Goal: Task Accomplishment & Management: Complete application form

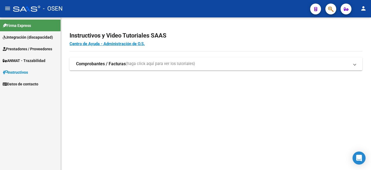
click at [27, 50] on span "Prestadores / Proveedores" at bounding box center [27, 49] width 49 height 6
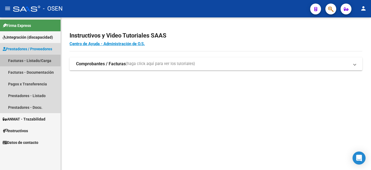
click at [26, 59] on link "Facturas - Listado/Carga" at bounding box center [30, 61] width 61 height 12
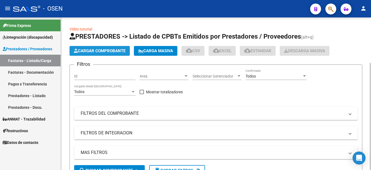
click at [109, 52] on span "Cargar Comprobante" at bounding box center [100, 50] width 52 height 5
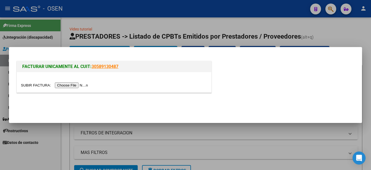
click at [74, 84] on input "file" at bounding box center [55, 85] width 69 height 6
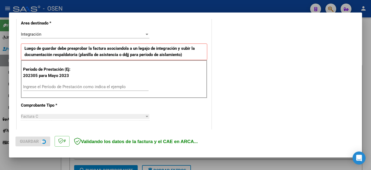
scroll to position [136, 0]
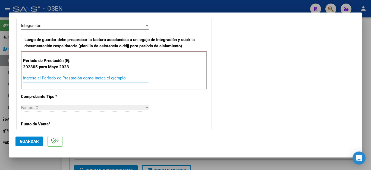
click at [73, 77] on input "Ingrese el Período de Prestación como indica el ejemplo" at bounding box center [86, 78] width 126 height 5
type input "202506"
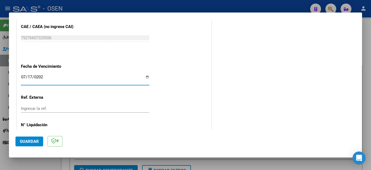
type input "[DATE]"
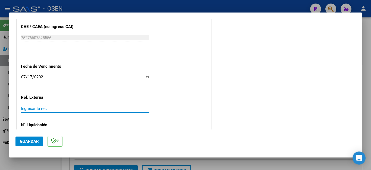
click at [33, 139] on span "Guardar" at bounding box center [29, 141] width 19 height 5
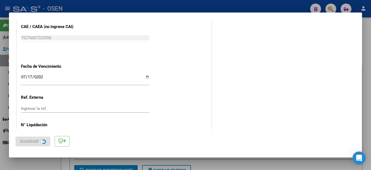
scroll to position [0, 0]
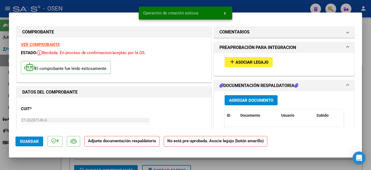
click at [251, 101] on span "Agregar Documento" at bounding box center [251, 100] width 44 height 5
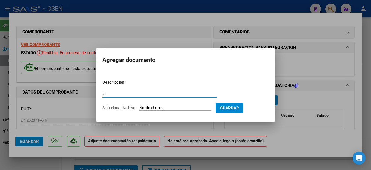
type input "ASISTENCIA"
click at [153, 108] on input "Seleccionar Archivo" at bounding box center [175, 108] width 72 height 5
type input "C:\fakepath\ALDECO FAC1964 ASISTENCIA.pdf"
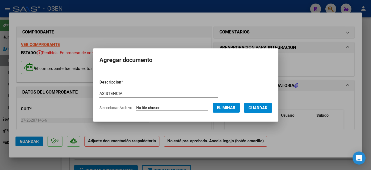
click at [259, 107] on span "Guardar" at bounding box center [258, 108] width 19 height 5
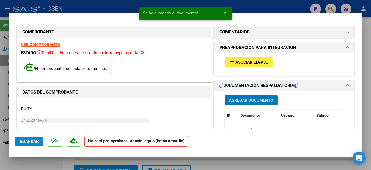
click at [238, 101] on span "Agregar Documento" at bounding box center [251, 100] width 44 height 5
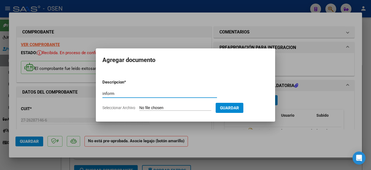
type input "INFORME"
click at [154, 107] on input "Seleccionar Archivo" at bounding box center [175, 108] width 72 height 5
type input "C:\fakepath\INFORME [PERSON_NAME].pdf"
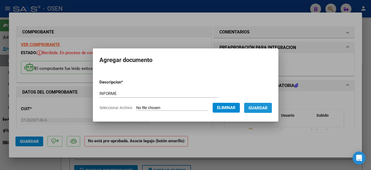
click at [267, 108] on span "Guardar" at bounding box center [258, 108] width 19 height 5
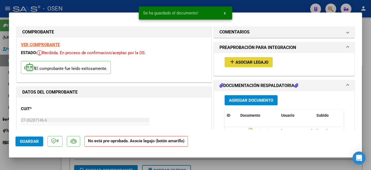
click at [241, 62] on span "Asociar Legajo" at bounding box center [252, 62] width 33 height 5
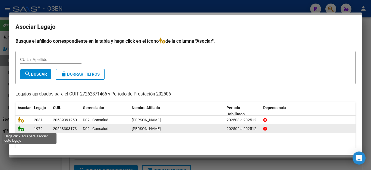
click at [20, 128] on icon at bounding box center [21, 128] width 7 height 6
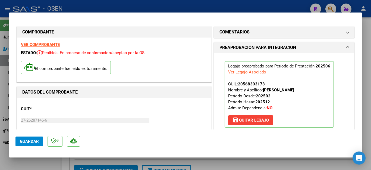
click at [33, 142] on span "Guardar" at bounding box center [29, 141] width 19 height 5
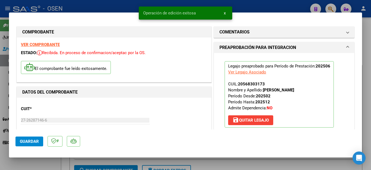
click at [33, 163] on div at bounding box center [185, 85] width 371 height 170
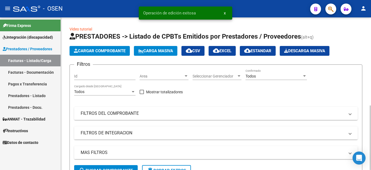
click at [100, 52] on span "Cargar Comprobante" at bounding box center [100, 50] width 52 height 5
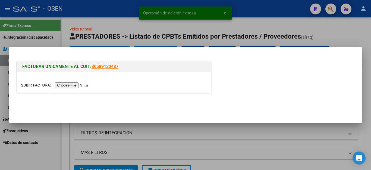
click at [76, 85] on input "file" at bounding box center [55, 85] width 69 height 6
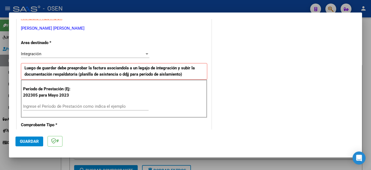
scroll to position [109, 0]
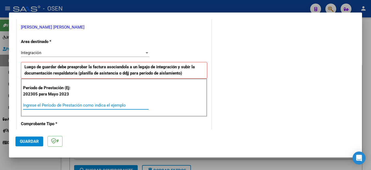
click at [70, 106] on input "Ingrese el Período de Prestación como indica el ejemplo" at bounding box center [86, 105] width 126 height 5
type input "202506"
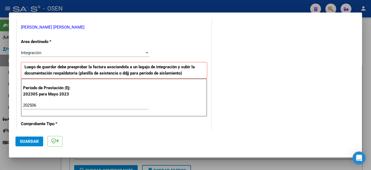
scroll to position [347, 0]
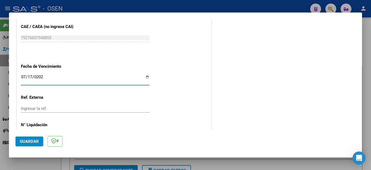
type input "[DATE]"
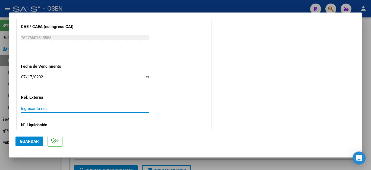
click at [35, 140] on span "Guardar" at bounding box center [29, 141] width 19 height 5
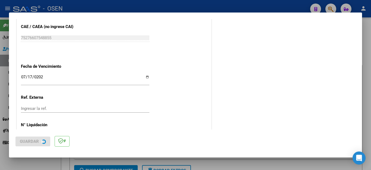
scroll to position [0, 0]
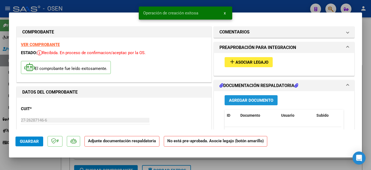
click at [229, 102] on span "Agregar Documento" at bounding box center [251, 100] width 44 height 5
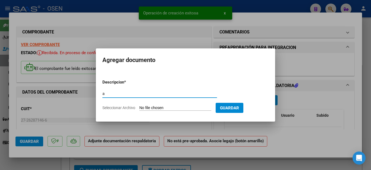
type input "ASISTENCIA"
click at [144, 107] on input "Seleccionar Archivo" at bounding box center [175, 108] width 72 height 5
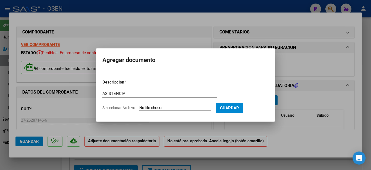
type input "C:\fakepath\ALDECO FAC1965 ASISTENCIA.pdf"
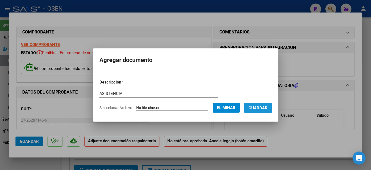
click at [261, 109] on span "Guardar" at bounding box center [258, 108] width 19 height 5
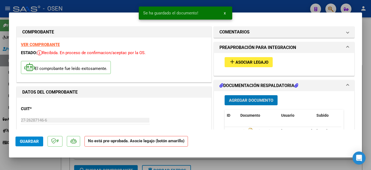
click at [241, 100] on span "Agregar Documento" at bounding box center [251, 100] width 44 height 5
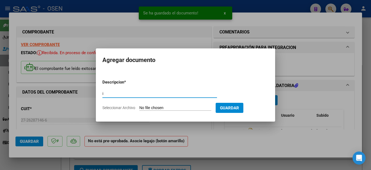
type input "INFORME"
click at [152, 107] on input "Seleccionar Archivo" at bounding box center [175, 108] width 72 height 5
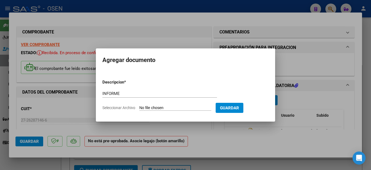
type input "C:\fakepath\INFORME [PERSON_NAME].pdf"
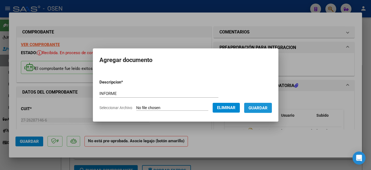
click at [259, 110] on span "Guardar" at bounding box center [258, 108] width 19 height 5
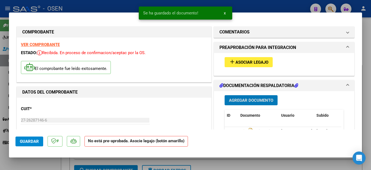
click at [246, 62] on span "Asociar Legajo" at bounding box center [252, 62] width 33 height 5
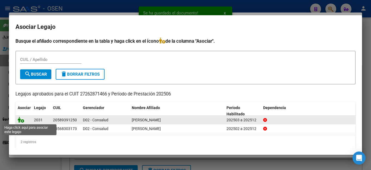
click at [19, 118] on icon at bounding box center [21, 120] width 7 height 6
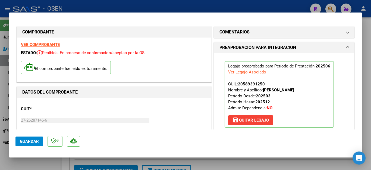
click at [26, 138] on button "Guardar" at bounding box center [29, 142] width 28 height 10
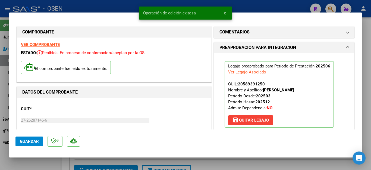
drag, startPoint x: 32, startPoint y: 165, endPoint x: 44, endPoint y: 152, distance: 17.7
click at [39, 157] on div "COMPROBANTE VER COMPROBANTE ESTADO: Recibida. En proceso de confirmacion/acepta…" at bounding box center [185, 85] width 371 height 170
click at [39, 165] on div at bounding box center [185, 85] width 371 height 170
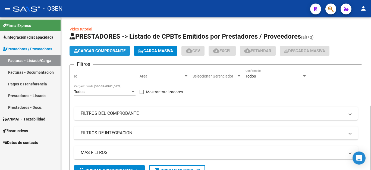
click at [100, 48] on button "Cargar Comprobante" at bounding box center [100, 51] width 60 height 10
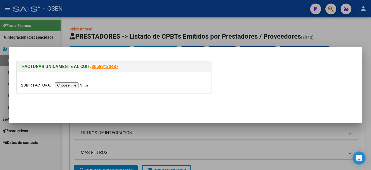
click at [77, 84] on input "file" at bounding box center [55, 85] width 69 height 6
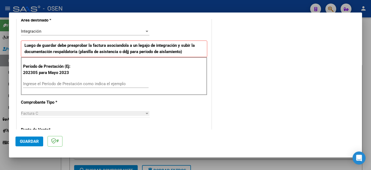
scroll to position [136, 0]
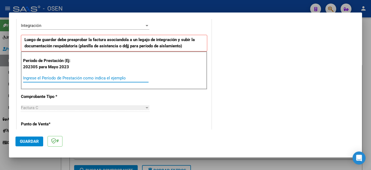
click at [67, 79] on input "Ingrese el Período de Prestación como indica el ejemplo" at bounding box center [86, 78] width 126 height 5
type input "202506"
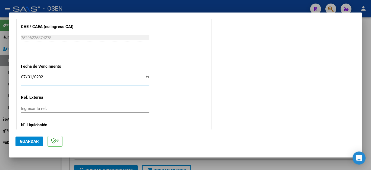
type input "[DATE]"
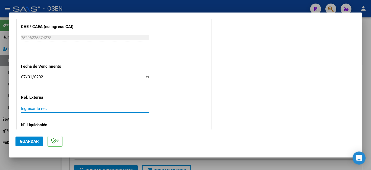
click at [37, 143] on span "Guardar" at bounding box center [29, 141] width 19 height 5
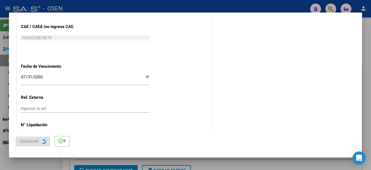
scroll to position [0, 0]
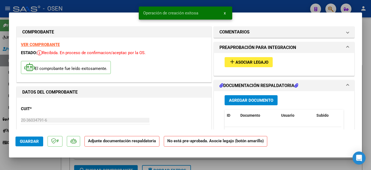
click at [235, 99] on span "Agregar Documento" at bounding box center [251, 100] width 44 height 5
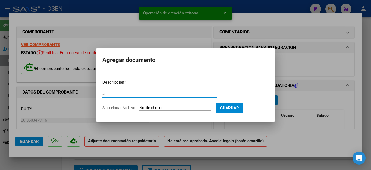
type input "ASISTENCIA"
click at [151, 108] on input "Seleccionar Archivo" at bounding box center [175, 108] width 72 height 5
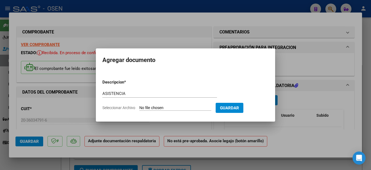
type input "C:\fakepath\BASSI FAC330 ASISTENCIA.pdf"
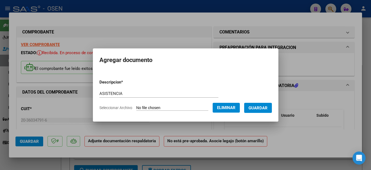
click at [261, 107] on span "Guardar" at bounding box center [258, 108] width 19 height 5
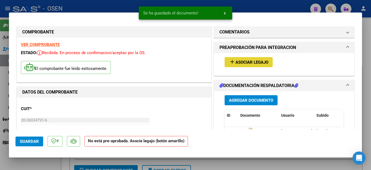
click at [236, 62] on span "Asociar Legajo" at bounding box center [252, 62] width 33 height 5
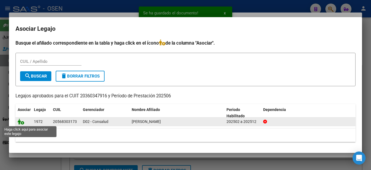
click at [22, 123] on icon at bounding box center [21, 122] width 7 height 6
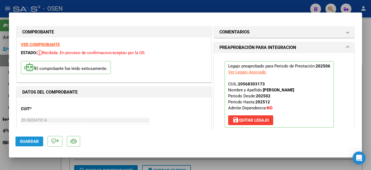
click at [27, 142] on span "Guardar" at bounding box center [29, 141] width 19 height 5
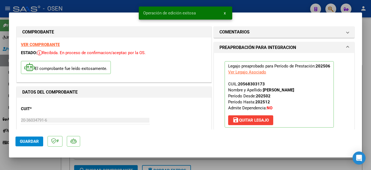
click at [30, 162] on div at bounding box center [185, 85] width 371 height 170
type input "$ 0,00"
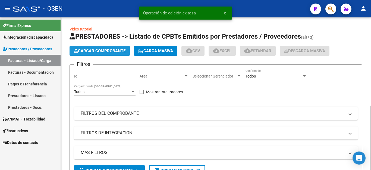
click at [92, 49] on span "Cargar Comprobante" at bounding box center [100, 50] width 52 height 5
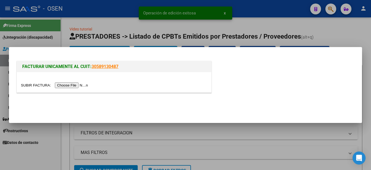
click at [77, 86] on input "file" at bounding box center [55, 85] width 69 height 6
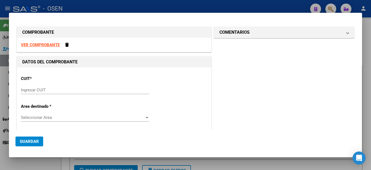
click at [44, 89] on input "Ingresar CUIT" at bounding box center [85, 90] width 129 height 5
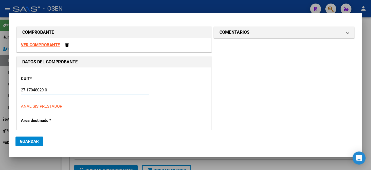
type input "27-17048029-0"
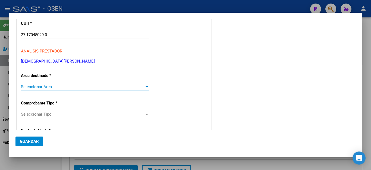
scroll to position [86, 0]
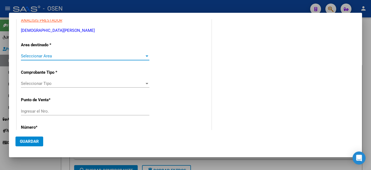
click at [46, 57] on span "Seleccionar Area" at bounding box center [83, 56] width 124 height 5
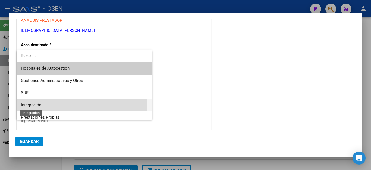
click at [37, 105] on span "Integración" at bounding box center [31, 105] width 20 height 5
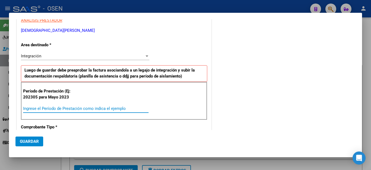
click at [37, 107] on input "Ingrese el Período de Prestación como indica el ejemplo" at bounding box center [86, 108] width 126 height 5
type input "202506"
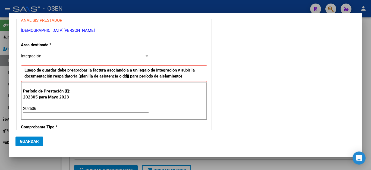
scroll to position [150, 0]
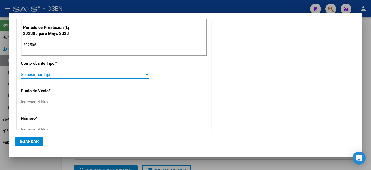
click at [43, 76] on span "Seleccionar Tipo" at bounding box center [83, 74] width 124 height 5
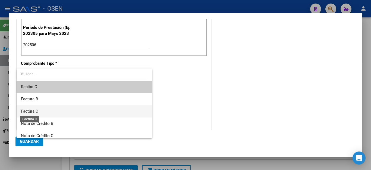
click at [36, 109] on span "Factura C" at bounding box center [29, 111] width 17 height 5
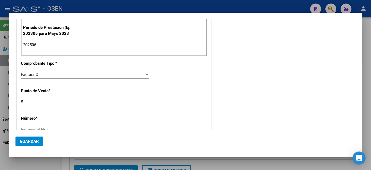
type input "5"
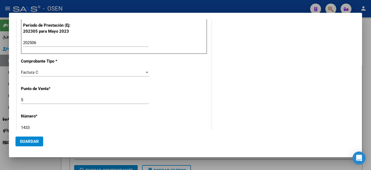
type input "1433"
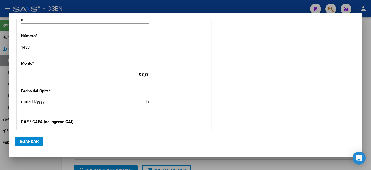
type input "$ 79.747,07"
type input "[DATE]"
type input "75320428540650"
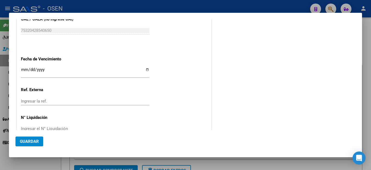
scroll to position [341, 0]
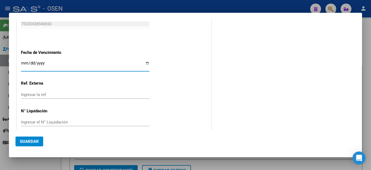
click at [25, 62] on input "Ingresar la fecha" at bounding box center [85, 65] width 129 height 9
type input "[DATE]"
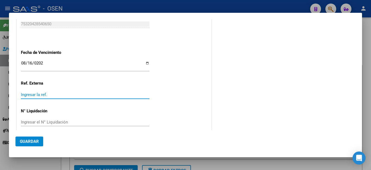
click at [36, 139] on span "Guardar" at bounding box center [29, 141] width 19 height 5
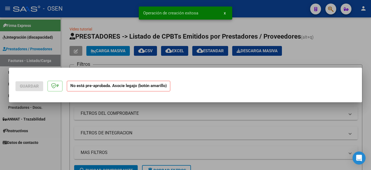
scroll to position [0, 0]
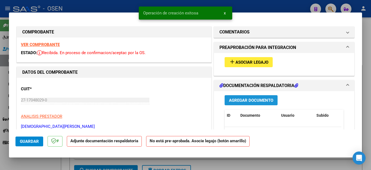
click at [249, 100] on span "Agregar Documento" at bounding box center [251, 100] width 44 height 5
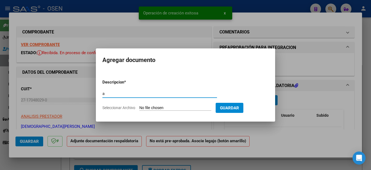
type input "ASISTENCIA"
click at [145, 106] on input "Seleccionar Archivo" at bounding box center [175, 108] width 72 height 5
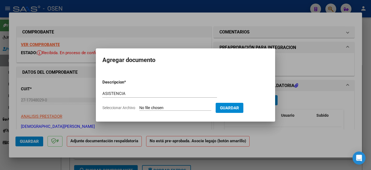
type input "C:\fakepath\BRITOS FAC1433 ASISTENCIA.pdf"
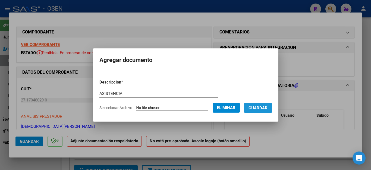
click at [261, 108] on span "Guardar" at bounding box center [258, 108] width 19 height 5
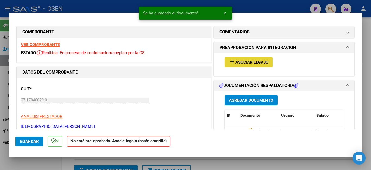
click at [244, 61] on span "Asociar Legajo" at bounding box center [252, 62] width 33 height 5
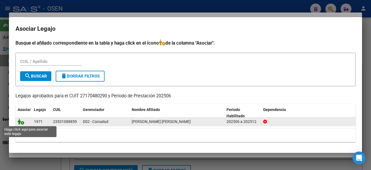
click at [21, 123] on icon at bounding box center [21, 122] width 7 height 6
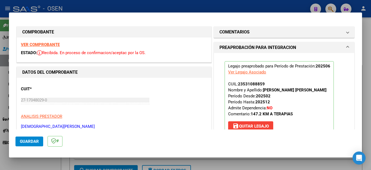
click at [21, 143] on span "Guardar" at bounding box center [29, 141] width 19 height 5
click at [21, 163] on div at bounding box center [185, 85] width 371 height 170
type input "$ 0,00"
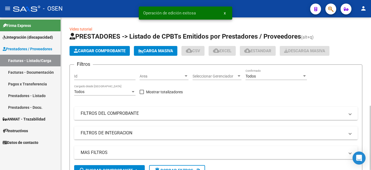
click at [99, 51] on span "Cargar Comprobante" at bounding box center [100, 50] width 52 height 5
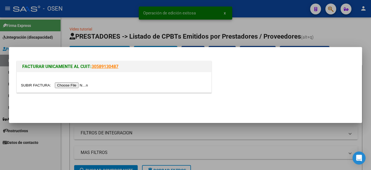
click at [65, 85] on input "file" at bounding box center [55, 85] width 69 height 6
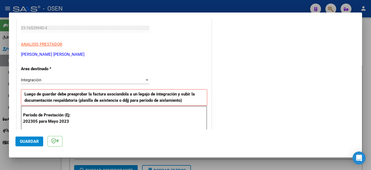
scroll to position [109, 0]
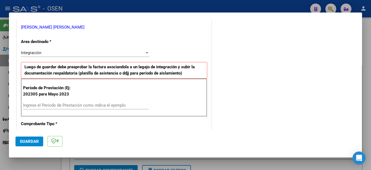
click at [60, 101] on div "Ingrese el Período de Prestación como indica el ejemplo" at bounding box center [86, 105] width 126 height 8
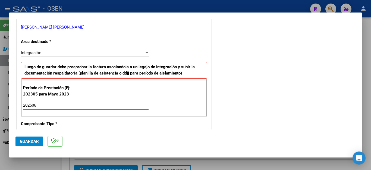
type input "202506"
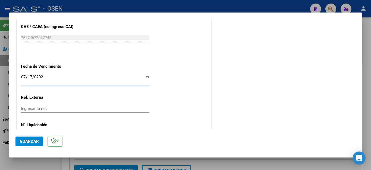
type input "[DATE]"
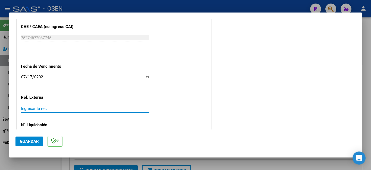
click at [30, 142] on span "Guardar" at bounding box center [29, 141] width 19 height 5
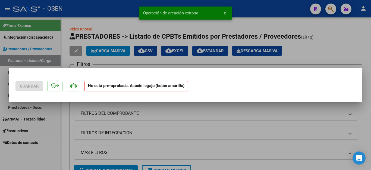
scroll to position [0, 0]
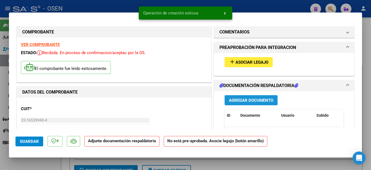
click at [243, 99] on span "Agregar Documento" at bounding box center [251, 100] width 44 height 5
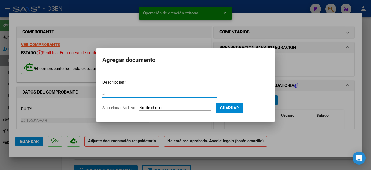
type input "ASISTENCIA"
click at [156, 107] on input "Seleccionar Archivo" at bounding box center [175, 108] width 72 height 5
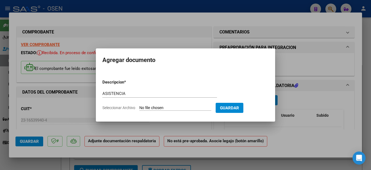
type input "C:\fakepath\[PERSON_NAME] FAC508 ASISTENCIA.pdf"
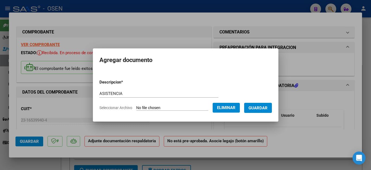
click at [259, 109] on span "Guardar" at bounding box center [258, 108] width 19 height 5
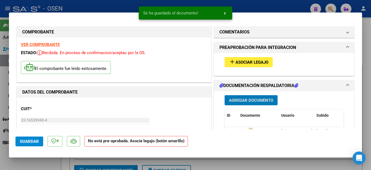
click at [240, 101] on span "Agregar Documento" at bounding box center [251, 100] width 44 height 5
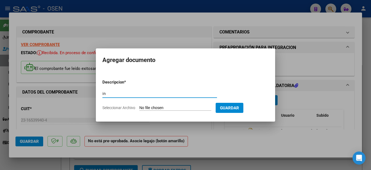
type input "INFORME"
click at [152, 107] on input "Seleccionar Archivo" at bounding box center [175, 108] width 72 height 5
type input "C:\fakepath\INFORME [PERSON_NAME].pdf"
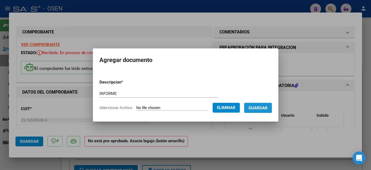
click at [260, 106] on span "Guardar" at bounding box center [258, 108] width 19 height 5
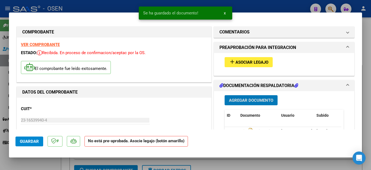
click at [246, 64] on span "Asociar Legajo" at bounding box center [252, 62] width 33 height 5
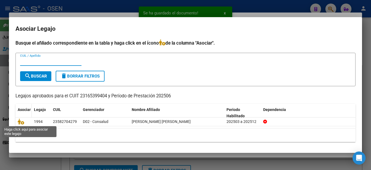
drag, startPoint x: 23, startPoint y: 122, endPoint x: 26, endPoint y: 116, distance: 6.7
click at [23, 120] on icon at bounding box center [21, 122] width 7 height 6
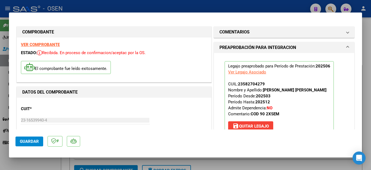
click at [44, 163] on div at bounding box center [185, 85] width 371 height 170
type input "$ 0,00"
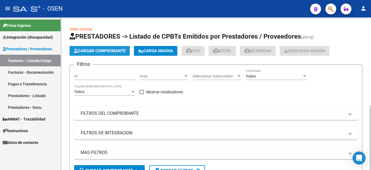
click at [89, 51] on span "Cargar Comprobante" at bounding box center [100, 50] width 52 height 5
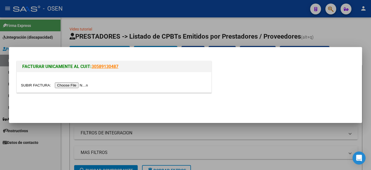
click at [70, 87] on input "file" at bounding box center [55, 85] width 69 height 6
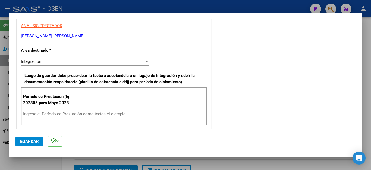
scroll to position [109, 0]
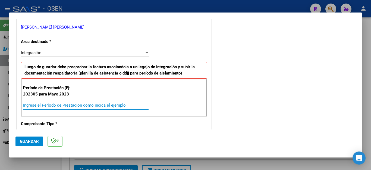
click at [55, 106] on input "Ingrese el Período de Prestación como indica el ejemplo" at bounding box center [86, 105] width 126 height 5
type input "202506"
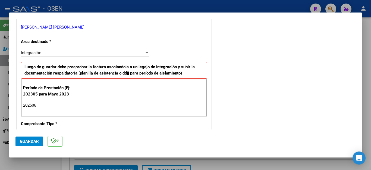
scroll to position [347, 0]
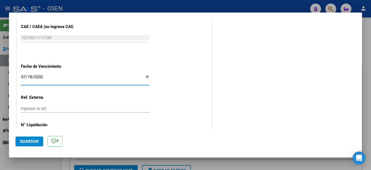
type input "[DATE]"
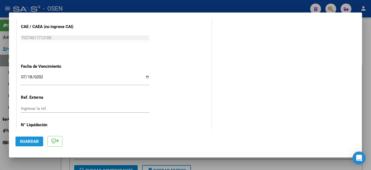
click at [30, 141] on span "Guardar" at bounding box center [29, 141] width 19 height 5
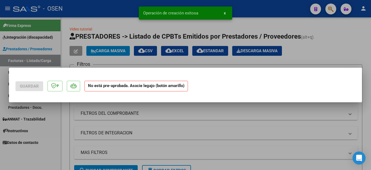
scroll to position [0, 0]
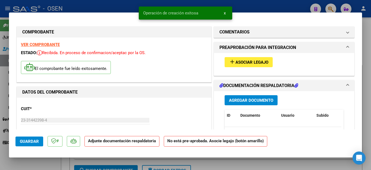
click at [233, 101] on span "Agregar Documento" at bounding box center [251, 100] width 44 height 5
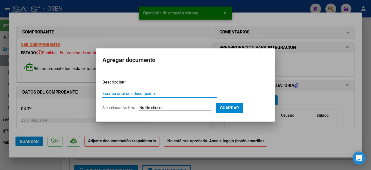
type input "a"
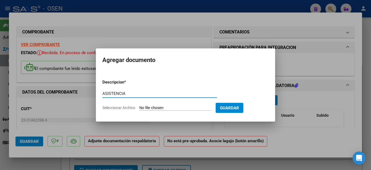
type input "ASISTENCIA"
click at [153, 107] on input "Seleccionar Archivo" at bounding box center [175, 108] width 72 height 5
type input "C:\fakepath\FACHINETTI FAC1772 ASISTENCIA.pdf"
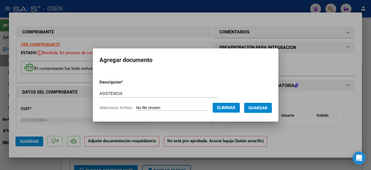
click at [262, 108] on span "Guardar" at bounding box center [258, 108] width 19 height 5
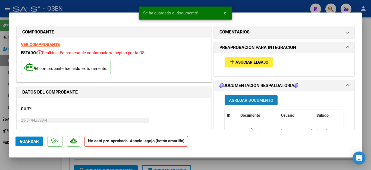
click at [249, 102] on span "Agregar Documento" at bounding box center [251, 100] width 44 height 5
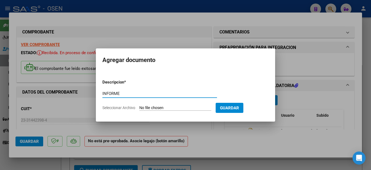
type input "INFORME"
click at [150, 106] on input "Seleccionar Archivo" at bounding box center [175, 108] width 72 height 5
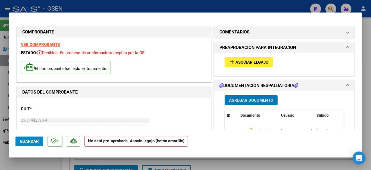
type input "$ 0,00"
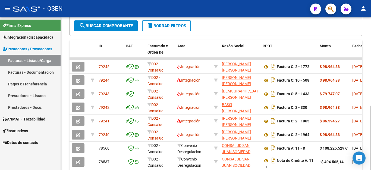
scroll to position [163, 0]
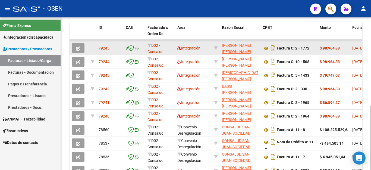
click at [78, 47] on icon "button" at bounding box center [78, 48] width 4 height 4
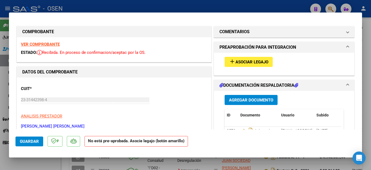
scroll to position [0, 0]
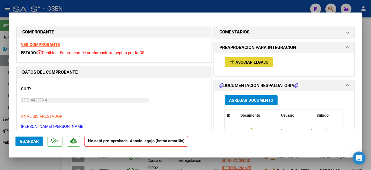
click at [230, 62] on mat-icon "add" at bounding box center [232, 61] width 7 height 7
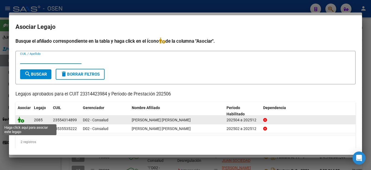
click at [22, 121] on icon at bounding box center [21, 120] width 7 height 6
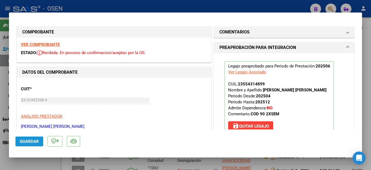
click at [27, 141] on span "Guardar" at bounding box center [29, 141] width 19 height 5
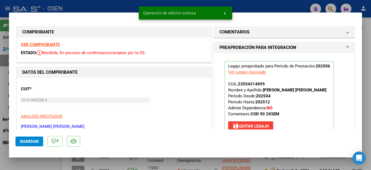
click at [20, 166] on div at bounding box center [185, 85] width 371 height 170
type input "$ 0,00"
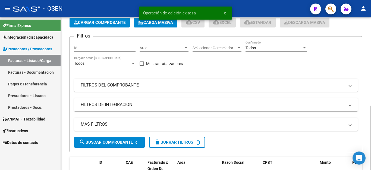
scroll to position [27, 0]
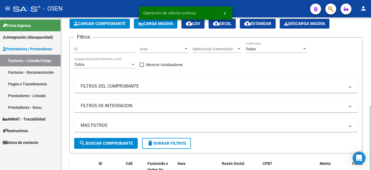
click at [90, 25] on span "Cargar Comprobante" at bounding box center [100, 23] width 52 height 5
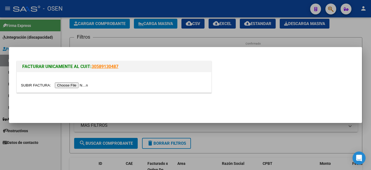
click at [69, 84] on input "file" at bounding box center [55, 85] width 69 height 6
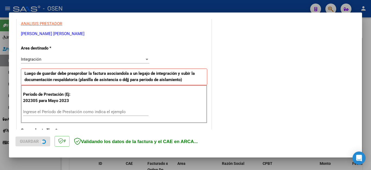
scroll to position [109, 0]
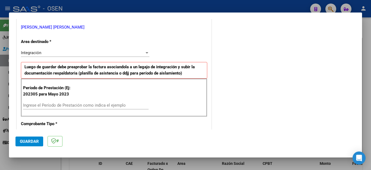
click at [85, 106] on input "Ingrese el Período de Prestación como indica el ejemplo" at bounding box center [86, 105] width 126 height 5
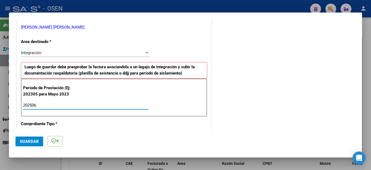
type input "202506"
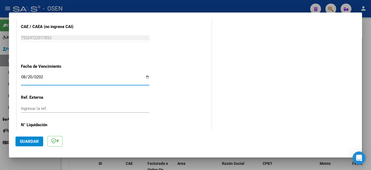
type input "[DATE]"
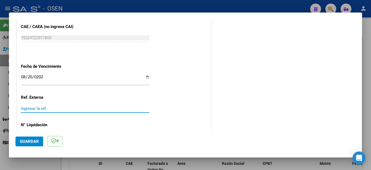
click at [31, 141] on span "Guardar" at bounding box center [29, 141] width 19 height 5
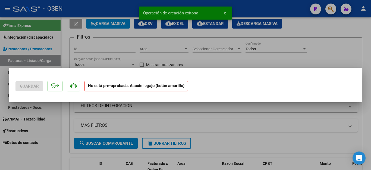
scroll to position [0, 0]
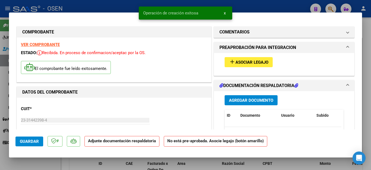
click at [238, 100] on span "Agregar Documento" at bounding box center [251, 100] width 44 height 5
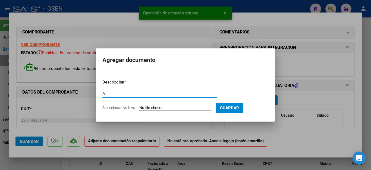
type input "ASISTENCIA"
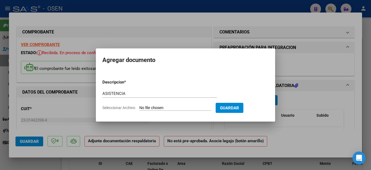
click at [153, 106] on input "Seleccionar Archivo" at bounding box center [175, 108] width 72 height 5
type input "C:\fakepath\FACHINETTI FAC1836 ASISTENCIA.pdf"
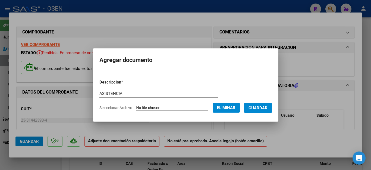
click at [255, 107] on span "Guardar" at bounding box center [258, 108] width 19 height 5
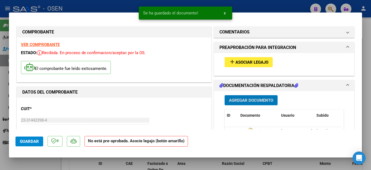
click at [238, 62] on span "Asociar Legajo" at bounding box center [252, 62] width 33 height 5
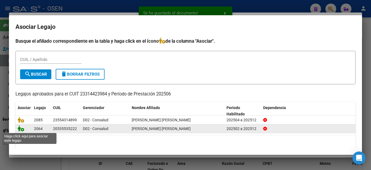
click at [21, 130] on icon at bounding box center [21, 128] width 7 height 6
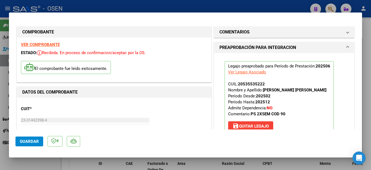
click at [35, 143] on span "Guardar" at bounding box center [29, 141] width 19 height 5
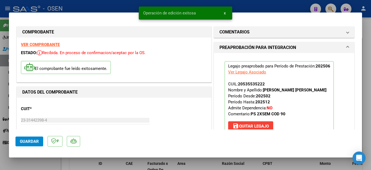
click at [38, 165] on div at bounding box center [185, 85] width 371 height 170
type input "$ 0,00"
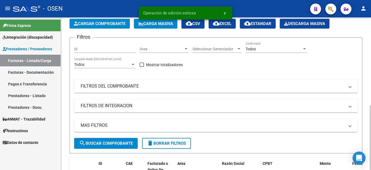
click at [104, 25] on span "Cargar Comprobante" at bounding box center [100, 23] width 52 height 5
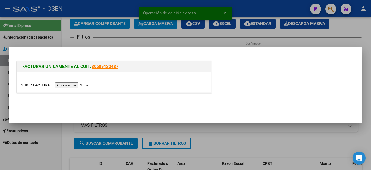
click at [76, 85] on input "file" at bounding box center [55, 85] width 69 height 6
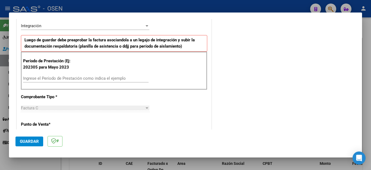
scroll to position [136, 0]
click at [39, 78] on input "Ingrese el Período de Prestación como indica el ejemplo" at bounding box center [86, 78] width 126 height 5
type input "202506"
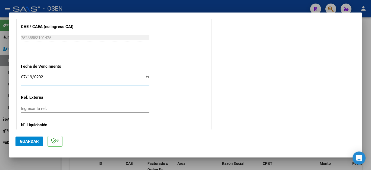
type input "[DATE]"
click at [42, 106] on input "Ingresar la ref." at bounding box center [85, 108] width 129 height 5
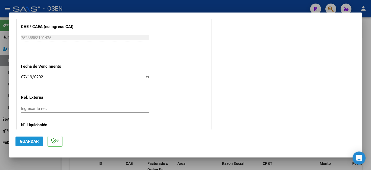
click at [33, 140] on span "Guardar" at bounding box center [29, 141] width 19 height 5
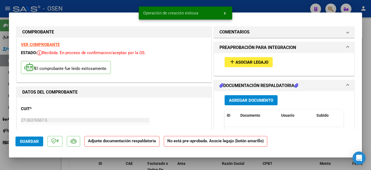
click at [241, 100] on span "Agregar Documento" at bounding box center [251, 100] width 44 height 5
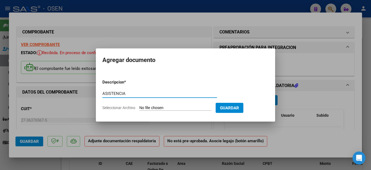
type input "ASISTENCIA"
click at [167, 108] on input "Seleccionar Archivo" at bounding box center [175, 108] width 72 height 5
type input "C:\fakepath\[PERSON_NAME] FAC322 ASISTENCIA.pdf"
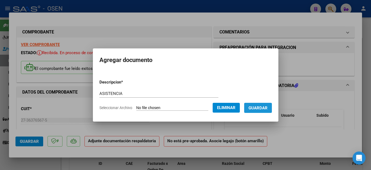
click at [259, 107] on span "Guardar" at bounding box center [258, 108] width 19 height 5
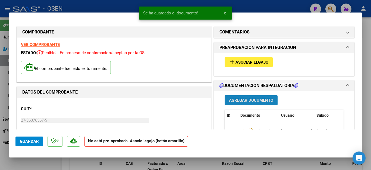
click at [242, 98] on span "Agregar Documento" at bounding box center [251, 100] width 44 height 5
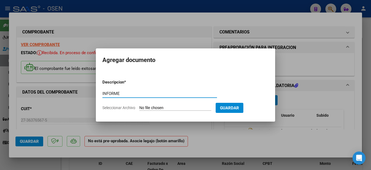
type input "INFORME"
click at [153, 106] on input "Seleccionar Archivo" at bounding box center [175, 108] width 72 height 5
type input "C:\fakepath\INFORME [PERSON_NAME].pdf"
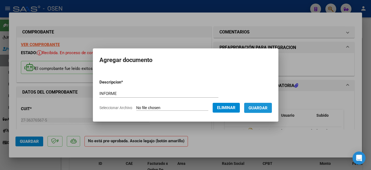
click at [256, 109] on span "Guardar" at bounding box center [258, 108] width 19 height 5
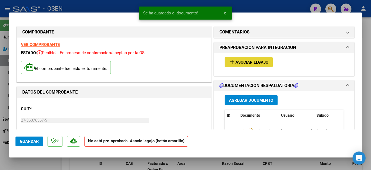
click at [232, 62] on mat-icon "add" at bounding box center [232, 61] width 7 height 7
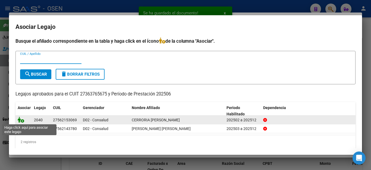
click at [22, 118] on icon at bounding box center [21, 120] width 7 height 6
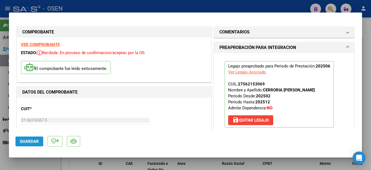
click at [27, 141] on span "Guardar" at bounding box center [29, 141] width 19 height 5
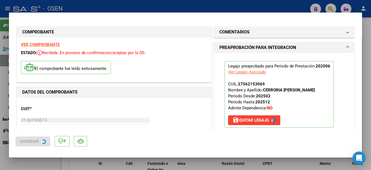
click at [27, 162] on div at bounding box center [185, 85] width 371 height 170
type input "$ 0,00"
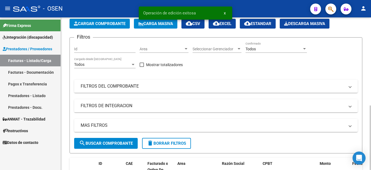
click at [99, 26] on span "Cargar Comprobante" at bounding box center [100, 23] width 52 height 5
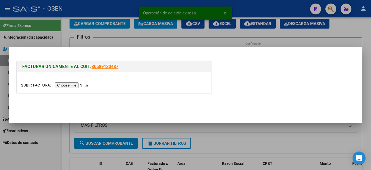
click at [75, 85] on input "file" at bounding box center [55, 85] width 69 height 6
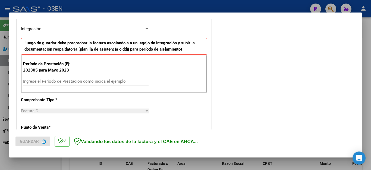
scroll to position [136, 0]
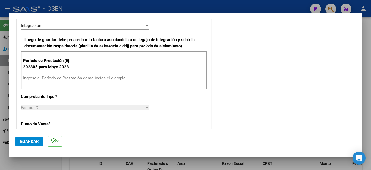
click at [80, 79] on input "Ingrese el Período de Prestación como indica el ejemplo" at bounding box center [86, 78] width 126 height 5
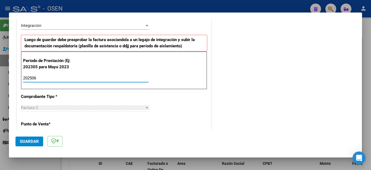
type input "202506"
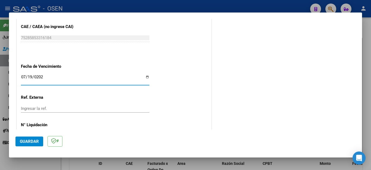
type input "[DATE]"
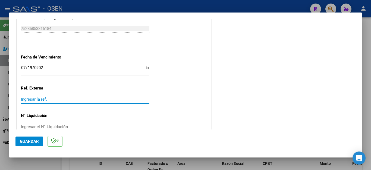
scroll to position [361, 0]
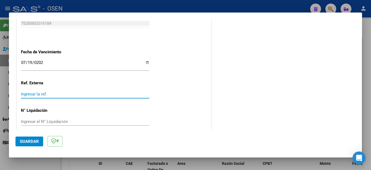
click at [31, 140] on span "Guardar" at bounding box center [29, 141] width 19 height 5
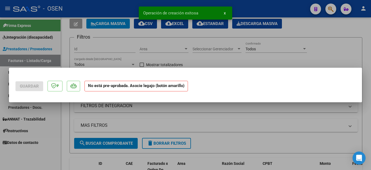
scroll to position [0, 0]
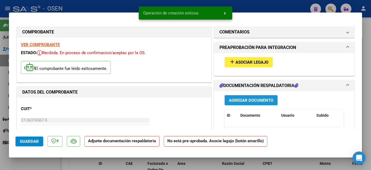
click at [235, 102] on span "Agregar Documento" at bounding box center [251, 100] width 44 height 5
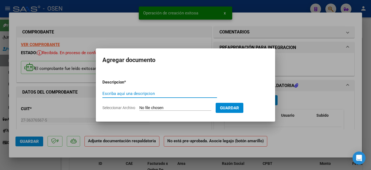
click at [148, 93] on input "Escriba aquí una descripcion" at bounding box center [160, 93] width 115 height 5
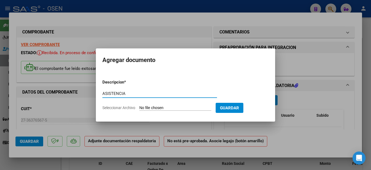
type input "ASISTENCIA"
click at [151, 108] on input "Seleccionar Archivo" at bounding box center [175, 108] width 72 height 5
type input "C:\fakepath\[PERSON_NAME] FAC323 ASISTENCIA.pdf"
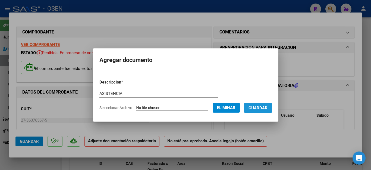
click at [256, 110] on button "Guardar" at bounding box center [258, 108] width 28 height 10
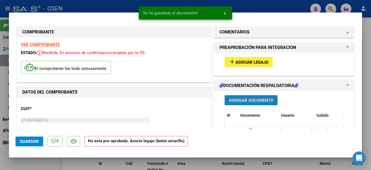
click at [241, 100] on span "Agregar Documento" at bounding box center [251, 100] width 44 height 5
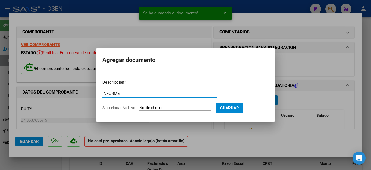
type input "INFORME"
click at [174, 109] on input "Seleccionar Archivo" at bounding box center [175, 108] width 72 height 5
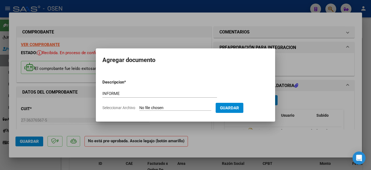
type input "C:\fakepath\INFORME [PERSON_NAME].pdf"
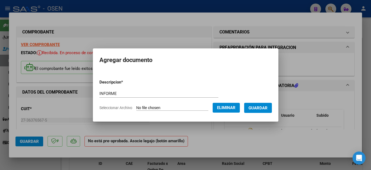
click at [262, 108] on span "Guardar" at bounding box center [258, 108] width 19 height 5
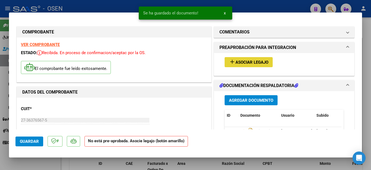
click at [244, 63] on span "Asociar Legajo" at bounding box center [252, 62] width 33 height 5
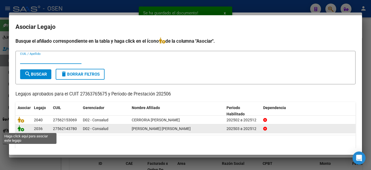
click at [20, 130] on icon at bounding box center [21, 128] width 7 height 6
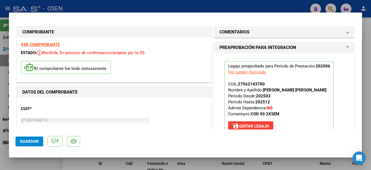
click at [25, 140] on span "Guardar" at bounding box center [29, 141] width 19 height 5
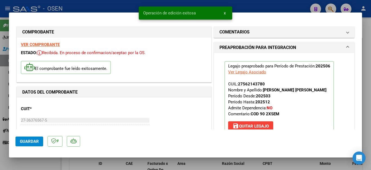
drag, startPoint x: 35, startPoint y: 162, endPoint x: 38, endPoint y: 153, distance: 9.5
click at [36, 158] on div at bounding box center [185, 85] width 371 height 170
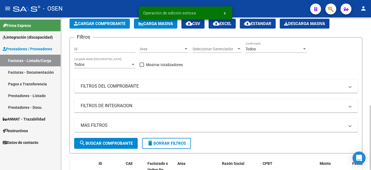
click at [87, 23] on span "Cargar Comprobante" at bounding box center [100, 23] width 52 height 5
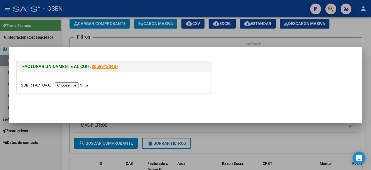
click at [74, 88] on input "file" at bounding box center [55, 85] width 69 height 6
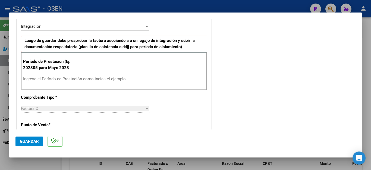
scroll to position [136, 0]
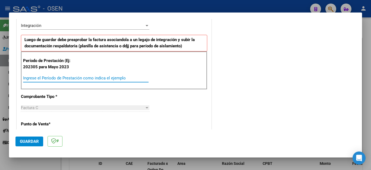
click at [98, 78] on input "Ingrese el Período de Prestación como indica el ejemplo" at bounding box center [86, 78] width 126 height 5
type input "202505"
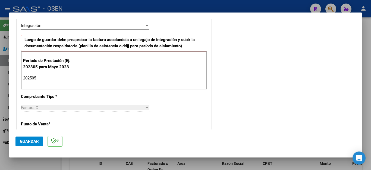
scroll to position [347, 0]
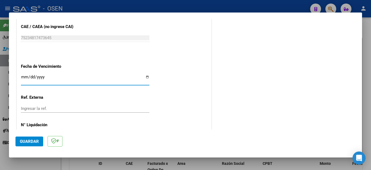
click at [41, 75] on input "[DATE]" at bounding box center [85, 79] width 129 height 9
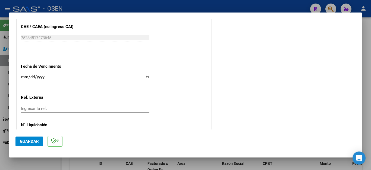
drag, startPoint x: 19, startPoint y: 73, endPoint x: 39, endPoint y: 75, distance: 19.7
click at [21, 75] on input "[DATE]" at bounding box center [85, 79] width 129 height 9
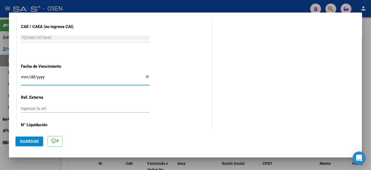
type input "[DATE]"
click at [25, 141] on span "Guardar" at bounding box center [29, 141] width 19 height 5
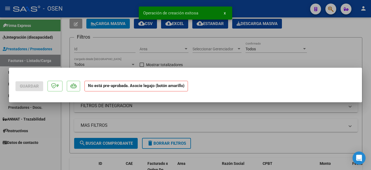
scroll to position [0, 0]
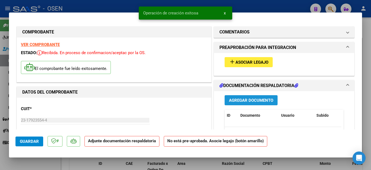
click at [238, 104] on button "Agregar Documento" at bounding box center [251, 100] width 53 height 10
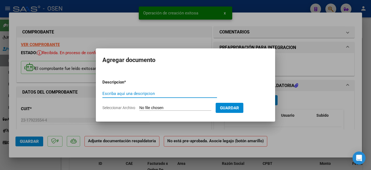
click at [144, 92] on input "Escriba aquí una descripcion" at bounding box center [160, 93] width 115 height 5
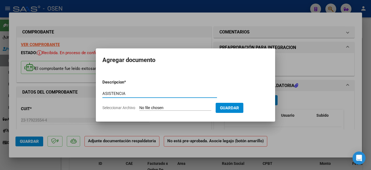
type input "ASISTENCIA"
click at [152, 110] on input "Seleccionar Archivo" at bounding box center [175, 108] width 72 height 5
type input "C:\fakepath\GIMENEZ FAC7583 ASISTENCIA.pdf"
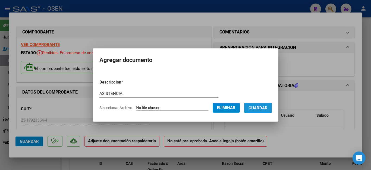
click at [261, 107] on span "Guardar" at bounding box center [258, 108] width 19 height 5
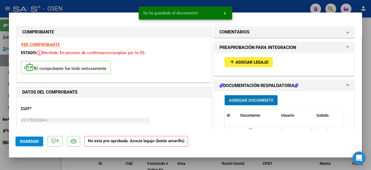
click at [241, 64] on span "Asociar Legajo" at bounding box center [252, 62] width 33 height 5
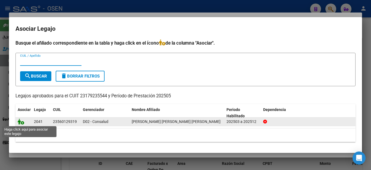
click at [20, 121] on icon at bounding box center [21, 122] width 7 height 6
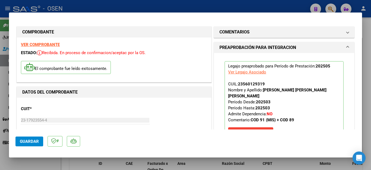
drag, startPoint x: 29, startPoint y: 164, endPoint x: 30, endPoint y: 161, distance: 2.8
click at [29, 164] on div at bounding box center [185, 85] width 371 height 170
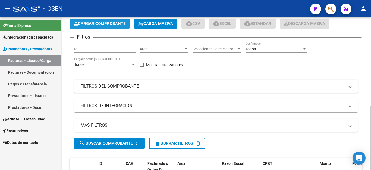
click at [106, 22] on span "Cargar Comprobante" at bounding box center [100, 23] width 52 height 5
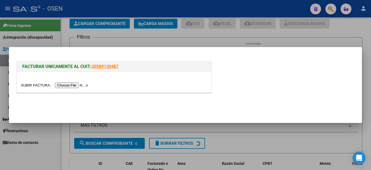
click at [82, 85] on input "file" at bounding box center [55, 85] width 69 height 6
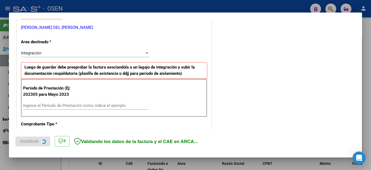
scroll to position [109, 0]
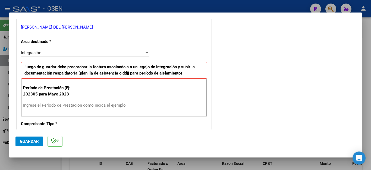
click at [78, 104] on input "Ingrese el Período de Prestación como indica el ejemplo" at bounding box center [86, 105] width 126 height 5
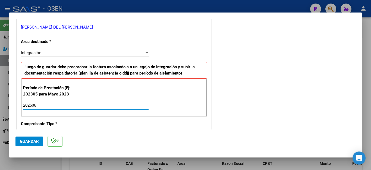
type input "202506"
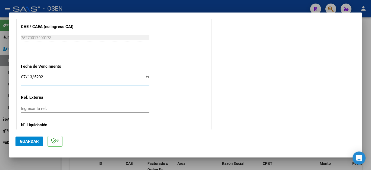
type input "[DATE]"
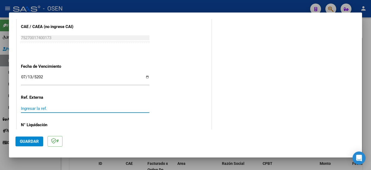
click at [33, 142] on span "Guardar" at bounding box center [29, 141] width 19 height 5
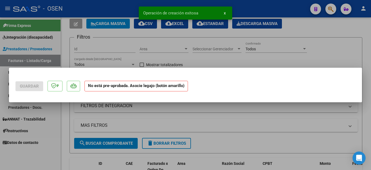
scroll to position [0, 0]
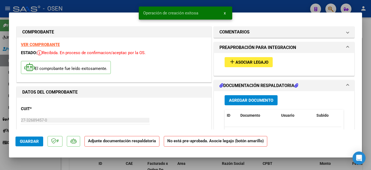
click at [236, 103] on button "Agregar Documento" at bounding box center [251, 100] width 53 height 10
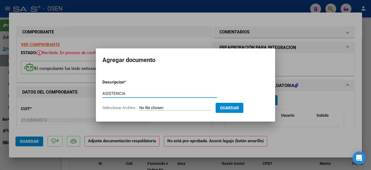
type input "ASISTENCIA"
click at [158, 108] on input "Seleccionar Archivo" at bounding box center [175, 108] width 72 height 5
type input "C:\fakepath\MIRA FAC36 ASISTENCIA.pdf"
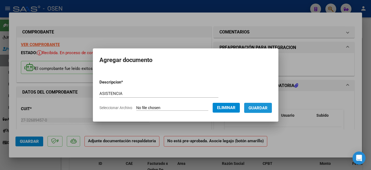
click at [258, 108] on span "Guardar" at bounding box center [258, 108] width 19 height 5
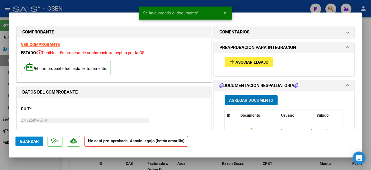
click at [236, 63] on span "Asociar Legajo" at bounding box center [252, 62] width 33 height 5
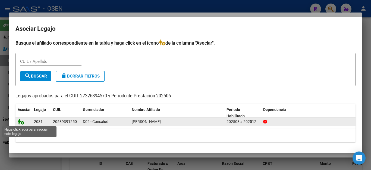
click at [20, 125] on icon at bounding box center [21, 122] width 7 height 6
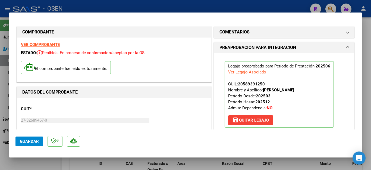
click at [31, 141] on span "Guardar" at bounding box center [29, 141] width 19 height 5
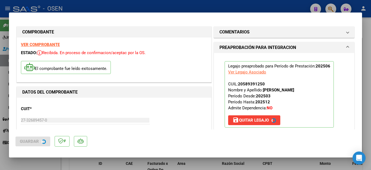
click at [33, 163] on div at bounding box center [185, 85] width 371 height 170
type input "$ 0,00"
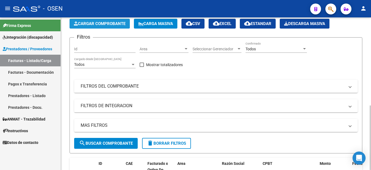
click at [116, 21] on span "Cargar Comprobante" at bounding box center [100, 23] width 52 height 5
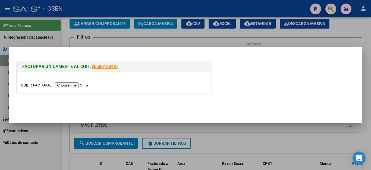
click at [78, 86] on input "file" at bounding box center [55, 85] width 69 height 6
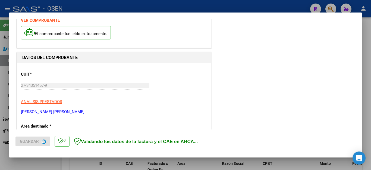
scroll to position [109, 0]
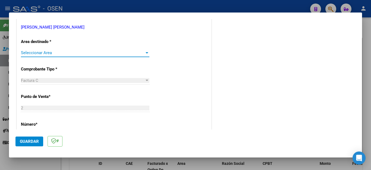
click at [66, 54] on span "Seleccionar Area" at bounding box center [83, 52] width 124 height 5
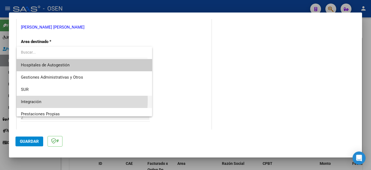
click at [45, 100] on span "Integración" at bounding box center [84, 102] width 127 height 12
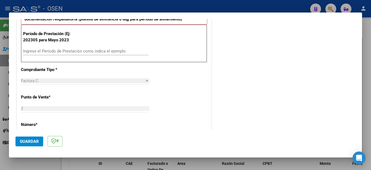
scroll to position [163, 0]
click at [56, 54] on div "Ingrese el Período de Prestación como indica el ejemplo" at bounding box center [86, 51] width 126 height 8
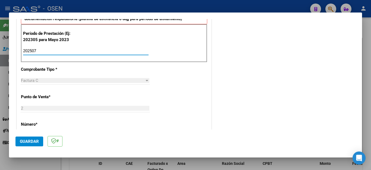
type input "202507"
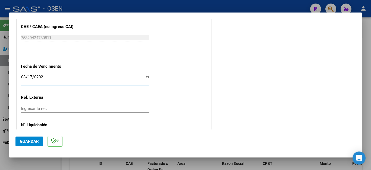
type input "[DATE]"
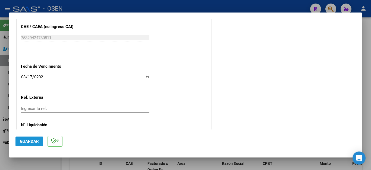
click at [26, 143] on span "Guardar" at bounding box center [29, 141] width 19 height 5
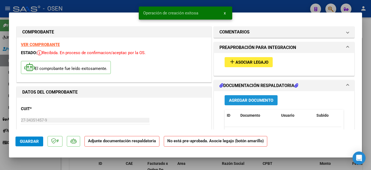
click at [229, 100] on span "Agregar Documento" at bounding box center [251, 100] width 44 height 5
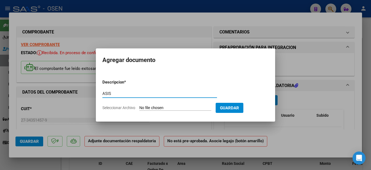
type input "ASISTENCIA"
click at [239, 106] on span "Guardar" at bounding box center [229, 108] width 19 height 5
click at [166, 109] on input "Seleccionar Archivo" at bounding box center [175, 108] width 72 height 5
type input "C:\fakepath\[PERSON_NAME] FAC513 ASISTENCIA.pdf"
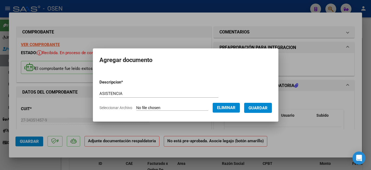
click at [258, 108] on span "Guardar" at bounding box center [258, 108] width 19 height 5
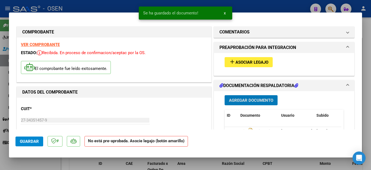
click at [241, 63] on span "Asociar Legajo" at bounding box center [252, 62] width 33 height 5
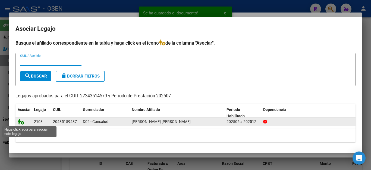
click at [23, 124] on icon at bounding box center [21, 122] width 7 height 6
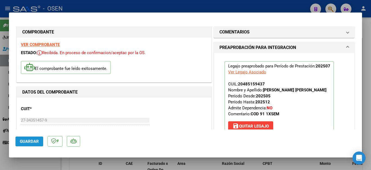
click at [39, 142] on span "Guardar" at bounding box center [29, 141] width 19 height 5
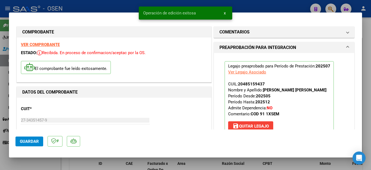
click at [41, 160] on div at bounding box center [185, 85] width 371 height 170
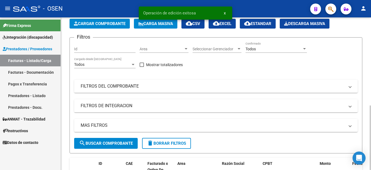
click at [99, 23] on span "Cargar Comprobante" at bounding box center [100, 23] width 52 height 5
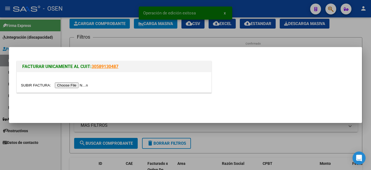
click at [72, 86] on input "file" at bounding box center [55, 85] width 69 height 6
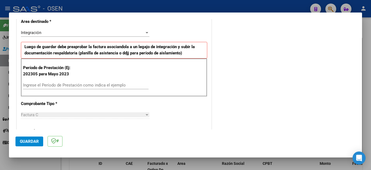
scroll to position [136, 0]
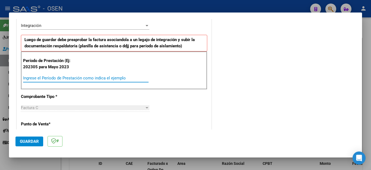
click at [65, 77] on input "Ingrese el Período de Prestación como indica el ejemplo" at bounding box center [86, 78] width 126 height 5
type input "202507"
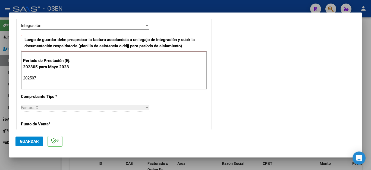
scroll to position [347, 0]
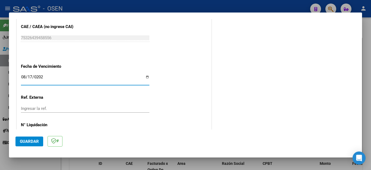
type input "[DATE]"
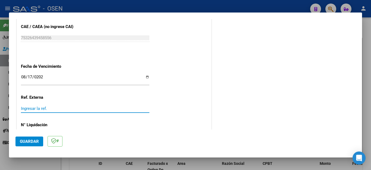
click at [29, 140] on span "Guardar" at bounding box center [29, 141] width 19 height 5
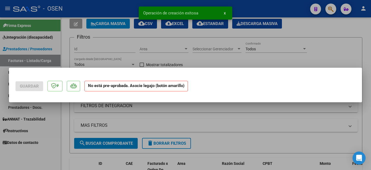
scroll to position [0, 0]
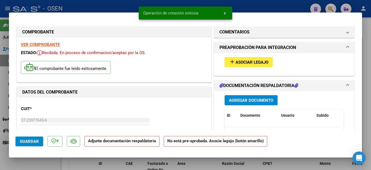
click at [237, 101] on span "Agregar Documento" at bounding box center [251, 100] width 44 height 5
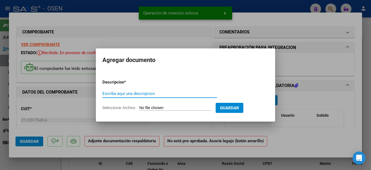
click at [156, 95] on input "Escriba aquí una descripcion" at bounding box center [160, 93] width 115 height 5
type input "a"
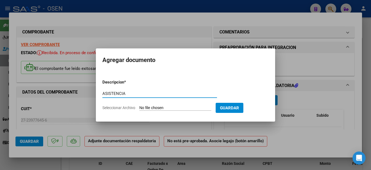
type input "ASISTENCIA"
click at [149, 108] on input "Seleccionar Archivo" at bounding box center [175, 108] width 72 height 5
type input "C:\fakepath\BARROS FAC1061 ASISTENCIA.pdf"
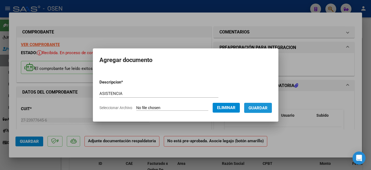
click at [257, 108] on span "Guardar" at bounding box center [258, 108] width 19 height 5
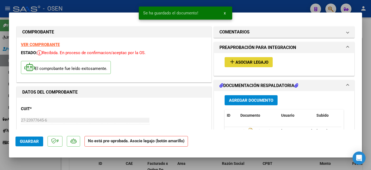
click at [237, 58] on button "add Asociar Legajo" at bounding box center [249, 62] width 48 height 10
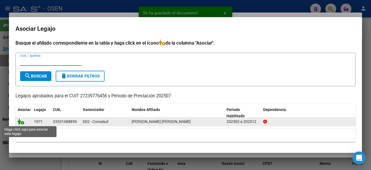
click at [20, 123] on icon at bounding box center [21, 122] width 7 height 6
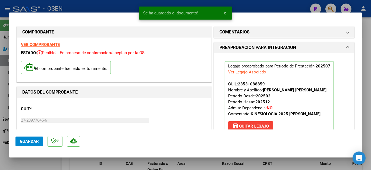
click at [26, 141] on span "Guardar" at bounding box center [29, 141] width 19 height 5
click at [32, 164] on div at bounding box center [185, 85] width 371 height 170
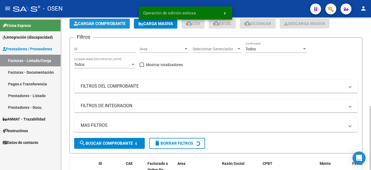
click at [104, 24] on span "Cargar Comprobante" at bounding box center [100, 23] width 52 height 5
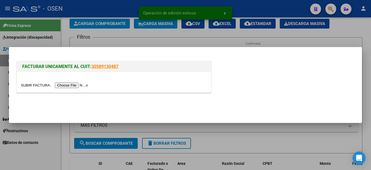
click at [67, 86] on input "file" at bounding box center [55, 85] width 69 height 6
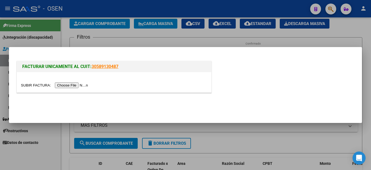
click at [75, 85] on input "file" at bounding box center [55, 85] width 69 height 6
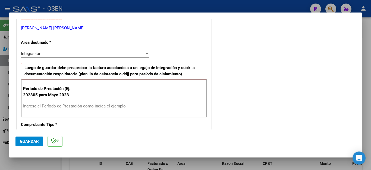
scroll to position [109, 0]
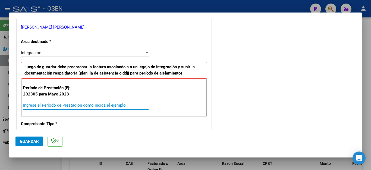
click at [63, 106] on input "Ingrese el Período de Prestación como indica el ejemplo" at bounding box center [86, 105] width 126 height 5
type input "202507"
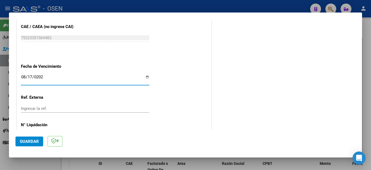
type input "[DATE]"
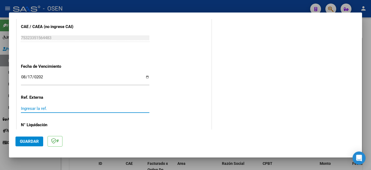
click at [30, 140] on span "Guardar" at bounding box center [29, 141] width 19 height 5
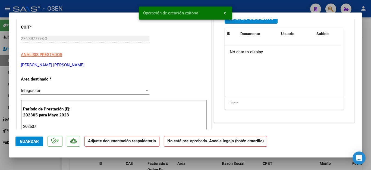
scroll to position [0, 0]
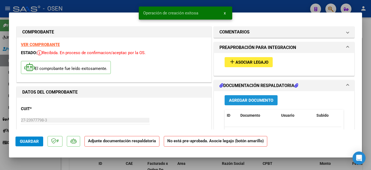
click at [239, 100] on span "Agregar Documento" at bounding box center [251, 100] width 44 height 5
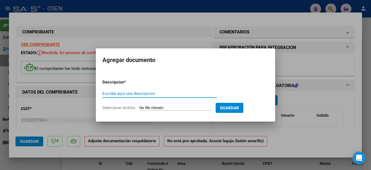
click at [152, 94] on input "Escriba aquí una descripcion" at bounding box center [160, 93] width 115 height 5
type input "ASISTENCIA"
click at [157, 107] on input "Seleccionar Archivo" at bounding box center [175, 108] width 72 height 5
type input "C:\fakepath\BELENGUER FAC279 ASISTENCIA.pdf"
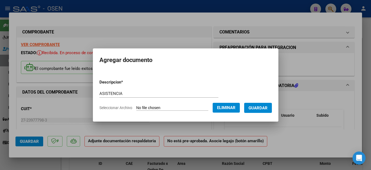
click at [266, 111] on button "Guardar" at bounding box center [258, 108] width 28 height 10
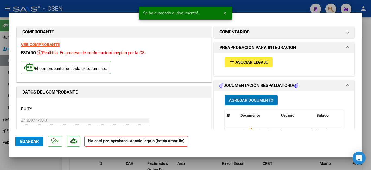
click at [238, 63] on span "Asociar Legajo" at bounding box center [252, 62] width 33 height 5
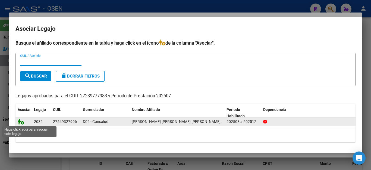
click at [18, 121] on icon at bounding box center [21, 122] width 7 height 6
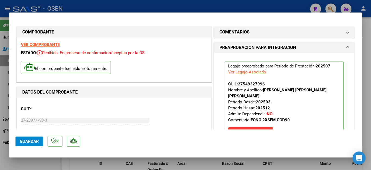
click at [34, 142] on span "Guardar" at bounding box center [29, 141] width 19 height 5
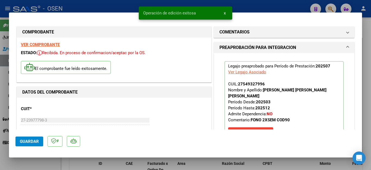
click at [36, 165] on div at bounding box center [185, 85] width 371 height 170
type input "$ 0,00"
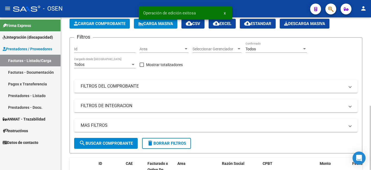
click at [98, 25] on span "Cargar Comprobante" at bounding box center [100, 23] width 52 height 5
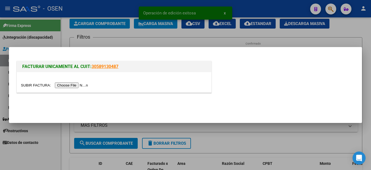
click at [78, 85] on input "file" at bounding box center [55, 85] width 69 height 6
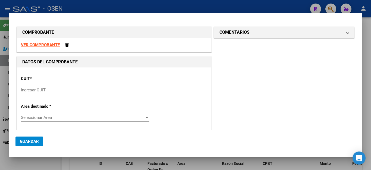
click at [48, 89] on input "Ingresar CUIT" at bounding box center [85, 90] width 129 height 5
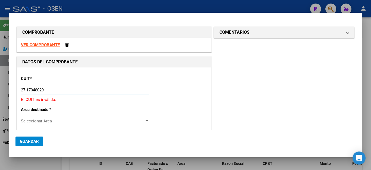
type input "27-17048029-0"
type input "5"
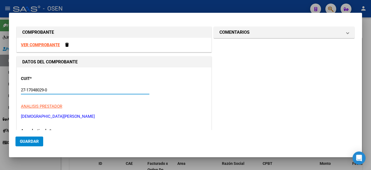
type input "27-17048029-0"
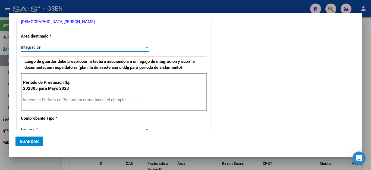
scroll to position [122, 0]
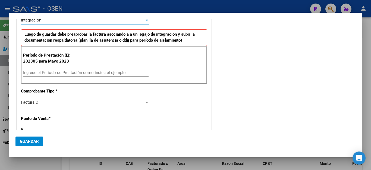
click at [46, 74] on input "Ingrese el Período de Prestación como indica el ejemplo" at bounding box center [86, 72] width 126 height 5
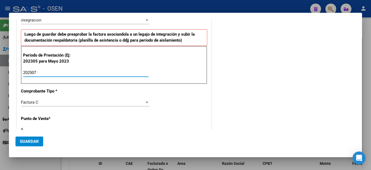
type input "202507"
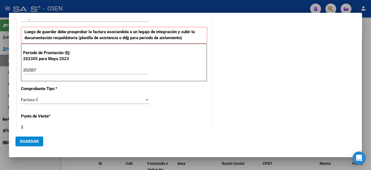
scroll to position [204, 0]
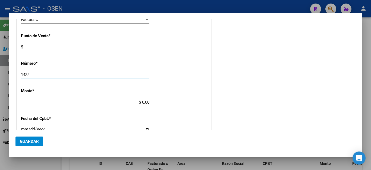
type input "1434"
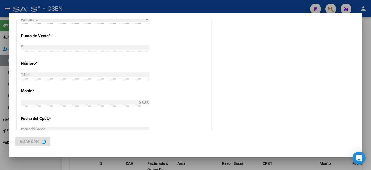
type input "$ 79.747,07"
type input "[DATE]"
type input "75320428699805"
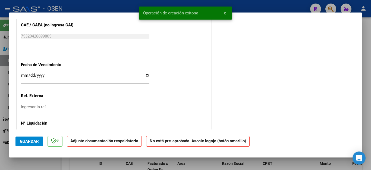
scroll to position [335, 0]
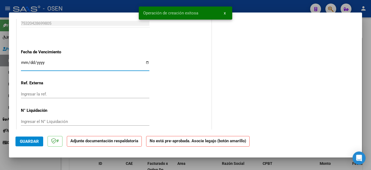
click at [23, 61] on input "Ingresar la fecha" at bounding box center [85, 64] width 129 height 9
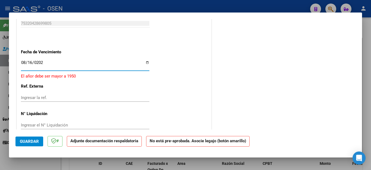
type input "[DATE]"
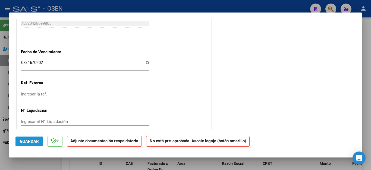
click at [27, 141] on span "Guardar" at bounding box center [29, 141] width 19 height 5
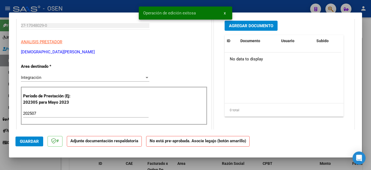
scroll to position [63, 0]
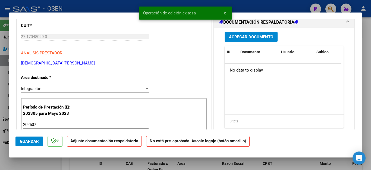
click at [235, 39] on button "Agregar Documento" at bounding box center [251, 37] width 53 height 10
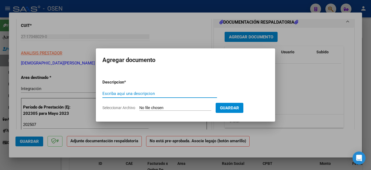
click at [137, 94] on input "Escriba aquí una descripcion" at bounding box center [160, 93] width 115 height 5
type input "ASISTENCIA"
click at [159, 107] on input "Seleccionar Archivo" at bounding box center [175, 108] width 72 height 5
type input "C:\fakepath\BRITOS FAC1434 ASISTENCIA.pdf"
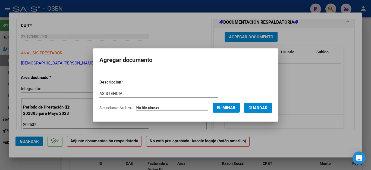
click at [265, 108] on span "Guardar" at bounding box center [258, 108] width 19 height 5
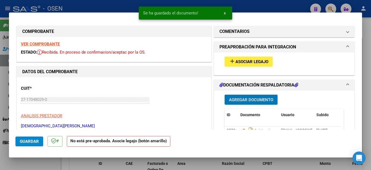
scroll to position [0, 0]
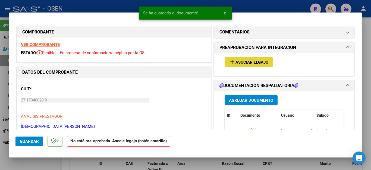
click at [241, 61] on span "Asociar Legajo" at bounding box center [252, 62] width 33 height 5
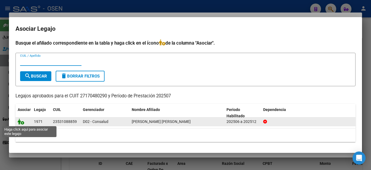
click at [19, 122] on icon at bounding box center [21, 122] width 7 height 6
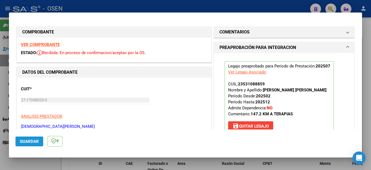
drag, startPoint x: 27, startPoint y: 141, endPoint x: 33, endPoint y: 160, distance: 20.1
click at [28, 141] on span "Guardar" at bounding box center [29, 141] width 19 height 5
click at [33, 164] on div at bounding box center [185, 85] width 371 height 170
type input "$ 0,00"
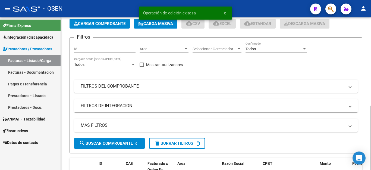
click at [100, 22] on span "Cargar Comprobante" at bounding box center [100, 23] width 52 height 5
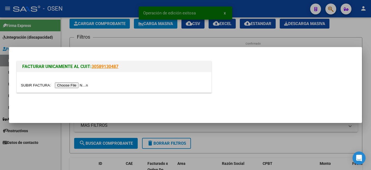
click at [85, 85] on input "file" at bounding box center [55, 85] width 69 height 6
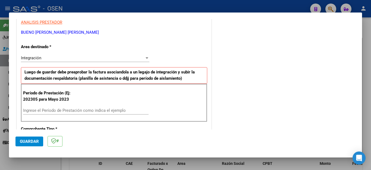
scroll to position [136, 0]
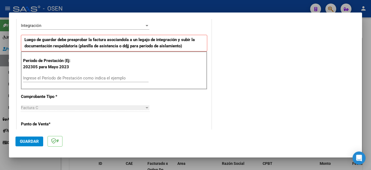
click at [77, 78] on input "Ingrese el Período de Prestación como indica el ejemplo" at bounding box center [86, 78] width 126 height 5
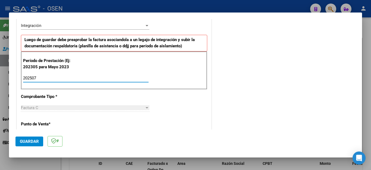
type input "202507"
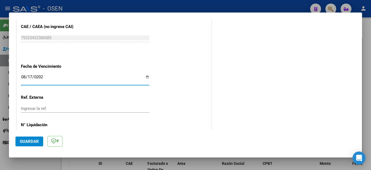
type input "[DATE]"
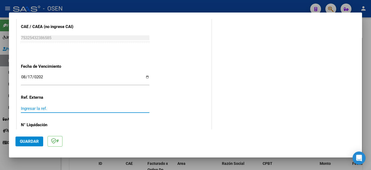
click at [36, 140] on span "Guardar" at bounding box center [29, 141] width 19 height 5
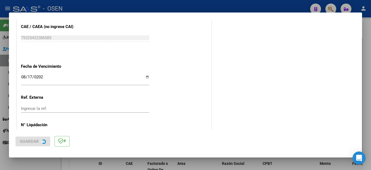
scroll to position [0, 0]
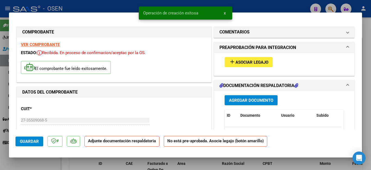
click at [235, 102] on span "Agregar Documento" at bounding box center [251, 100] width 44 height 5
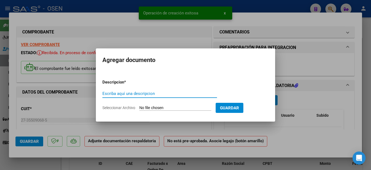
click at [144, 95] on input "Escriba aquí una descripcion" at bounding box center [160, 93] width 115 height 5
type input "a"
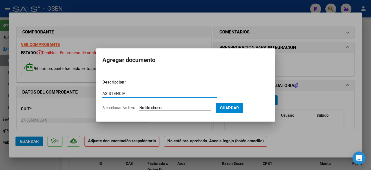
type input "ASISTENCIA"
click at [152, 109] on input "Seleccionar Archivo" at bounding box center [175, 108] width 72 height 5
type input "C:\fakepath\BUENO FAC614 ASISTENCIA.pdf"
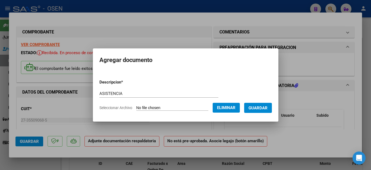
click at [261, 110] on span "Guardar" at bounding box center [258, 108] width 19 height 5
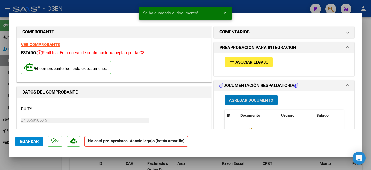
click at [244, 60] on span "Asociar Legajo" at bounding box center [252, 62] width 33 height 5
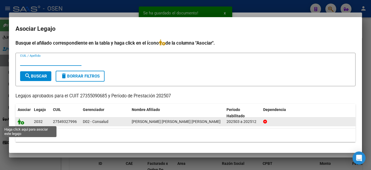
click at [20, 122] on icon at bounding box center [21, 122] width 7 height 6
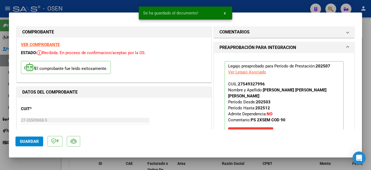
click at [23, 141] on span "Guardar" at bounding box center [29, 141] width 19 height 5
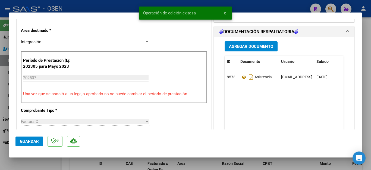
scroll to position [136, 0]
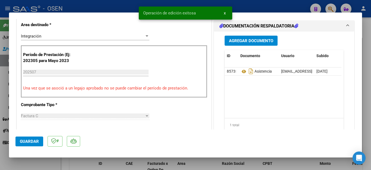
click at [41, 168] on div at bounding box center [185, 85] width 371 height 170
type input "$ 0,00"
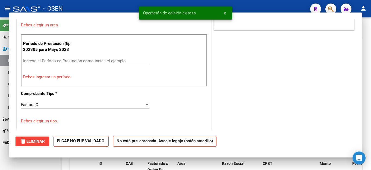
scroll to position [125, 0]
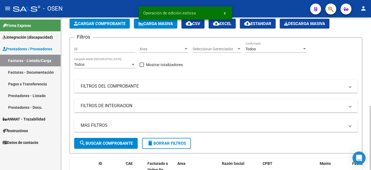
click at [99, 24] on span "Cargar Comprobante" at bounding box center [100, 23] width 52 height 5
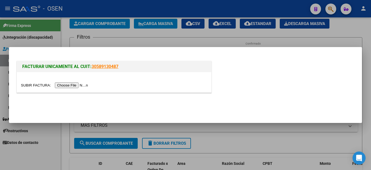
click at [77, 87] on input "file" at bounding box center [55, 85] width 69 height 6
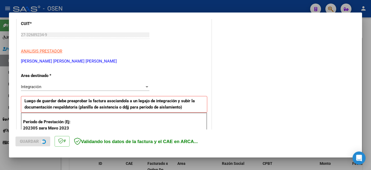
scroll to position [109, 0]
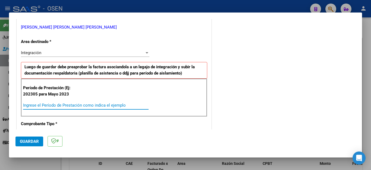
click at [96, 105] on input "Ingrese el Período de Prestación como indica el ejemplo" at bounding box center [86, 105] width 126 height 5
type input "202507"
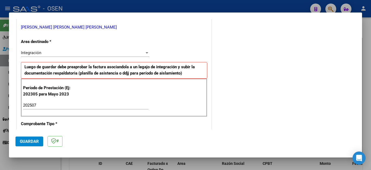
scroll to position [347, 0]
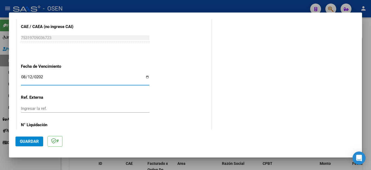
type input "[DATE]"
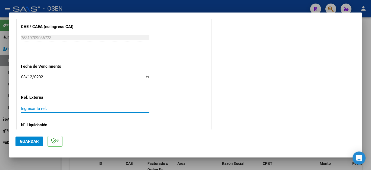
drag, startPoint x: 38, startPoint y: 139, endPoint x: 52, endPoint y: 130, distance: 17.3
click at [38, 139] on span "Guardar" at bounding box center [29, 141] width 19 height 5
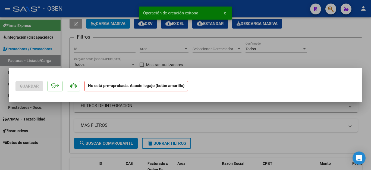
scroll to position [0, 0]
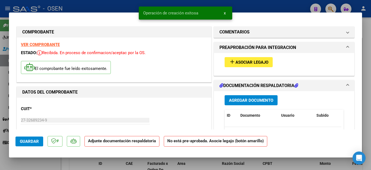
click at [251, 99] on span "Agregar Documento" at bounding box center [251, 100] width 44 height 5
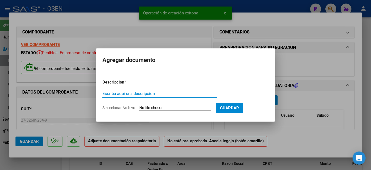
click at [166, 93] on input "Escriba aquí una descripcion" at bounding box center [160, 93] width 115 height 5
type input "ASIST"
click at [150, 108] on input "Seleccionar Archivo" at bounding box center [175, 108] width 72 height 5
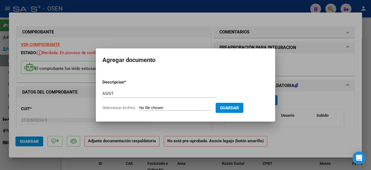
type input "C:\fakepath\[PERSON_NAME] FAC192 ASISTENCIA.pdf"
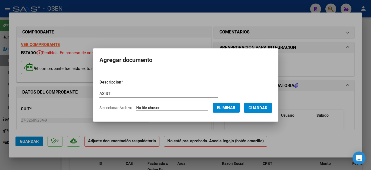
click at [259, 107] on span "Guardar" at bounding box center [258, 108] width 19 height 5
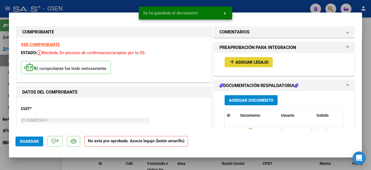
click at [240, 61] on span "Asociar Legajo" at bounding box center [252, 62] width 33 height 5
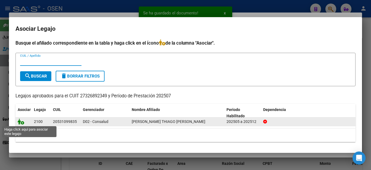
click at [19, 121] on icon at bounding box center [21, 122] width 7 height 6
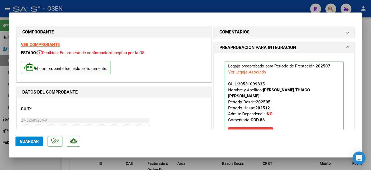
click at [27, 141] on span "Guardar" at bounding box center [29, 141] width 19 height 5
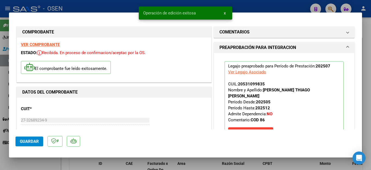
click at [27, 162] on div at bounding box center [185, 85] width 371 height 170
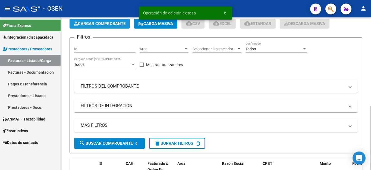
click at [89, 24] on span "Cargar Comprobante" at bounding box center [100, 23] width 52 height 5
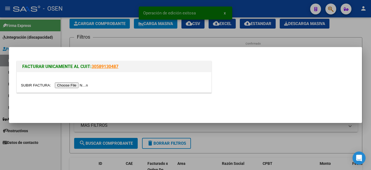
click at [76, 85] on input "file" at bounding box center [55, 85] width 69 height 6
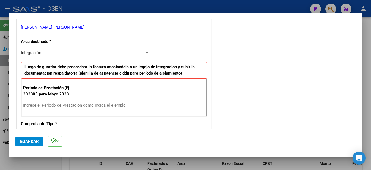
scroll to position [136, 0]
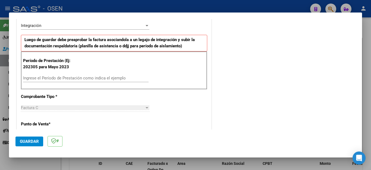
click at [64, 79] on input "Ingrese el Período de Prestación como indica el ejemplo" at bounding box center [86, 78] width 126 height 5
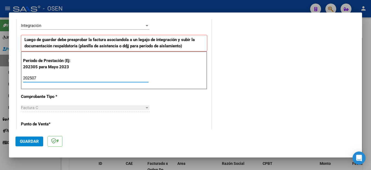
type input "202507"
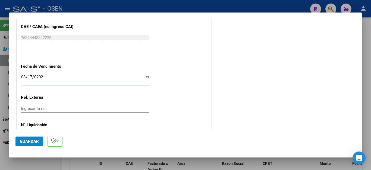
type input "[DATE]"
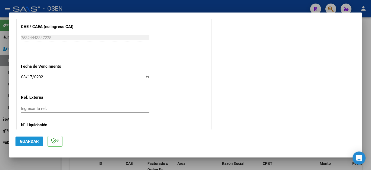
click at [33, 139] on span "Guardar" at bounding box center [29, 141] width 19 height 5
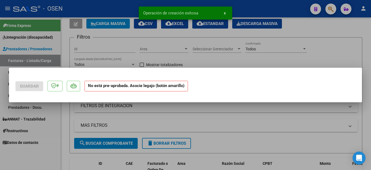
scroll to position [0, 0]
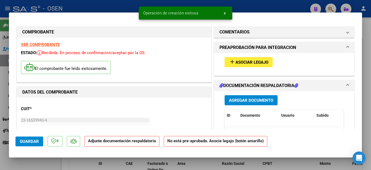
click at [229, 98] on span "Agregar Documento" at bounding box center [251, 100] width 44 height 5
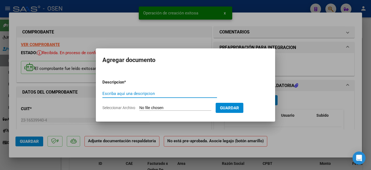
click at [154, 97] on div "Escriba aquí una descripcion" at bounding box center [160, 93] width 115 height 8
click at [135, 95] on input "Escriba aquí una descripcion" at bounding box center [160, 93] width 115 height 5
type input "ASIST"
click at [150, 107] on input "Seleccionar Archivo" at bounding box center [175, 108] width 72 height 5
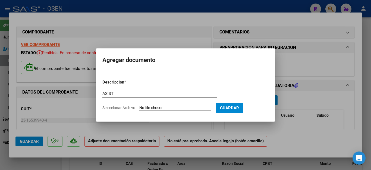
type input "C:\fakepath\[PERSON_NAME] FAC528 ASISTENCIA.pdf"
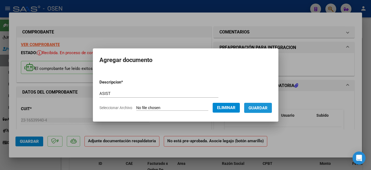
click at [258, 107] on span "Guardar" at bounding box center [258, 108] width 19 height 5
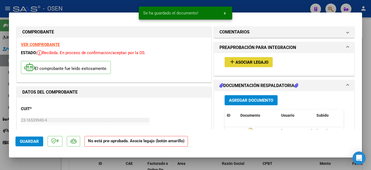
click at [241, 61] on span "Asociar Legajo" at bounding box center [252, 62] width 33 height 5
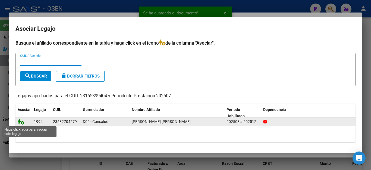
click at [19, 122] on icon at bounding box center [21, 122] width 7 height 6
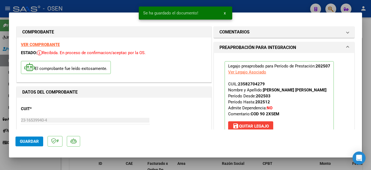
drag, startPoint x: 27, startPoint y: 140, endPoint x: 28, endPoint y: 152, distance: 12.0
click at [27, 140] on span "Guardar" at bounding box center [29, 141] width 19 height 5
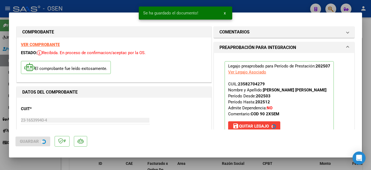
click at [27, 161] on div at bounding box center [185, 85] width 371 height 170
type input "$ 0,00"
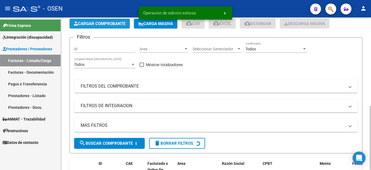
click at [97, 23] on span "Cargar Comprobante" at bounding box center [100, 23] width 52 height 5
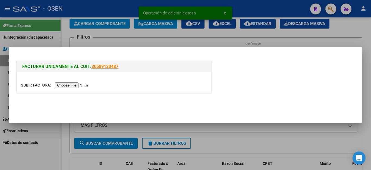
click at [67, 87] on input "file" at bounding box center [55, 85] width 69 height 6
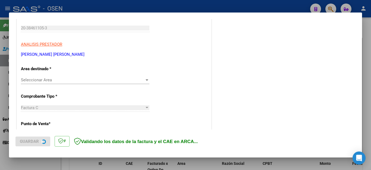
scroll to position [109, 0]
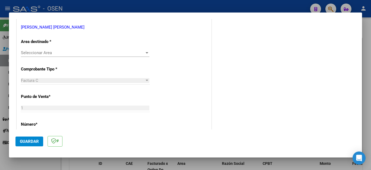
click at [45, 53] on span "Seleccionar Area" at bounding box center [83, 52] width 124 height 5
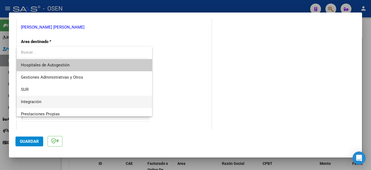
click at [35, 99] on span "Integración" at bounding box center [84, 102] width 127 height 12
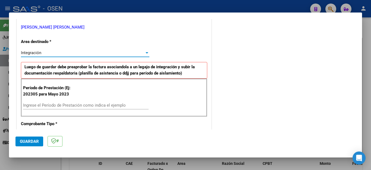
scroll to position [136, 0]
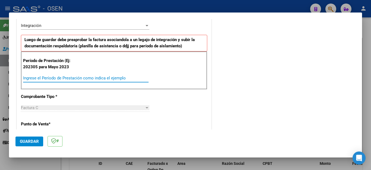
click at [31, 76] on input "Ingrese el Período de Prestación como indica el ejemplo" at bounding box center [86, 78] width 126 height 5
type input "202507"
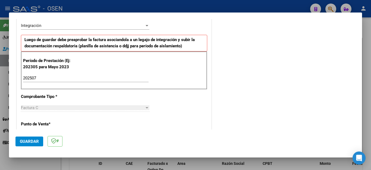
scroll to position [347, 0]
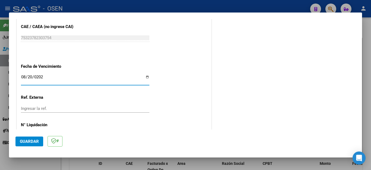
type input "[DATE]"
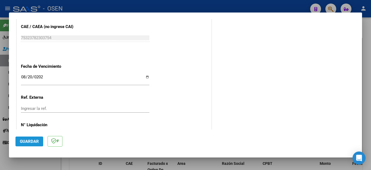
click at [26, 141] on span "Guardar" at bounding box center [29, 141] width 19 height 5
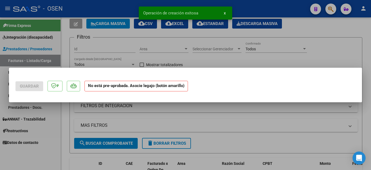
scroll to position [0, 0]
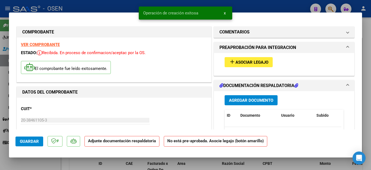
click at [230, 97] on button "Agregar Documento" at bounding box center [251, 100] width 53 height 10
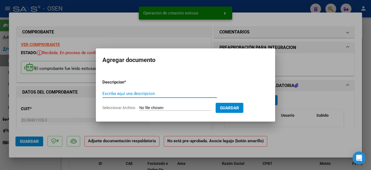
click at [150, 93] on input "Escriba aquí una descripcion" at bounding box center [160, 93] width 115 height 5
click at [125, 95] on input "Escriba aquí una descripcion" at bounding box center [160, 93] width 115 height 5
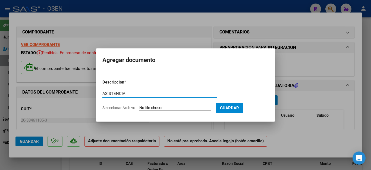
type input "ASISTENCIA"
click at [149, 108] on input "Seleccionar Archivo" at bounding box center [175, 108] width 72 height 5
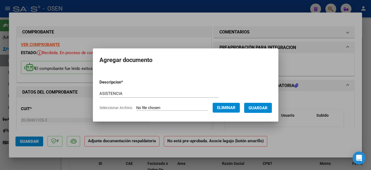
click at [258, 108] on span "Guardar" at bounding box center [258, 108] width 19 height 5
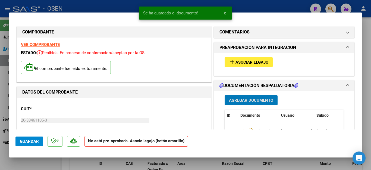
click at [240, 62] on span "Asociar Legajo" at bounding box center [252, 62] width 33 height 5
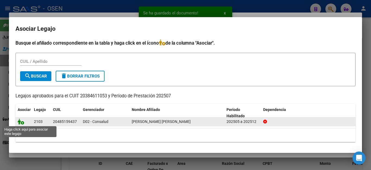
click at [19, 122] on icon at bounding box center [21, 122] width 7 height 6
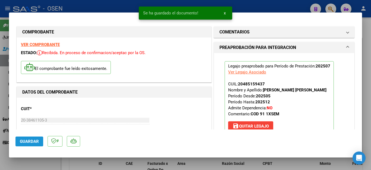
click at [27, 143] on span "Guardar" at bounding box center [29, 141] width 19 height 5
click at [31, 163] on div at bounding box center [185, 85] width 371 height 170
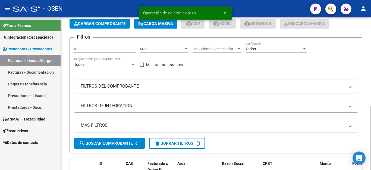
click at [104, 23] on span "Cargar Comprobante" at bounding box center [100, 23] width 52 height 5
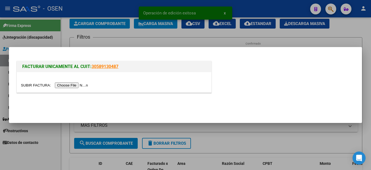
click at [74, 85] on input "file" at bounding box center [55, 85] width 69 height 6
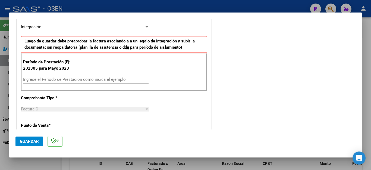
scroll to position [136, 0]
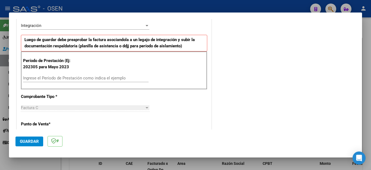
click at [85, 77] on input "Ingrese el Período de Prestación como indica el ejemplo" at bounding box center [86, 78] width 126 height 5
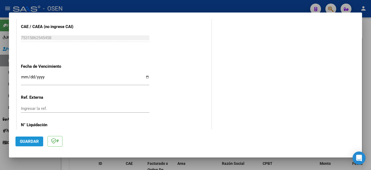
click at [32, 142] on span "Guardar" at bounding box center [29, 141] width 19 height 5
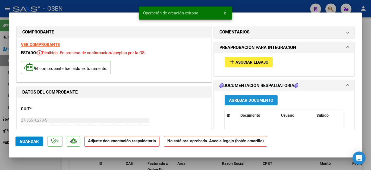
click at [229, 102] on span "Agregar Documento" at bounding box center [251, 100] width 44 height 5
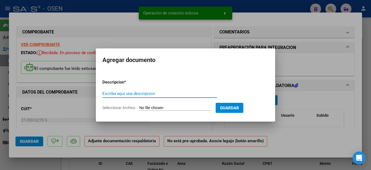
click at [138, 93] on input "Escriba aquí una descripcion" at bounding box center [160, 93] width 115 height 5
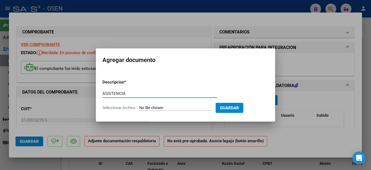
click at [142, 109] on input "Seleccionar Archivo" at bounding box center [175, 108] width 72 height 5
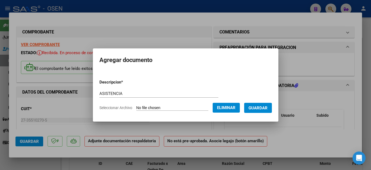
click at [255, 105] on button "Guardar" at bounding box center [258, 108] width 28 height 10
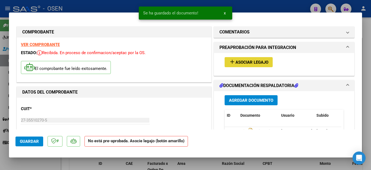
click at [240, 61] on span "Asociar Legajo" at bounding box center [252, 62] width 33 height 5
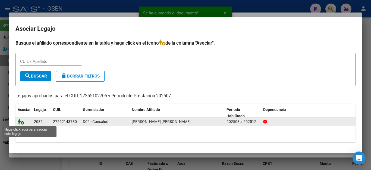
click at [21, 122] on icon at bounding box center [21, 122] width 7 height 6
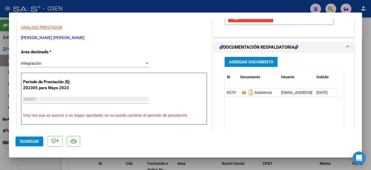
scroll to position [54, 0]
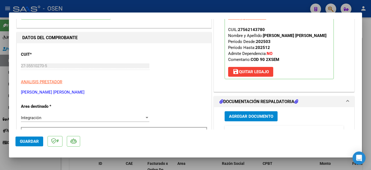
click at [32, 142] on span "Guardar" at bounding box center [29, 141] width 19 height 5
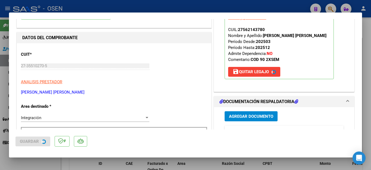
click at [29, 166] on div at bounding box center [185, 85] width 371 height 170
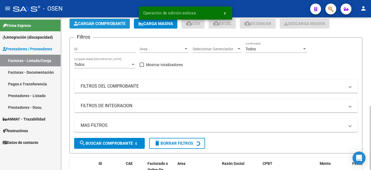
click at [86, 25] on button "Cargar Comprobante" at bounding box center [100, 24] width 60 height 10
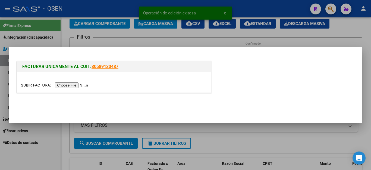
click at [72, 84] on input "file" at bounding box center [55, 85] width 69 height 6
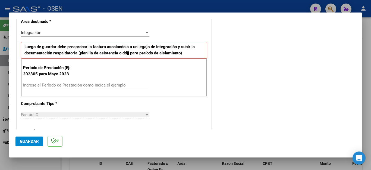
scroll to position [136, 0]
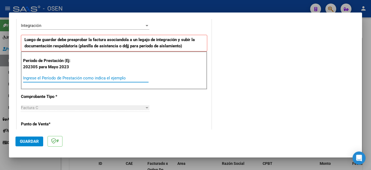
click at [60, 79] on input "Ingrese el Período de Prestación como indica el ejemplo" at bounding box center [86, 78] width 126 height 5
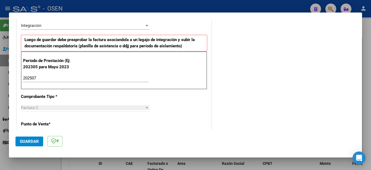
scroll to position [347, 0]
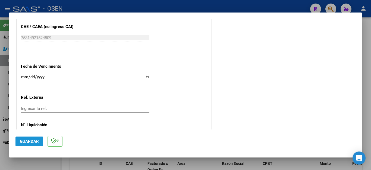
click at [34, 144] on span "Guardar" at bounding box center [29, 141] width 19 height 5
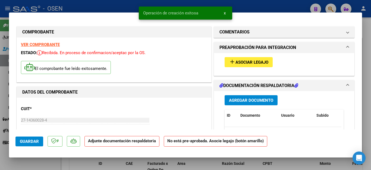
click at [235, 97] on button "Agregar Documento" at bounding box center [251, 100] width 53 height 10
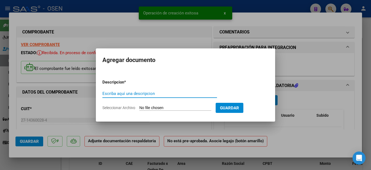
click at [159, 94] on input "Escriba aquí una descripcion" at bounding box center [160, 93] width 115 height 5
click at [126, 94] on input "Escriba aquí una descripcion" at bounding box center [160, 93] width 115 height 5
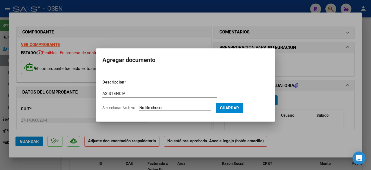
click at [152, 106] on input "Seleccionar Archivo" at bounding box center [175, 108] width 72 height 5
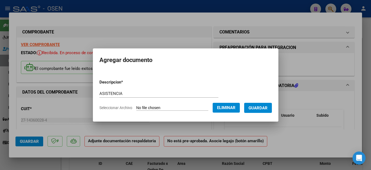
click at [263, 109] on span "Guardar" at bounding box center [258, 108] width 19 height 5
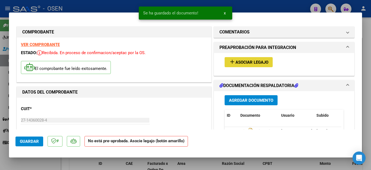
click at [241, 61] on span "Asociar Legajo" at bounding box center [252, 62] width 33 height 5
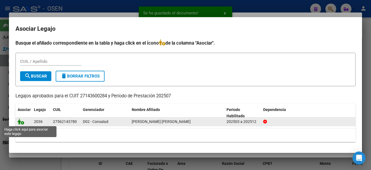
click at [23, 123] on icon at bounding box center [21, 122] width 7 height 6
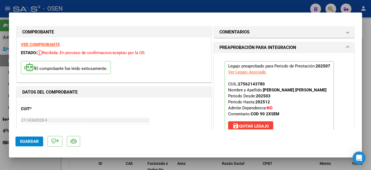
drag, startPoint x: 29, startPoint y: 143, endPoint x: 29, endPoint y: 147, distance: 3.8
click at [29, 143] on span "Guardar" at bounding box center [29, 141] width 19 height 5
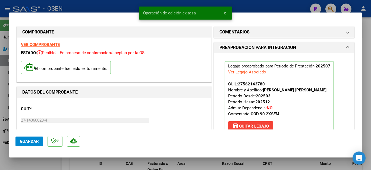
click at [30, 161] on div at bounding box center [185, 85] width 371 height 170
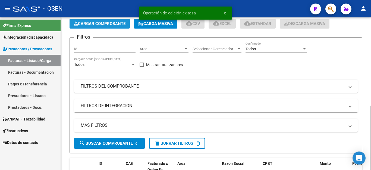
click at [91, 23] on span "Cargar Comprobante" at bounding box center [100, 23] width 52 height 5
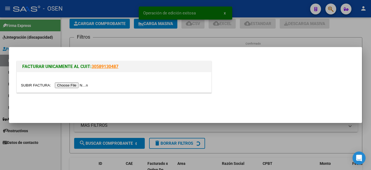
click at [65, 85] on input "file" at bounding box center [55, 85] width 69 height 6
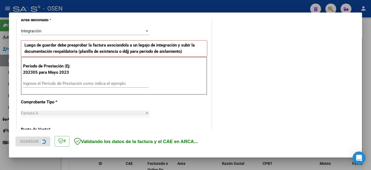
scroll to position [136, 0]
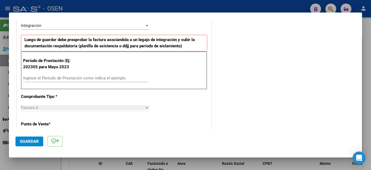
click at [82, 81] on div "Ingrese el Período de Prestación como indica el ejemplo" at bounding box center [86, 78] width 126 height 8
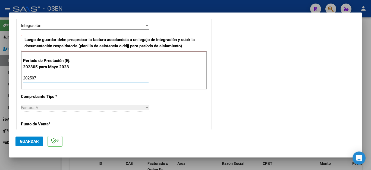
scroll to position [347, 0]
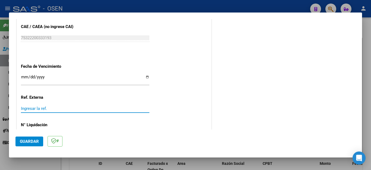
click at [23, 139] on span "Guardar" at bounding box center [29, 141] width 19 height 5
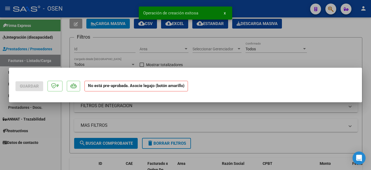
scroll to position [0, 0]
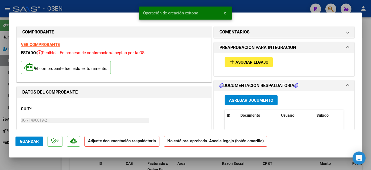
click at [229, 99] on span "Agregar Documento" at bounding box center [251, 100] width 44 height 5
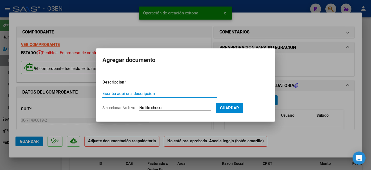
click at [153, 95] on input "Escriba aquí una descripcion" at bounding box center [160, 93] width 115 height 5
click at [142, 95] on input "Escriba aquí una descripcion" at bounding box center [160, 93] width 115 height 5
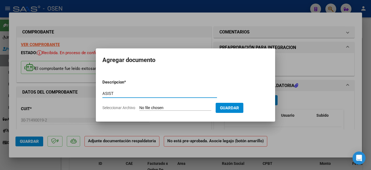
click at [147, 107] on input "Seleccionar Archivo" at bounding box center [175, 108] width 72 height 5
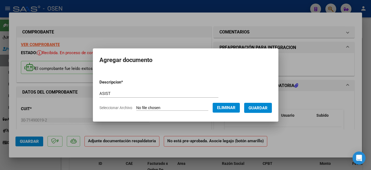
click at [264, 108] on span "Guardar" at bounding box center [258, 108] width 19 height 5
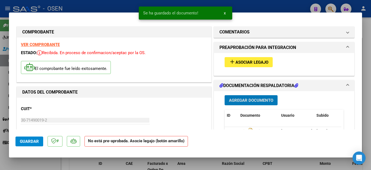
click at [246, 61] on span "Asociar Legajo" at bounding box center [252, 62] width 33 height 5
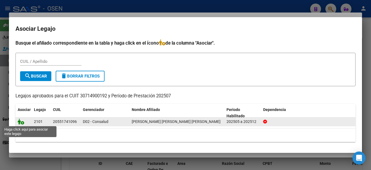
click at [21, 121] on icon at bounding box center [21, 122] width 7 height 6
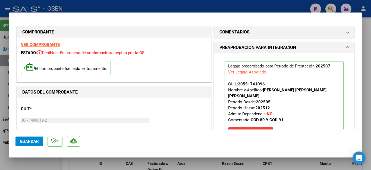
click at [21, 163] on div at bounding box center [185, 85] width 371 height 170
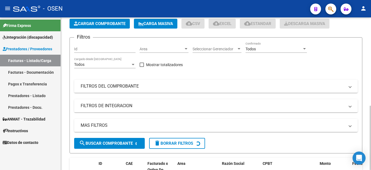
click at [90, 23] on span "Cargar Comprobante" at bounding box center [100, 23] width 52 height 5
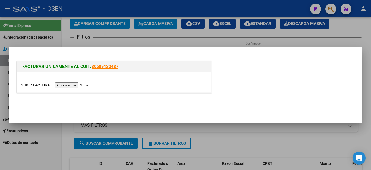
click at [72, 83] on input "file" at bounding box center [55, 85] width 69 height 6
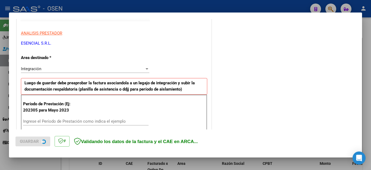
scroll to position [109, 0]
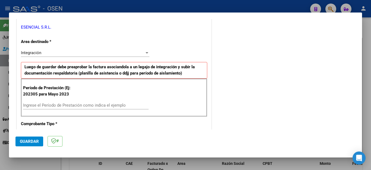
click at [75, 107] on input "Ingrese el Período de Prestación como indica el ejemplo" at bounding box center [86, 105] width 126 height 5
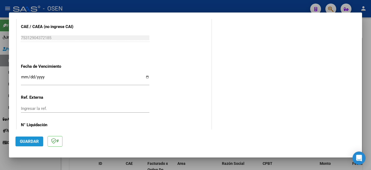
click at [26, 141] on span "Guardar" at bounding box center [29, 141] width 19 height 5
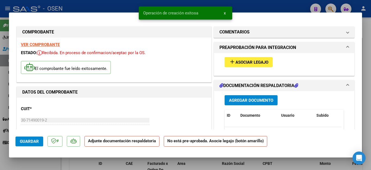
click at [234, 101] on span "Agregar Documento" at bounding box center [251, 100] width 44 height 5
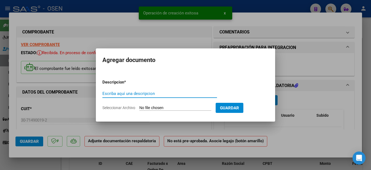
click at [155, 94] on input "Escriba aquí una descripcion" at bounding box center [160, 93] width 115 height 5
click at [135, 94] on input "Escriba aquí una descripcion" at bounding box center [160, 93] width 115 height 5
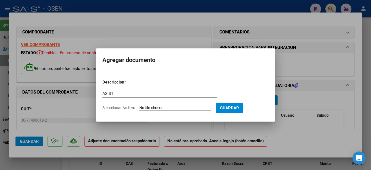
click at [144, 108] on input "Seleccionar Archivo" at bounding box center [175, 108] width 72 height 5
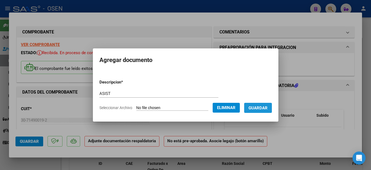
click at [254, 107] on span "Guardar" at bounding box center [258, 108] width 19 height 5
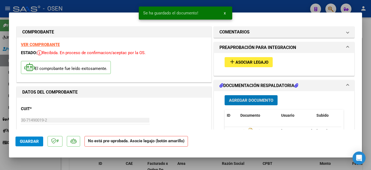
click at [246, 63] on span "Asociar Legajo" at bounding box center [252, 62] width 33 height 5
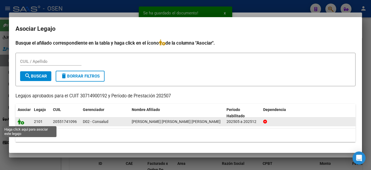
click at [19, 122] on icon at bounding box center [21, 122] width 7 height 6
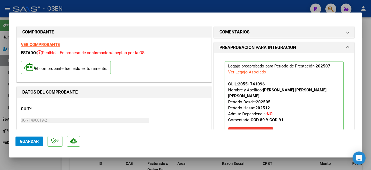
click at [34, 142] on span "Guardar" at bounding box center [29, 141] width 19 height 5
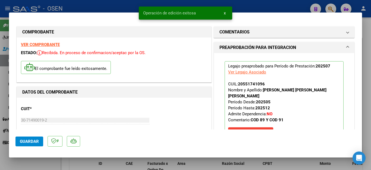
click at [38, 165] on div at bounding box center [185, 85] width 371 height 170
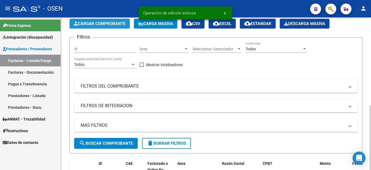
click at [96, 25] on span "Cargar Comprobante" at bounding box center [100, 23] width 52 height 5
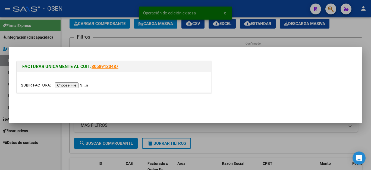
click at [68, 85] on input "file" at bounding box center [55, 85] width 69 height 6
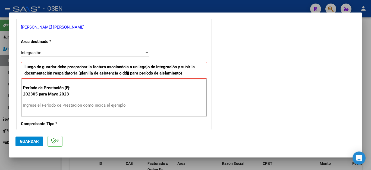
scroll to position [136, 0]
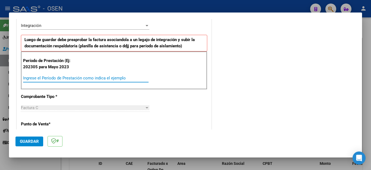
click at [79, 79] on input "Ingrese el Período de Prestación como indica el ejemplo" at bounding box center [86, 78] width 126 height 5
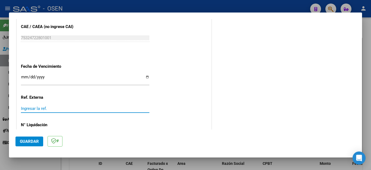
click at [31, 139] on span "Guardar" at bounding box center [29, 141] width 19 height 5
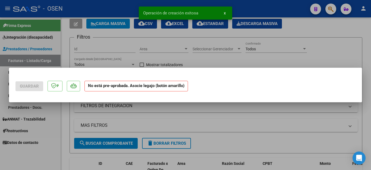
scroll to position [0, 0]
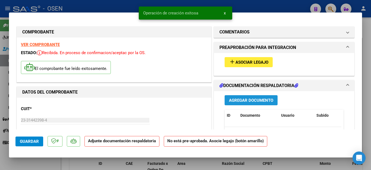
click at [233, 98] on span "Agregar Documento" at bounding box center [251, 100] width 44 height 5
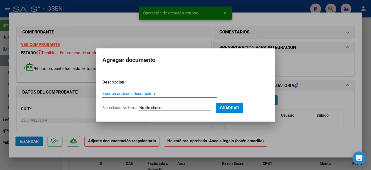
click at [153, 95] on input "Escriba aquí una descripcion" at bounding box center [160, 93] width 115 height 5
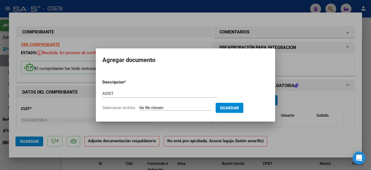
click at [148, 107] on input "Seleccionar Archivo" at bounding box center [175, 108] width 72 height 5
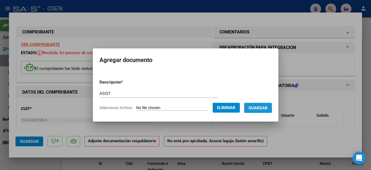
click at [261, 107] on span "Guardar" at bounding box center [258, 108] width 19 height 5
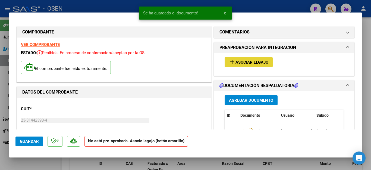
click at [232, 64] on mat-icon "add" at bounding box center [232, 61] width 7 height 7
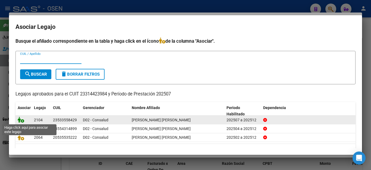
click at [20, 122] on icon at bounding box center [21, 120] width 7 height 6
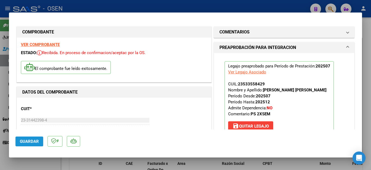
click at [25, 141] on span "Guardar" at bounding box center [29, 141] width 19 height 5
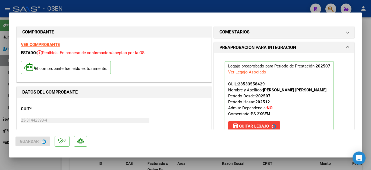
click at [30, 163] on div at bounding box center [185, 85] width 371 height 170
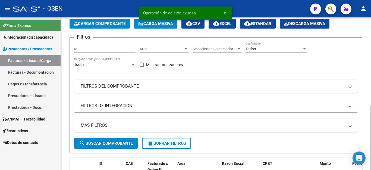
click at [89, 23] on span "Cargar Comprobante" at bounding box center [100, 23] width 52 height 5
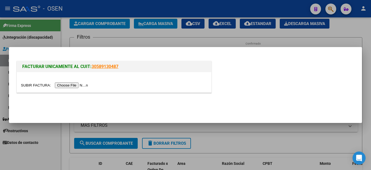
click at [67, 84] on input "file" at bounding box center [55, 85] width 69 height 6
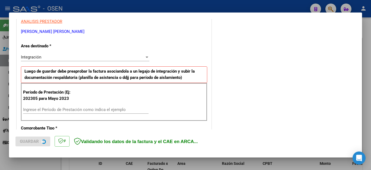
scroll to position [109, 0]
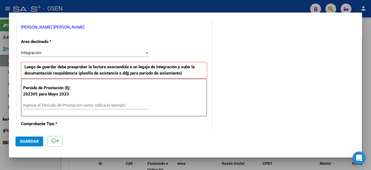
click at [88, 103] on input "Ingrese el Período de Prestación como indica el ejemplo" at bounding box center [86, 105] width 126 height 5
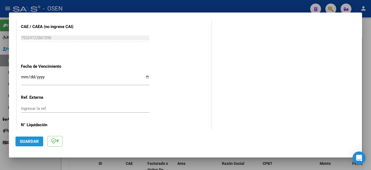
click at [27, 140] on span "Guardar" at bounding box center [29, 141] width 19 height 5
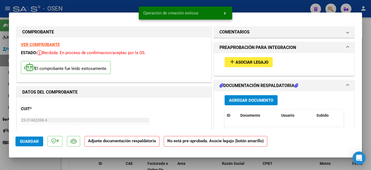
click at [239, 102] on span "Agregar Documento" at bounding box center [251, 100] width 44 height 5
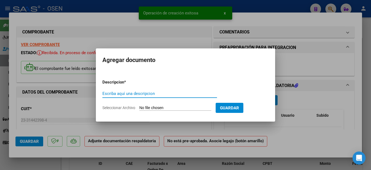
click at [161, 94] on input "Escriba aquí una descripcion" at bounding box center [160, 93] width 115 height 5
click at [158, 109] on input "Seleccionar Archivo" at bounding box center [175, 108] width 72 height 5
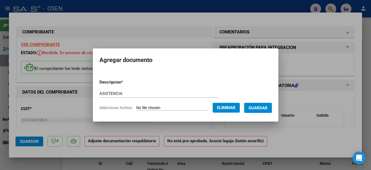
click at [258, 106] on span "Guardar" at bounding box center [258, 108] width 19 height 5
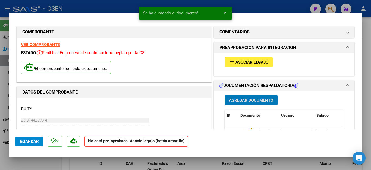
click at [236, 63] on span "Asociar Legajo" at bounding box center [252, 62] width 33 height 5
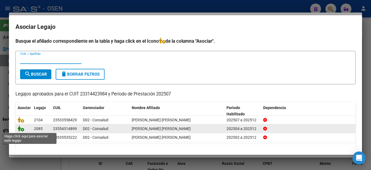
click at [20, 129] on icon at bounding box center [21, 128] width 7 height 6
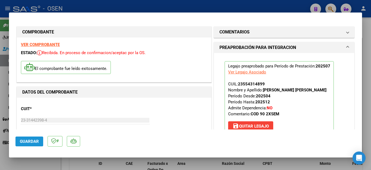
click at [31, 141] on span "Guardar" at bounding box center [29, 141] width 19 height 5
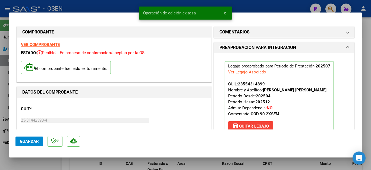
click at [29, 163] on div at bounding box center [185, 85] width 371 height 170
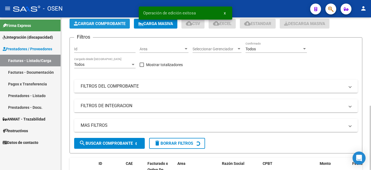
click at [96, 25] on span "Cargar Comprobante" at bounding box center [100, 23] width 52 height 5
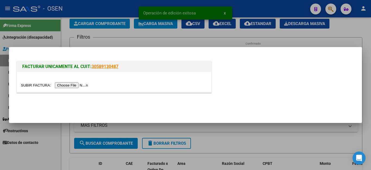
click at [64, 88] on input "file" at bounding box center [55, 85] width 69 height 6
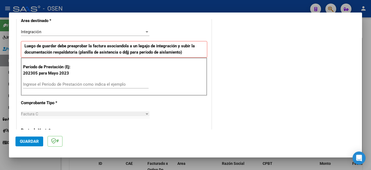
scroll to position [136, 0]
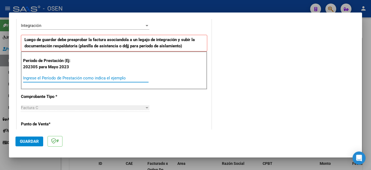
click at [98, 80] on input "Ingrese el Período de Prestación como indica el ejemplo" at bounding box center [86, 78] width 126 height 5
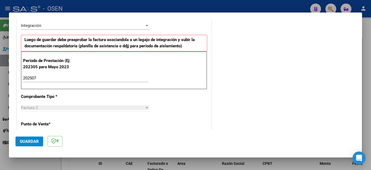
scroll to position [347, 0]
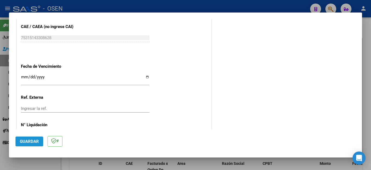
click at [23, 142] on span "Guardar" at bounding box center [29, 141] width 19 height 5
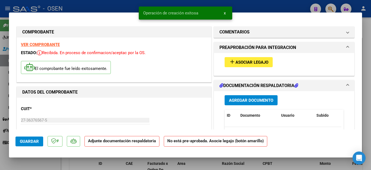
click at [229, 97] on button "Agregar Documento" at bounding box center [251, 100] width 53 height 10
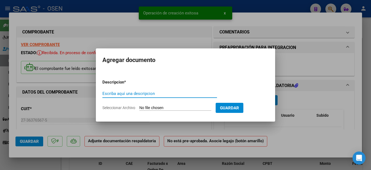
click at [158, 94] on input "Escriba aquí una descripcion" at bounding box center [160, 93] width 115 height 5
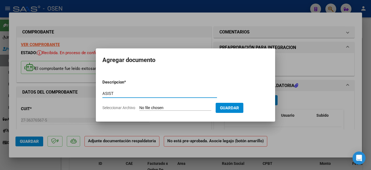
click at [150, 108] on input "Seleccionar Archivo" at bounding box center [175, 108] width 72 height 5
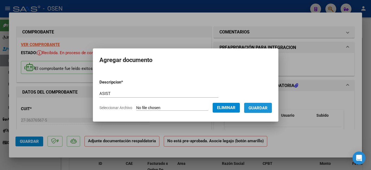
click at [258, 110] on button "Guardar" at bounding box center [258, 108] width 28 height 10
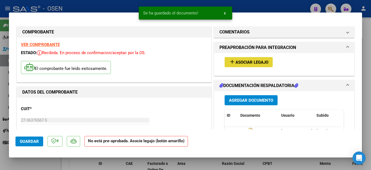
click at [236, 62] on span "Asociar Legajo" at bounding box center [252, 62] width 33 height 5
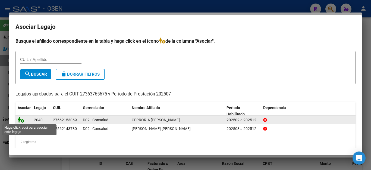
click at [23, 119] on icon at bounding box center [21, 120] width 7 height 6
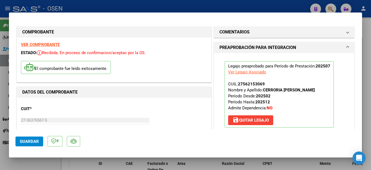
click at [28, 139] on span "Guardar" at bounding box center [29, 141] width 19 height 5
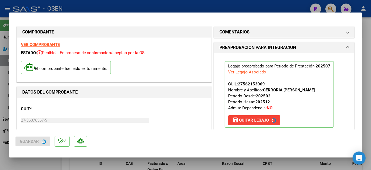
click at [36, 166] on div at bounding box center [185, 85] width 371 height 170
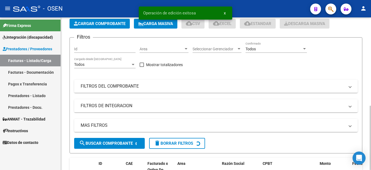
click at [91, 25] on span "Cargar Comprobante" at bounding box center [100, 23] width 52 height 5
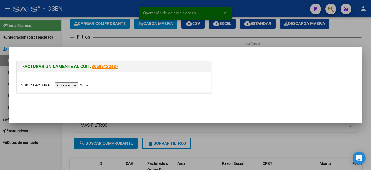
click at [75, 86] on input "file" at bounding box center [55, 85] width 69 height 6
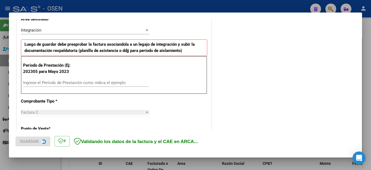
scroll to position [136, 0]
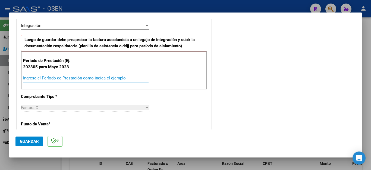
click at [93, 76] on input "Ingrese el Período de Prestación como indica el ejemplo" at bounding box center [86, 78] width 126 height 5
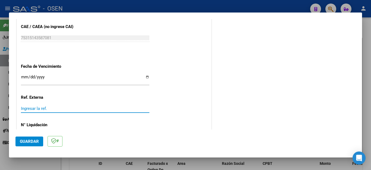
click at [27, 142] on span "Guardar" at bounding box center [29, 141] width 19 height 5
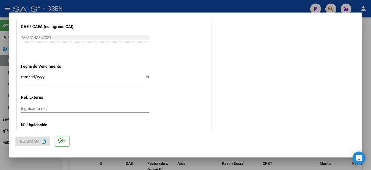
scroll to position [0, 0]
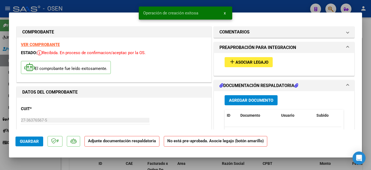
click at [258, 102] on span "Agregar Documento" at bounding box center [251, 100] width 44 height 5
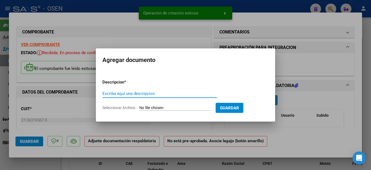
click at [147, 92] on input "Escriba aquí una descripcion" at bounding box center [160, 93] width 115 height 5
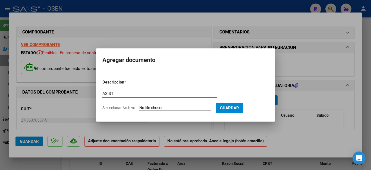
click at [154, 108] on input "Seleccionar Archivo" at bounding box center [175, 108] width 72 height 5
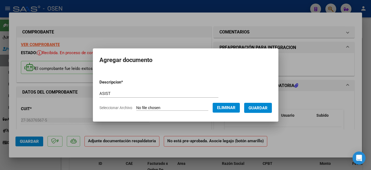
click at [260, 106] on span "Guardar" at bounding box center [258, 108] width 19 height 5
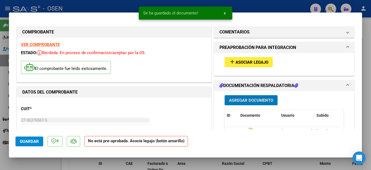
click at [241, 63] on span "Asociar Legajo" at bounding box center [252, 62] width 33 height 5
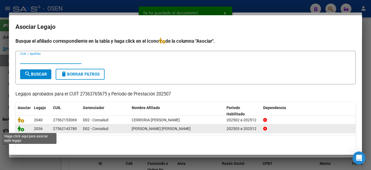
click at [18, 129] on icon at bounding box center [21, 128] width 7 height 6
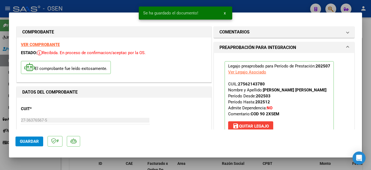
click at [33, 143] on span "Guardar" at bounding box center [29, 141] width 19 height 5
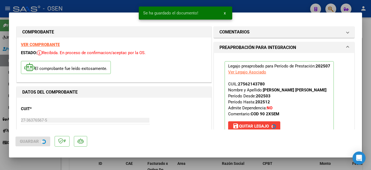
click at [33, 162] on div at bounding box center [185, 85] width 371 height 170
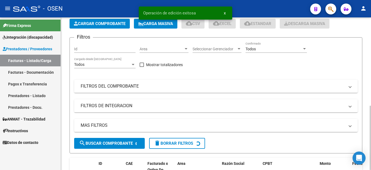
click at [94, 26] on button "Cargar Comprobante" at bounding box center [100, 24] width 60 height 10
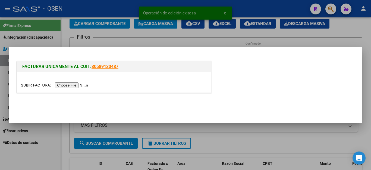
click at [69, 85] on input "file" at bounding box center [55, 85] width 69 height 6
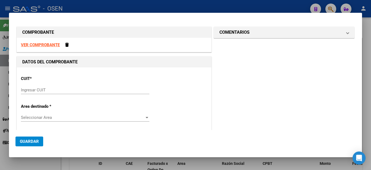
click at [41, 91] on input "Ingresar CUIT" at bounding box center [85, 90] width 129 height 5
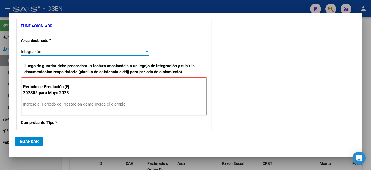
scroll to position [122, 0]
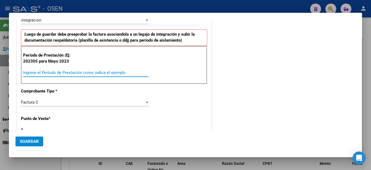
click at [36, 72] on input "Ingrese el Período de Prestación como indica el ejemplo" at bounding box center [86, 72] width 126 height 5
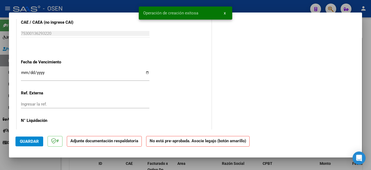
scroll to position [326, 0]
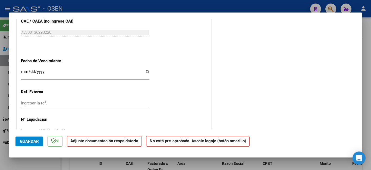
click at [22, 69] on input "Ingresar la fecha" at bounding box center [85, 73] width 129 height 9
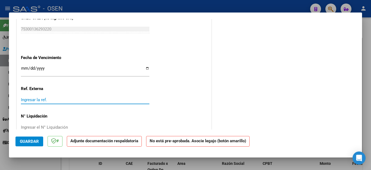
scroll to position [335, 0]
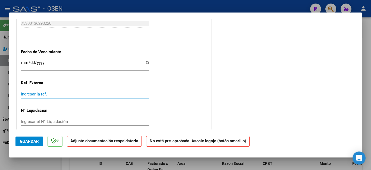
click at [38, 143] on span "Guardar" at bounding box center [29, 141] width 19 height 5
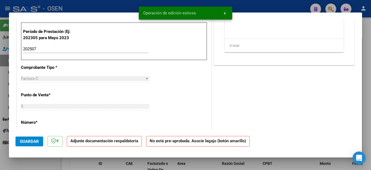
scroll to position [63, 0]
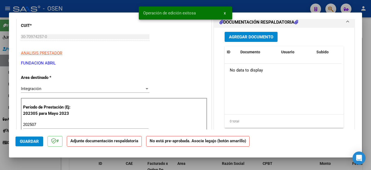
click at [231, 35] on span "Agregar Documento" at bounding box center [251, 37] width 44 height 5
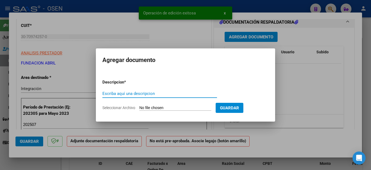
click at [120, 92] on input "Escriba aquí una descripcion" at bounding box center [160, 93] width 115 height 5
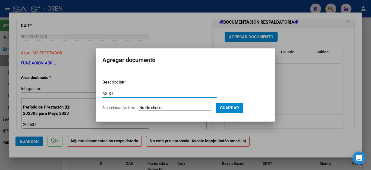
click at [147, 108] on input "Seleccionar Archivo" at bounding box center [175, 108] width 72 height 5
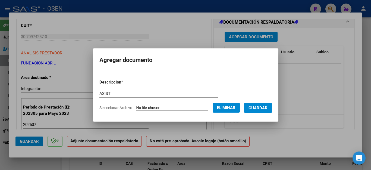
click at [258, 110] on span "Guardar" at bounding box center [258, 108] width 19 height 5
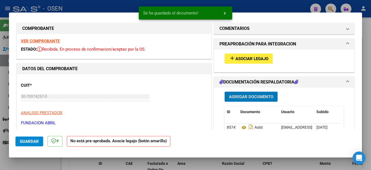
scroll to position [0, 0]
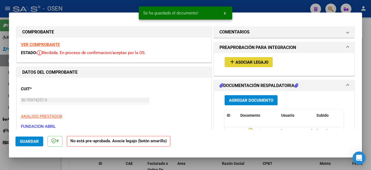
click at [246, 61] on span "Asociar Legajo" at bounding box center [252, 62] width 33 height 5
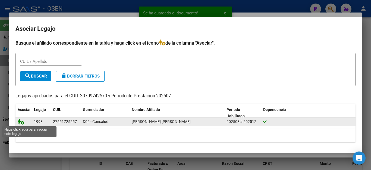
click at [19, 122] on icon at bounding box center [21, 122] width 7 height 6
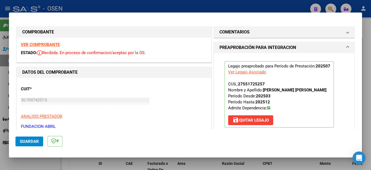
click at [32, 141] on span "Guardar" at bounding box center [29, 141] width 19 height 5
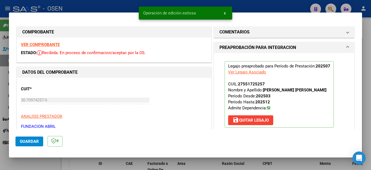
click at [34, 164] on div at bounding box center [185, 85] width 371 height 170
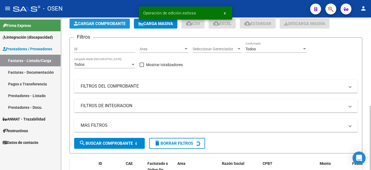
click at [91, 26] on span "Cargar Comprobante" at bounding box center [100, 23] width 52 height 5
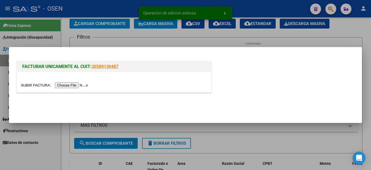
click at [67, 85] on input "file" at bounding box center [55, 85] width 69 height 6
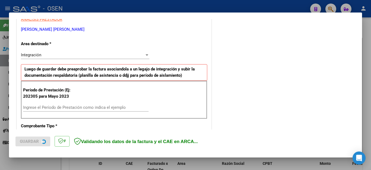
scroll to position [109, 0]
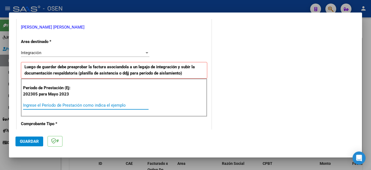
click at [82, 104] on input "Ingrese el Período de Prestación como indica el ejemplo" at bounding box center [86, 105] width 126 height 5
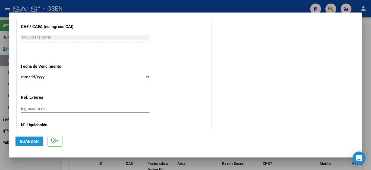
click at [28, 142] on span "Guardar" at bounding box center [29, 141] width 19 height 5
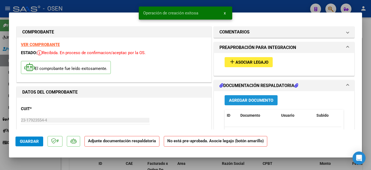
click at [238, 101] on span "Agregar Documento" at bounding box center [251, 100] width 44 height 5
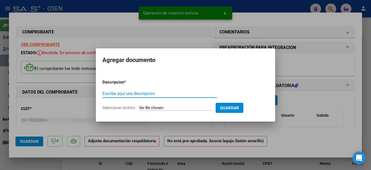
click at [142, 94] on input "Escriba aquí una descripcion" at bounding box center [160, 93] width 115 height 5
click at [157, 108] on input "Seleccionar Archivo" at bounding box center [175, 108] width 72 height 5
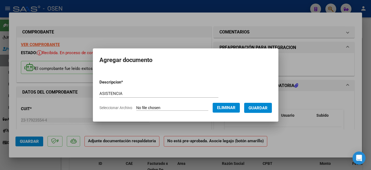
click at [263, 108] on span "Guardar" at bounding box center [258, 108] width 19 height 5
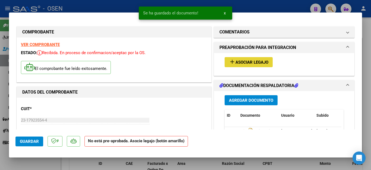
click at [241, 61] on span "Asociar Legajo" at bounding box center [252, 62] width 33 height 5
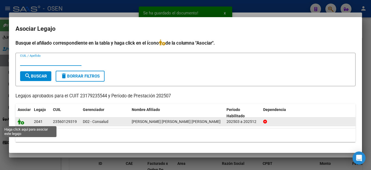
click at [21, 119] on icon at bounding box center [21, 122] width 7 height 6
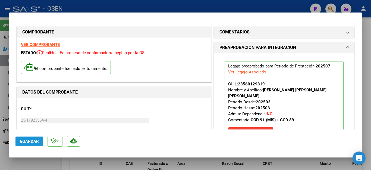
click at [24, 141] on span "Guardar" at bounding box center [29, 141] width 19 height 5
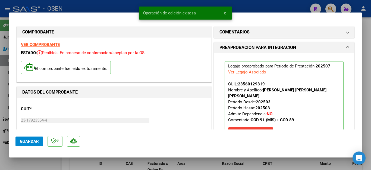
click at [26, 163] on div at bounding box center [185, 85] width 371 height 170
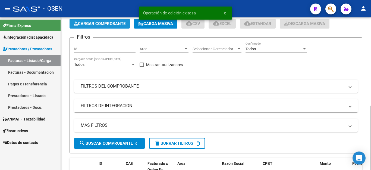
click at [99, 27] on button "Cargar Comprobante" at bounding box center [100, 24] width 60 height 10
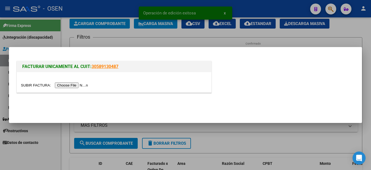
click at [80, 87] on input "file" at bounding box center [55, 85] width 69 height 6
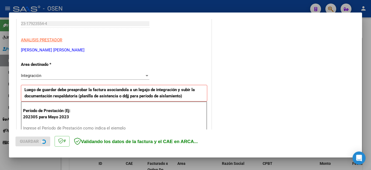
scroll to position [109, 0]
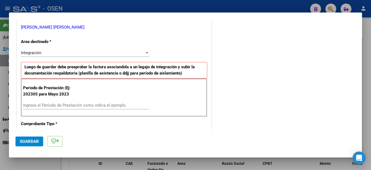
click at [75, 103] on input "Ingrese el Período de Prestación como indica el ejemplo" at bounding box center [86, 105] width 126 height 5
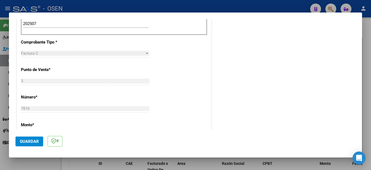
scroll to position [347, 0]
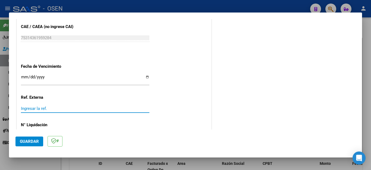
click at [30, 140] on span "Guardar" at bounding box center [29, 141] width 19 height 5
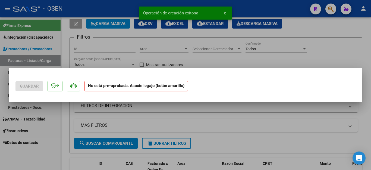
scroll to position [0, 0]
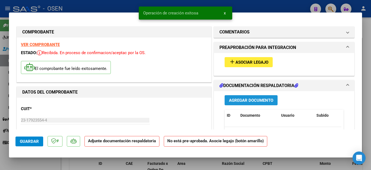
click at [236, 99] on span "Agregar Documento" at bounding box center [251, 100] width 44 height 5
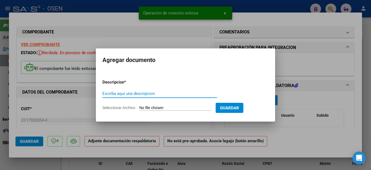
click at [126, 94] on input "Escriba aquí una descripcion" at bounding box center [160, 93] width 115 height 5
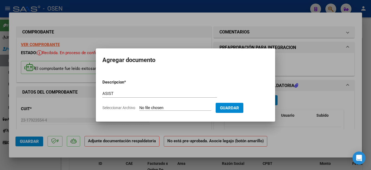
click at [145, 106] on input "Seleccionar Archivo" at bounding box center [175, 108] width 72 height 5
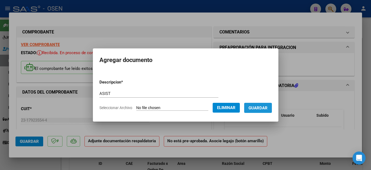
click at [256, 108] on span "Guardar" at bounding box center [258, 108] width 19 height 5
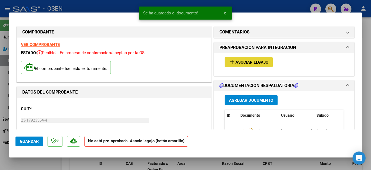
click at [241, 64] on span "Asociar Legajo" at bounding box center [252, 62] width 33 height 5
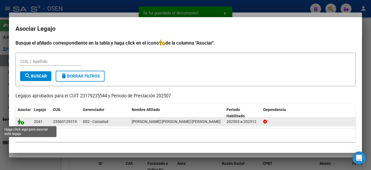
click at [19, 122] on icon at bounding box center [21, 122] width 7 height 6
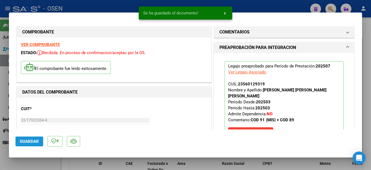
click at [30, 143] on span "Guardar" at bounding box center [29, 141] width 19 height 5
click at [33, 160] on div at bounding box center [185, 85] width 371 height 170
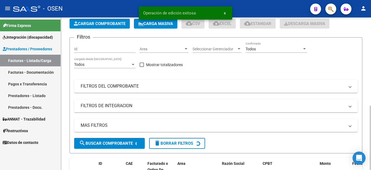
click at [97, 24] on span "Cargar Comprobante" at bounding box center [100, 23] width 52 height 5
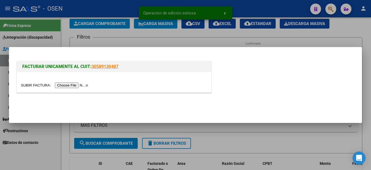
click at [75, 84] on input "file" at bounding box center [55, 85] width 69 height 6
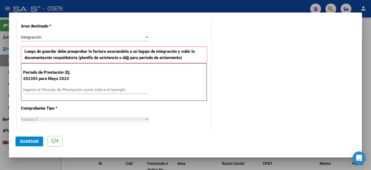
scroll to position [136, 0]
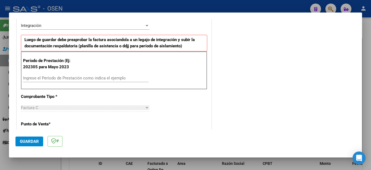
click at [77, 77] on input "Ingrese el Período de Prestación como indica el ejemplo" at bounding box center [86, 78] width 126 height 5
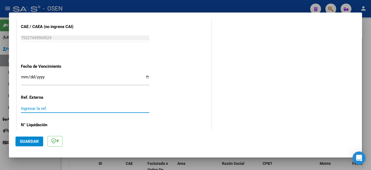
click at [21, 143] on span "Guardar" at bounding box center [29, 141] width 19 height 5
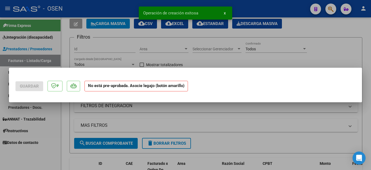
scroll to position [0, 0]
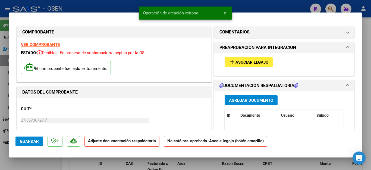
click at [231, 98] on span "Agregar Documento" at bounding box center [251, 100] width 44 height 5
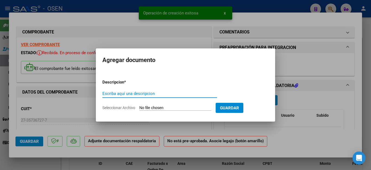
click at [139, 95] on input "Escriba aquí una descripcion" at bounding box center [160, 93] width 115 height 5
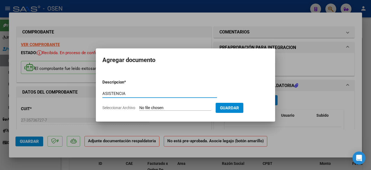
click at [160, 107] on input "Seleccionar Archivo" at bounding box center [175, 108] width 72 height 5
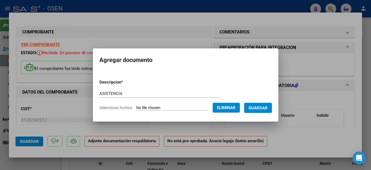
click at [260, 108] on span "Guardar" at bounding box center [258, 108] width 19 height 5
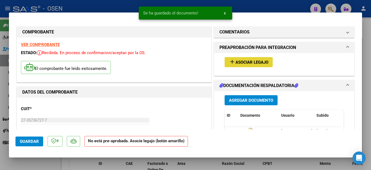
click at [247, 63] on span "Asociar Legajo" at bounding box center [252, 62] width 33 height 5
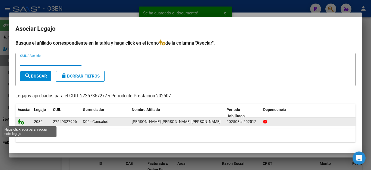
click at [22, 122] on icon at bounding box center [21, 122] width 7 height 6
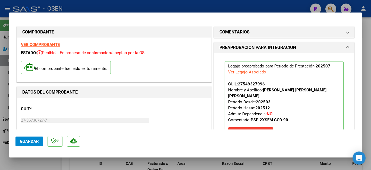
click at [28, 141] on span "Guardar" at bounding box center [29, 141] width 19 height 5
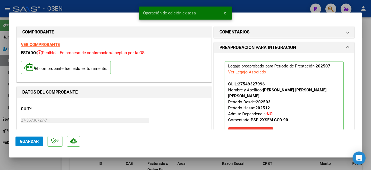
click at [24, 166] on div at bounding box center [185, 85] width 371 height 170
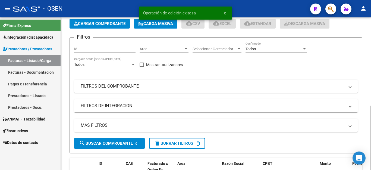
click at [87, 27] on button "Cargar Comprobante" at bounding box center [100, 24] width 60 height 10
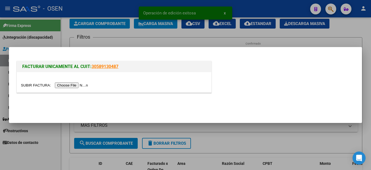
click at [76, 86] on input "file" at bounding box center [55, 85] width 69 height 6
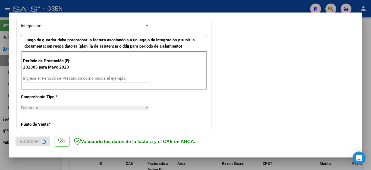
scroll to position [136, 0]
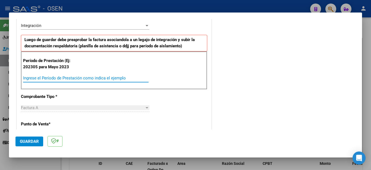
click at [88, 79] on input "Ingrese el Período de Prestación como indica el ejemplo" at bounding box center [86, 78] width 126 height 5
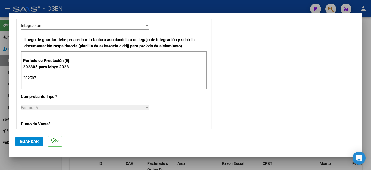
scroll to position [347, 0]
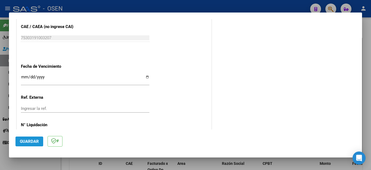
click at [36, 138] on button "Guardar" at bounding box center [29, 142] width 28 height 10
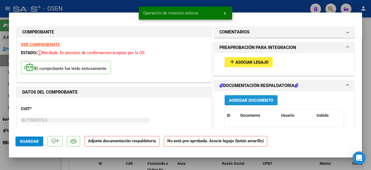
click at [232, 98] on span "Agregar Documento" at bounding box center [251, 100] width 44 height 5
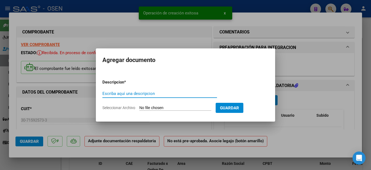
click at [136, 93] on input "Escriba aquí una descripcion" at bounding box center [160, 93] width 115 height 5
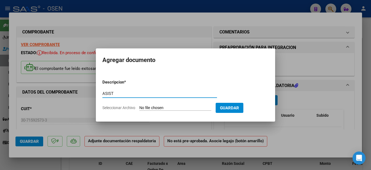
click at [150, 104] on form "Descripcion * ASIST Escriba aquí una descripcion Seleccionar Archivo Guardar" at bounding box center [186, 95] width 166 height 40
click at [150, 107] on input "Seleccionar Archivo" at bounding box center [175, 108] width 72 height 5
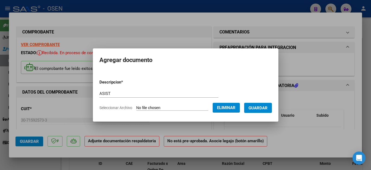
click at [256, 108] on span "Guardar" at bounding box center [258, 108] width 19 height 5
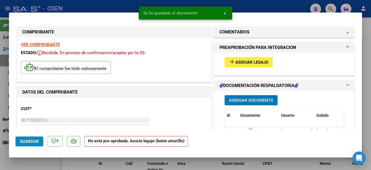
click at [242, 60] on span "Asociar Legajo" at bounding box center [252, 62] width 33 height 5
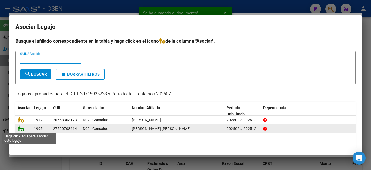
click at [20, 129] on icon at bounding box center [21, 128] width 7 height 6
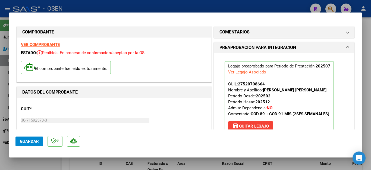
click at [34, 141] on span "Guardar" at bounding box center [29, 141] width 19 height 5
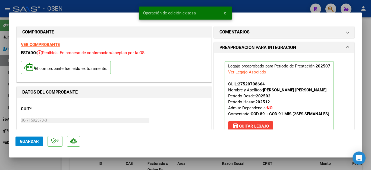
click at [33, 165] on div at bounding box center [185, 85] width 371 height 170
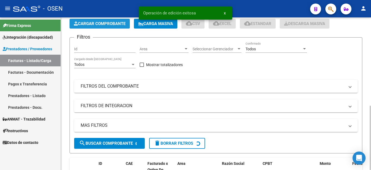
click at [100, 24] on span "Cargar Comprobante" at bounding box center [100, 23] width 52 height 5
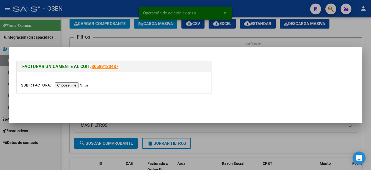
click at [77, 85] on input "file" at bounding box center [55, 85] width 69 height 6
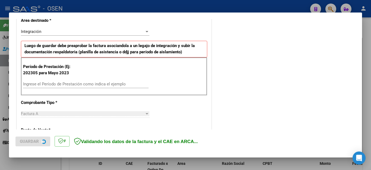
scroll to position [136, 0]
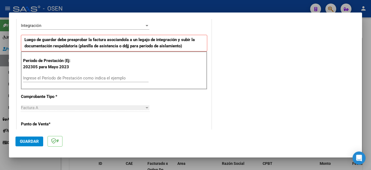
click at [83, 79] on input "Ingrese el Período de Prestación como indica el ejemplo" at bounding box center [86, 78] width 126 height 5
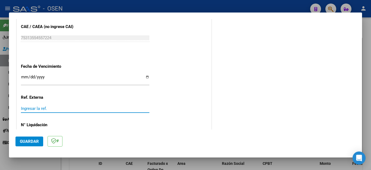
click at [29, 141] on span "Guardar" at bounding box center [29, 141] width 19 height 5
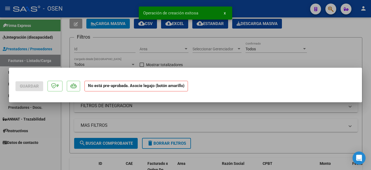
scroll to position [0, 0]
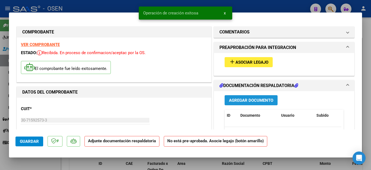
click at [229, 100] on span "Agregar Documento" at bounding box center [251, 100] width 44 height 5
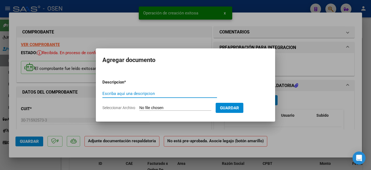
click at [126, 94] on input "Escriba aquí una descripcion" at bounding box center [160, 93] width 115 height 5
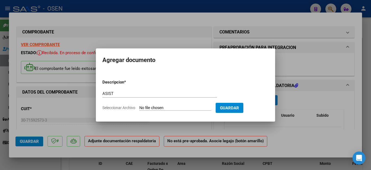
click at [173, 108] on input "Seleccionar Archivo" at bounding box center [175, 108] width 72 height 5
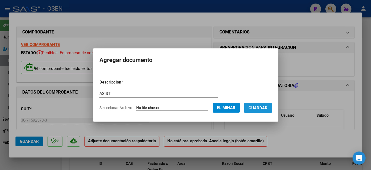
click at [255, 107] on span "Guardar" at bounding box center [258, 108] width 19 height 5
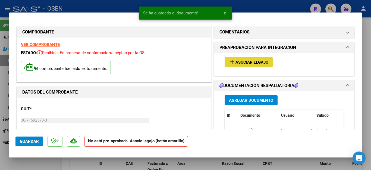
click at [239, 62] on span "Asociar Legajo" at bounding box center [252, 62] width 33 height 5
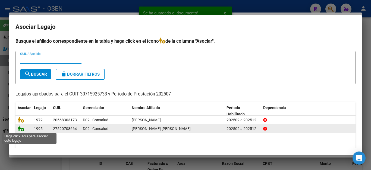
click at [24, 129] on icon at bounding box center [21, 128] width 7 height 6
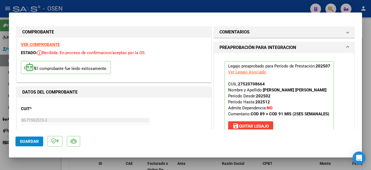
click at [26, 140] on span "Guardar" at bounding box center [29, 141] width 19 height 5
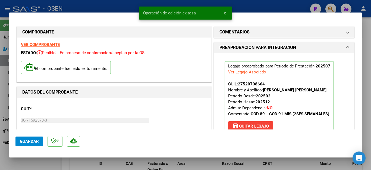
click at [29, 165] on div at bounding box center [185, 85] width 371 height 170
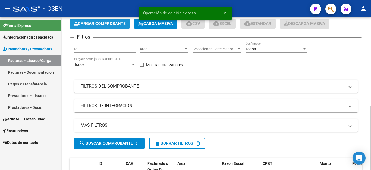
click at [105, 23] on span "Cargar Comprobante" at bounding box center [100, 23] width 52 height 5
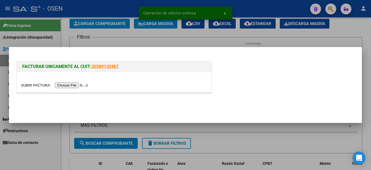
click at [69, 86] on input "file" at bounding box center [55, 85] width 69 height 6
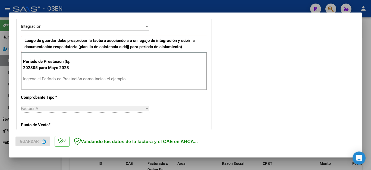
scroll to position [136, 0]
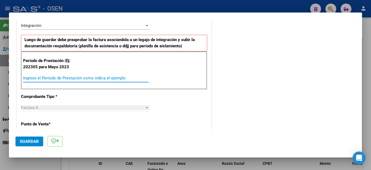
click at [87, 79] on input "Ingrese el Período de Prestación como indica el ejemplo" at bounding box center [86, 78] width 126 height 5
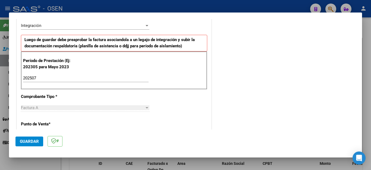
scroll to position [347, 0]
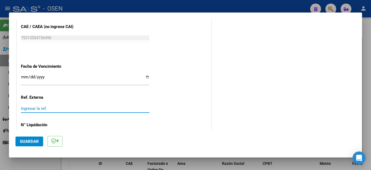
click at [33, 139] on span "Guardar" at bounding box center [29, 141] width 19 height 5
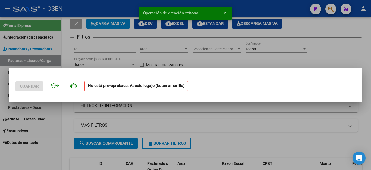
scroll to position [0, 0]
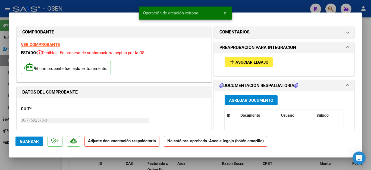
click at [231, 102] on span "Agregar Documento" at bounding box center [251, 100] width 44 height 5
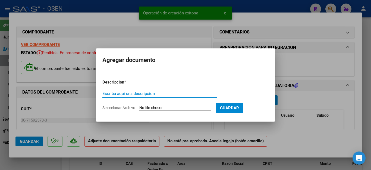
click at [143, 94] on input "Escriba aquí una descripcion" at bounding box center [160, 93] width 115 height 5
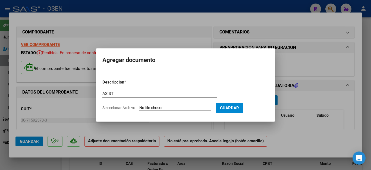
click at [147, 109] on input "Seleccionar Archivo" at bounding box center [175, 108] width 72 height 5
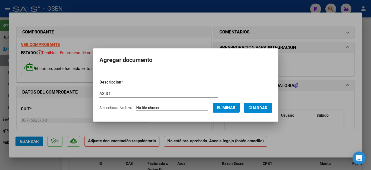
click at [260, 106] on span "Guardar" at bounding box center [258, 108] width 19 height 5
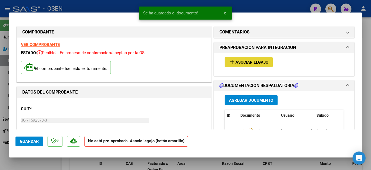
click at [236, 64] on span "Asociar Legajo" at bounding box center [252, 62] width 33 height 5
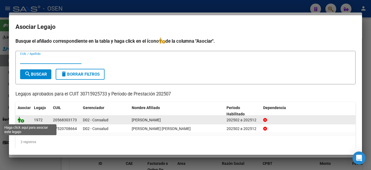
click at [21, 120] on icon at bounding box center [21, 120] width 7 height 6
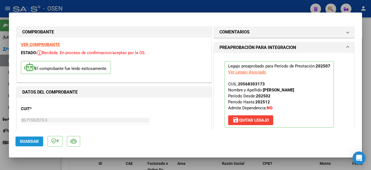
click at [26, 141] on span "Guardar" at bounding box center [29, 141] width 19 height 5
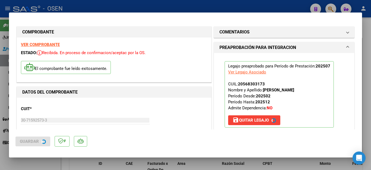
click at [29, 162] on div at bounding box center [185, 85] width 371 height 170
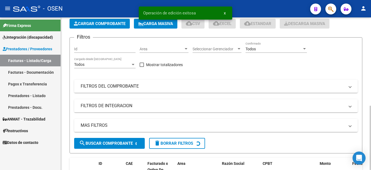
click at [101, 22] on span "Cargar Comprobante" at bounding box center [100, 23] width 52 height 5
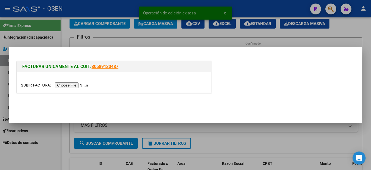
click at [76, 85] on input "file" at bounding box center [55, 85] width 69 height 6
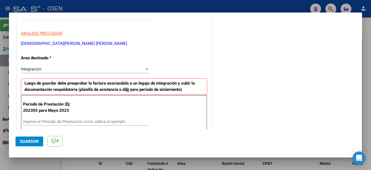
scroll to position [109, 0]
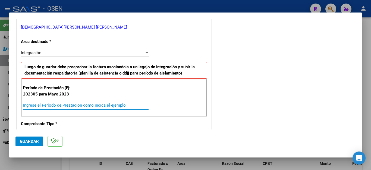
click at [62, 104] on input "Ingrese el Período de Prestación como indica el ejemplo" at bounding box center [86, 105] width 126 height 5
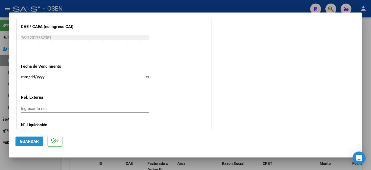
click at [27, 142] on span "Guardar" at bounding box center [29, 141] width 19 height 5
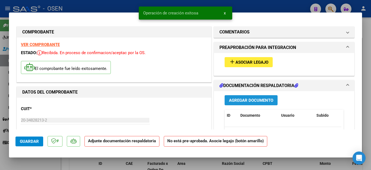
click at [243, 103] on button "Agregar Documento" at bounding box center [251, 100] width 53 height 10
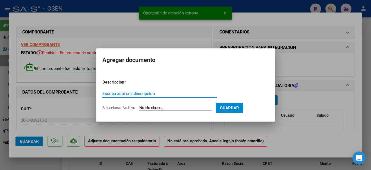
click at [144, 94] on input "Escriba aquí una descripcion" at bounding box center [160, 93] width 115 height 5
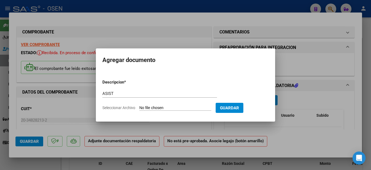
click at [145, 106] on input "Seleccionar Archivo" at bounding box center [175, 108] width 72 height 5
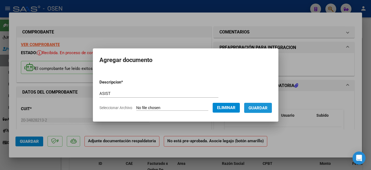
click at [255, 106] on span "Guardar" at bounding box center [258, 108] width 19 height 5
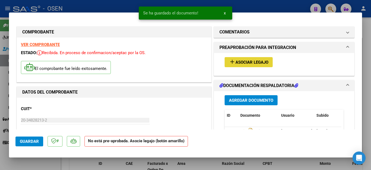
click at [238, 62] on span "Asociar Legajo" at bounding box center [252, 62] width 33 height 5
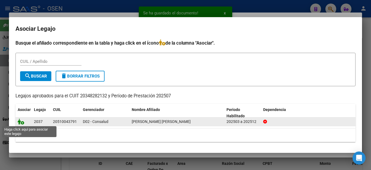
click at [19, 122] on icon at bounding box center [21, 122] width 7 height 6
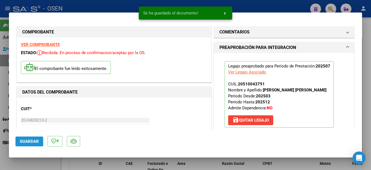
click at [29, 141] on span "Guardar" at bounding box center [29, 141] width 19 height 5
click at [32, 166] on div at bounding box center [185, 85] width 371 height 170
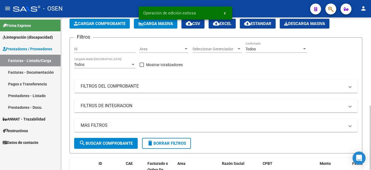
click at [88, 27] on button "Cargar Comprobante" at bounding box center [100, 24] width 60 height 10
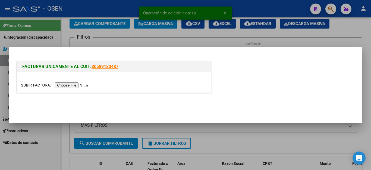
click at [76, 84] on input "file" at bounding box center [55, 85] width 69 height 6
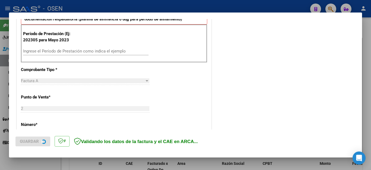
scroll to position [163, 0]
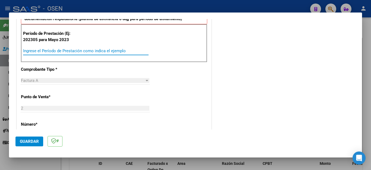
click at [73, 51] on input "Ingrese el Período de Prestación como indica el ejemplo" at bounding box center [86, 50] width 126 height 5
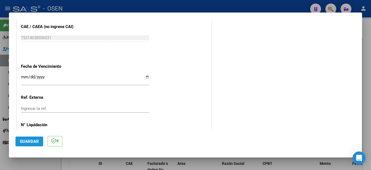
click at [33, 142] on span "Guardar" at bounding box center [29, 141] width 19 height 5
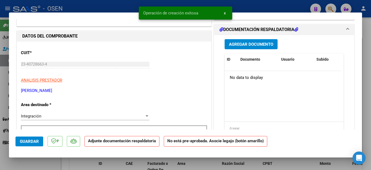
scroll to position [54, 0]
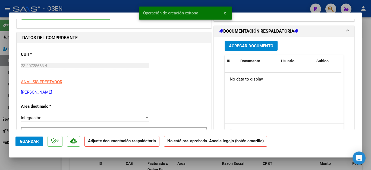
click at [241, 47] on span "Agregar Documento" at bounding box center [251, 46] width 44 height 5
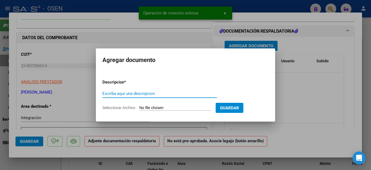
click at [120, 93] on input "Escriba aquí una descripcion" at bounding box center [160, 93] width 115 height 5
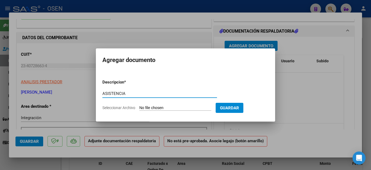
click at [149, 107] on input "Seleccionar Archivo" at bounding box center [175, 108] width 72 height 5
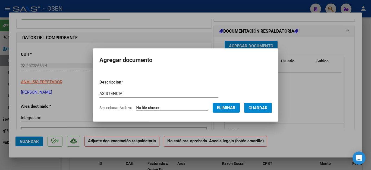
click at [255, 108] on span "Guardar" at bounding box center [258, 108] width 19 height 5
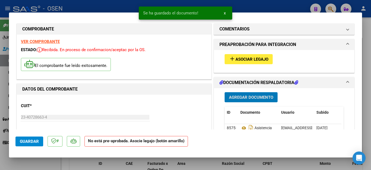
scroll to position [0, 0]
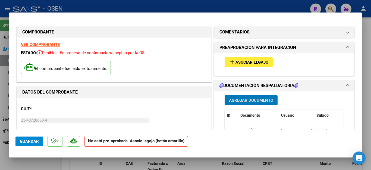
click at [232, 64] on mat-icon "add" at bounding box center [232, 61] width 7 height 7
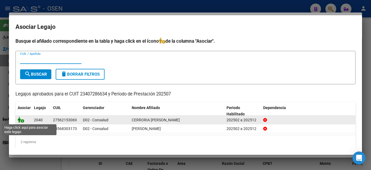
click at [20, 119] on icon at bounding box center [21, 120] width 7 height 6
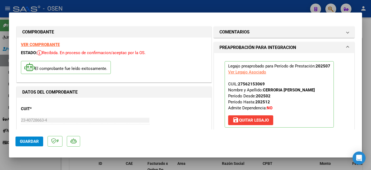
click at [29, 143] on span "Guardar" at bounding box center [29, 141] width 19 height 5
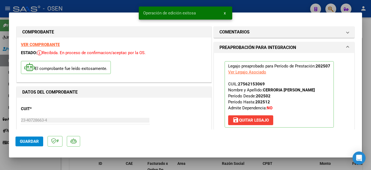
click at [29, 163] on div at bounding box center [185, 85] width 371 height 170
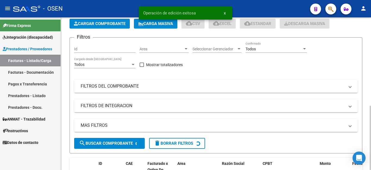
click at [95, 24] on span "Cargar Comprobante" at bounding box center [100, 23] width 52 height 5
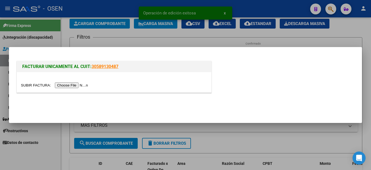
click at [76, 86] on input "file" at bounding box center [55, 85] width 69 height 6
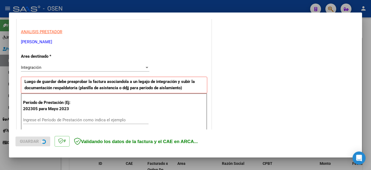
scroll to position [109, 0]
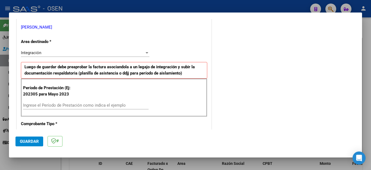
click at [80, 104] on input "Ingrese el Período de Prestación como indica el ejemplo" at bounding box center [86, 105] width 126 height 5
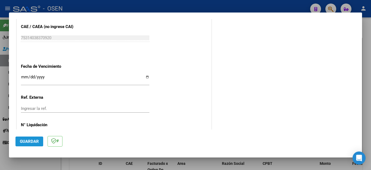
click at [32, 141] on span "Guardar" at bounding box center [29, 141] width 19 height 5
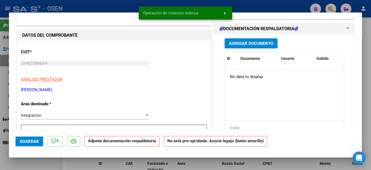
scroll to position [54, 0]
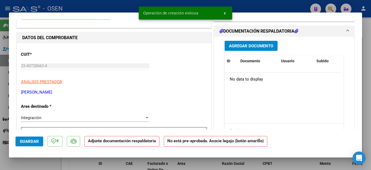
click at [239, 44] on span "Agregar Documento" at bounding box center [251, 46] width 44 height 5
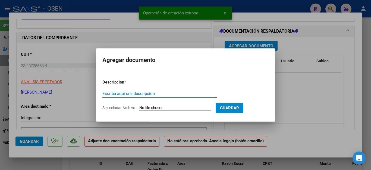
click at [144, 92] on input "Escriba aquí una descripcion" at bounding box center [160, 93] width 115 height 5
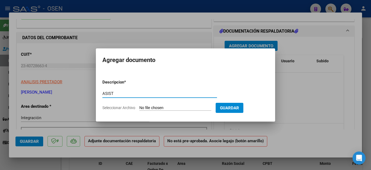
click at [150, 108] on input "Seleccionar Archivo" at bounding box center [175, 108] width 72 height 5
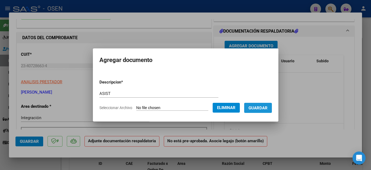
click at [254, 106] on span "Guardar" at bounding box center [258, 108] width 19 height 5
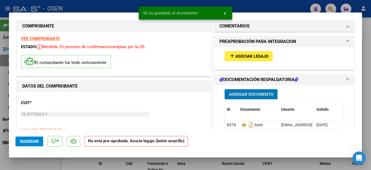
scroll to position [0, 0]
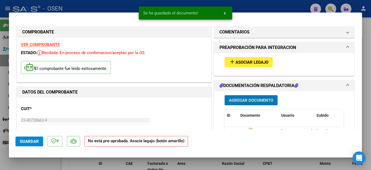
click at [239, 64] on span "Asociar Legajo" at bounding box center [252, 62] width 33 height 5
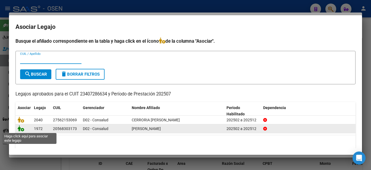
click at [23, 130] on icon at bounding box center [21, 128] width 7 height 6
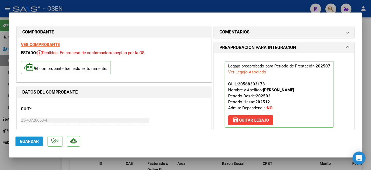
click at [34, 142] on span "Guardar" at bounding box center [29, 141] width 19 height 5
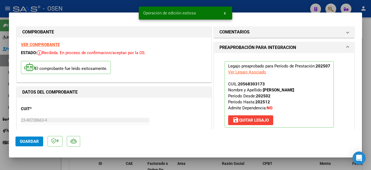
click at [32, 166] on div at bounding box center [185, 85] width 371 height 170
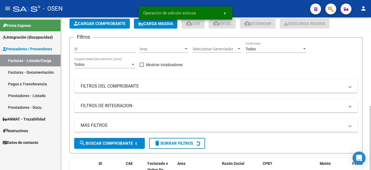
click at [108, 27] on button "Cargar Comprobante" at bounding box center [100, 24] width 60 height 10
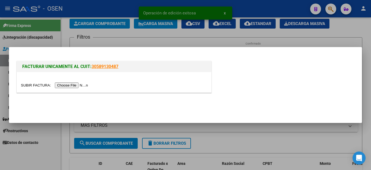
click at [67, 86] on input "file" at bounding box center [55, 85] width 69 height 6
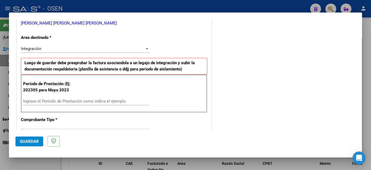
scroll to position [136, 0]
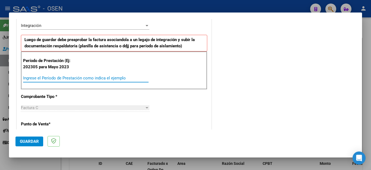
click at [44, 79] on input "Ingrese el Período de Prestación como indica el ejemplo" at bounding box center [86, 78] width 126 height 5
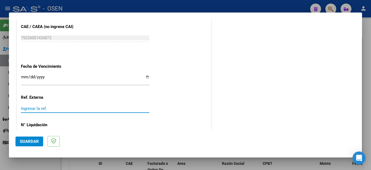
click at [29, 143] on span "Guardar" at bounding box center [29, 141] width 19 height 5
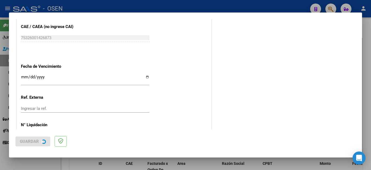
scroll to position [0, 0]
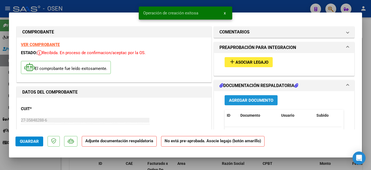
click at [240, 101] on span "Agregar Documento" at bounding box center [251, 100] width 44 height 5
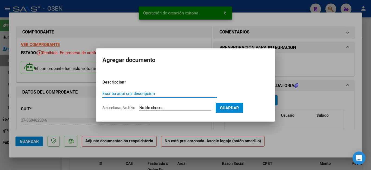
click at [126, 96] on input "Escriba aquí una descripcion" at bounding box center [160, 93] width 115 height 5
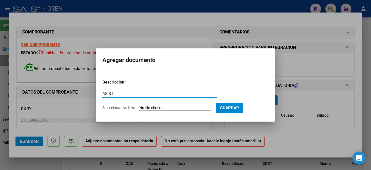
click at [151, 108] on input "Seleccionar Archivo" at bounding box center [175, 108] width 72 height 5
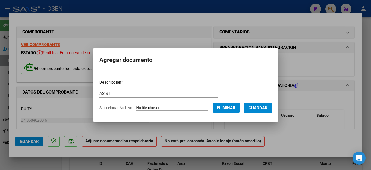
click at [260, 107] on span "Guardar" at bounding box center [258, 108] width 19 height 5
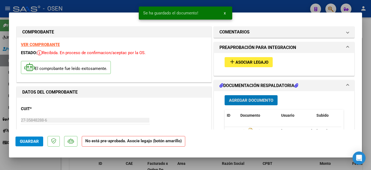
click at [230, 64] on mat-icon "add" at bounding box center [232, 61] width 7 height 7
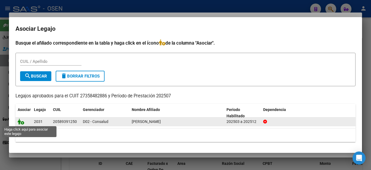
click at [22, 122] on icon at bounding box center [21, 122] width 7 height 6
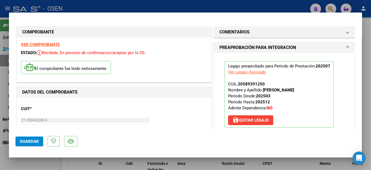
click at [24, 143] on span "Guardar" at bounding box center [29, 141] width 19 height 5
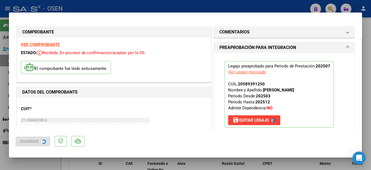
click at [24, 164] on div at bounding box center [185, 85] width 371 height 170
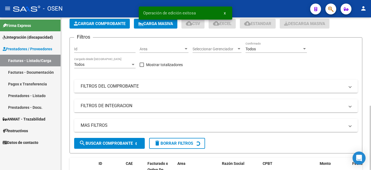
click at [103, 23] on span "Cargar Comprobante" at bounding box center [100, 23] width 52 height 5
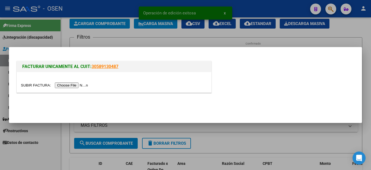
click at [73, 85] on input "file" at bounding box center [55, 85] width 69 height 6
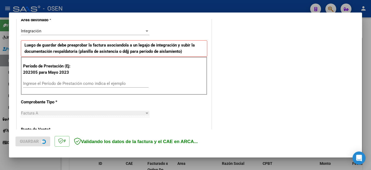
scroll to position [136, 0]
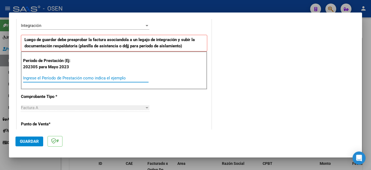
click at [94, 78] on input "Ingrese el Período de Prestación como indica el ejemplo" at bounding box center [86, 78] width 126 height 5
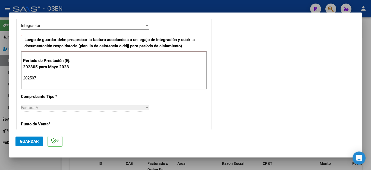
scroll to position [347, 0]
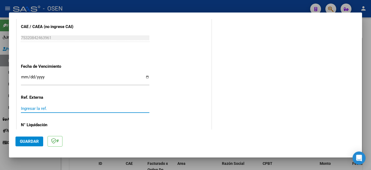
click at [36, 141] on span "Guardar" at bounding box center [29, 141] width 19 height 5
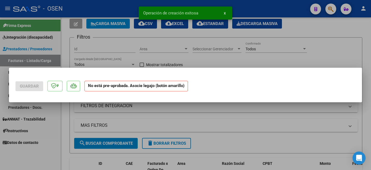
scroll to position [0, 0]
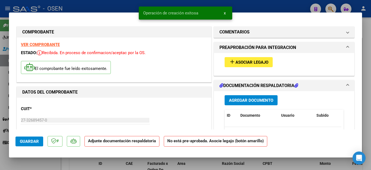
click at [232, 100] on span "Agregar Documento" at bounding box center [251, 100] width 44 height 5
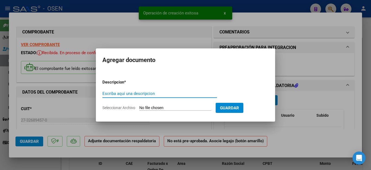
click at [147, 94] on input "Escriba aquí una descripcion" at bounding box center [160, 93] width 115 height 5
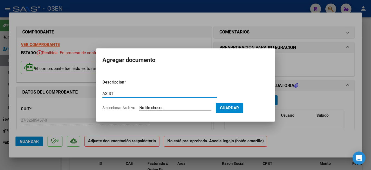
click at [174, 106] on input "Seleccionar Archivo" at bounding box center [175, 108] width 72 height 5
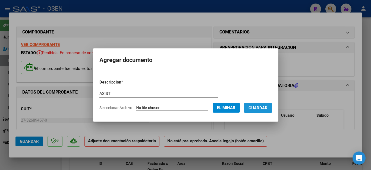
click at [262, 107] on span "Guardar" at bounding box center [258, 108] width 19 height 5
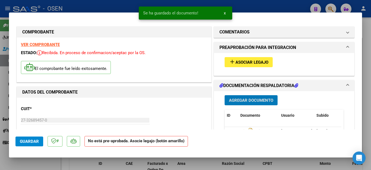
click at [243, 64] on span "Asociar Legajo" at bounding box center [252, 62] width 33 height 5
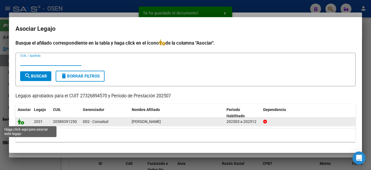
click at [21, 122] on icon at bounding box center [21, 122] width 7 height 6
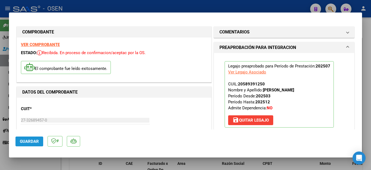
drag, startPoint x: 24, startPoint y: 138, endPoint x: 24, endPoint y: 142, distance: 3.8
click at [24, 139] on button "Guardar" at bounding box center [29, 142] width 28 height 10
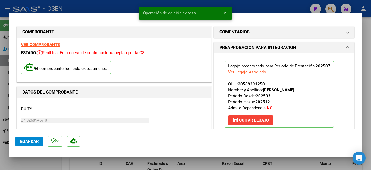
drag, startPoint x: 23, startPoint y: 166, endPoint x: 24, endPoint y: 162, distance: 3.5
click at [23, 165] on div at bounding box center [185, 85] width 371 height 170
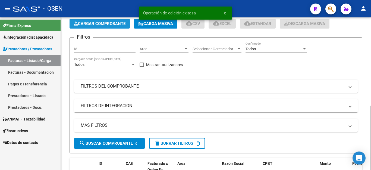
click at [98, 24] on span "Cargar Comprobante" at bounding box center [100, 23] width 52 height 5
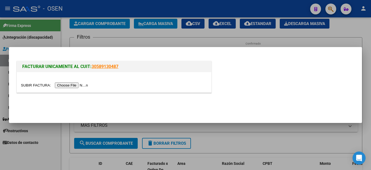
click at [71, 85] on input "file" at bounding box center [55, 85] width 69 height 6
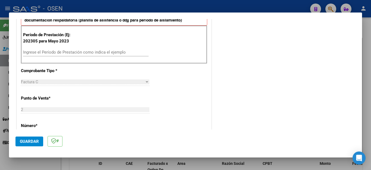
scroll to position [163, 0]
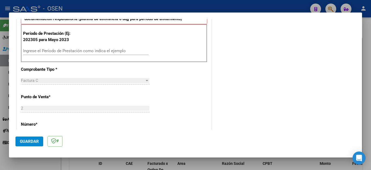
click at [85, 50] on input "Ingrese el Período de Prestación como indica el ejemplo" at bounding box center [86, 50] width 126 height 5
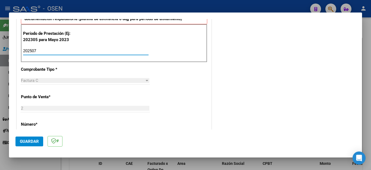
scroll to position [347, 0]
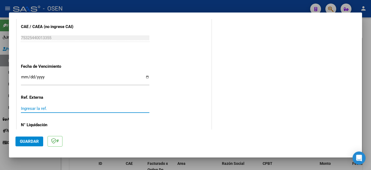
click at [29, 145] on button "Guardar" at bounding box center [29, 142] width 28 height 10
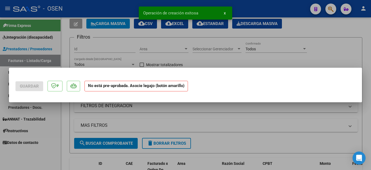
scroll to position [0, 0]
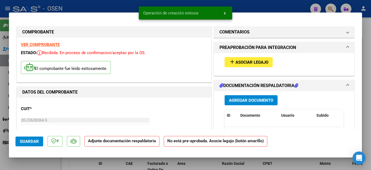
click at [235, 101] on span "Agregar Documento" at bounding box center [251, 100] width 44 height 5
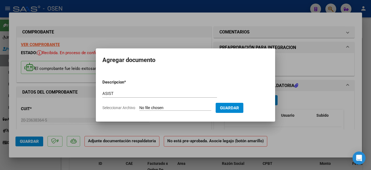
click at [175, 108] on input "Seleccionar Archivo" at bounding box center [175, 108] width 72 height 5
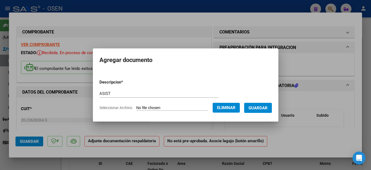
click at [266, 109] on span "Guardar" at bounding box center [258, 108] width 19 height 5
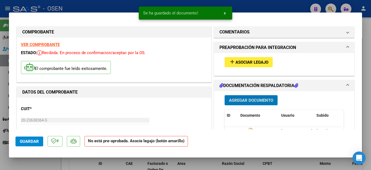
click at [241, 64] on span "Asociar Legajo" at bounding box center [252, 62] width 33 height 5
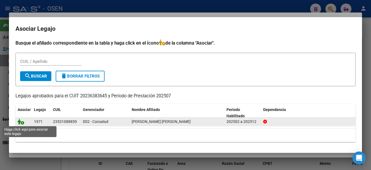
click at [18, 123] on icon at bounding box center [21, 122] width 7 height 6
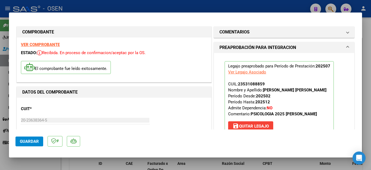
click at [47, 162] on div at bounding box center [185, 85] width 371 height 170
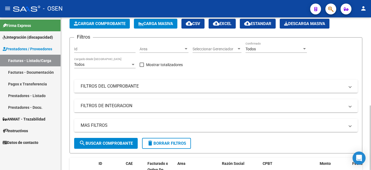
click at [107, 25] on span "Cargar Comprobante" at bounding box center [100, 23] width 52 height 5
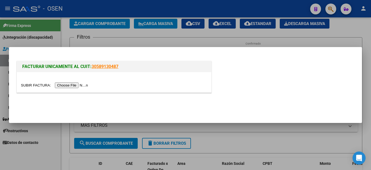
click at [73, 84] on input "file" at bounding box center [55, 85] width 69 height 6
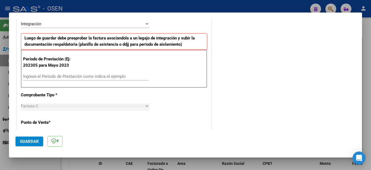
scroll to position [163, 0]
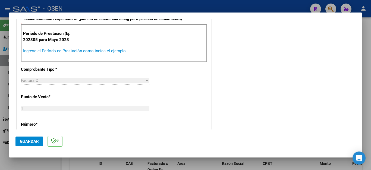
click at [84, 51] on input "Ingrese el Período de Prestación como indica el ejemplo" at bounding box center [86, 50] width 126 height 5
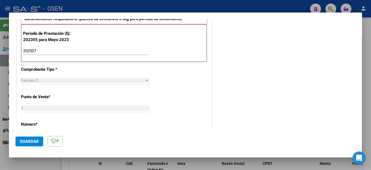
scroll to position [347, 0]
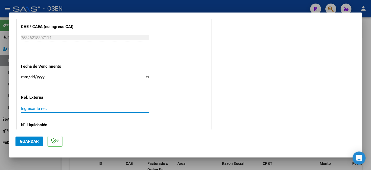
click at [24, 140] on span "Guardar" at bounding box center [29, 141] width 19 height 5
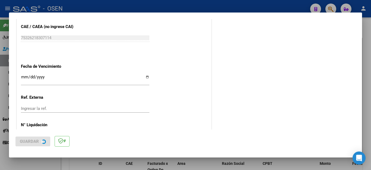
scroll to position [0, 0]
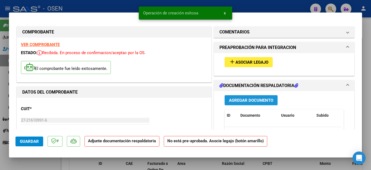
click at [230, 102] on span "Agregar Documento" at bounding box center [251, 100] width 44 height 5
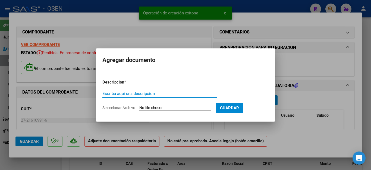
click at [144, 95] on input "Escriba aquí una descripcion" at bounding box center [160, 93] width 115 height 5
click at [144, 108] on input "Seleccionar Archivo" at bounding box center [175, 108] width 72 height 5
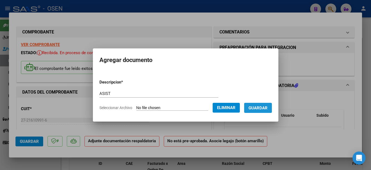
click at [260, 108] on span "Guardar" at bounding box center [258, 108] width 19 height 5
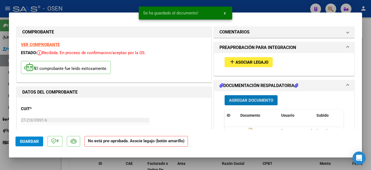
click at [236, 63] on span "Asociar Legajo" at bounding box center [252, 62] width 33 height 5
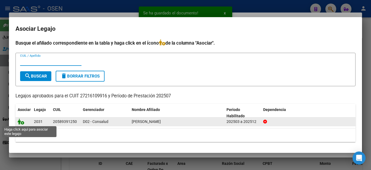
click at [21, 124] on icon at bounding box center [21, 122] width 7 height 6
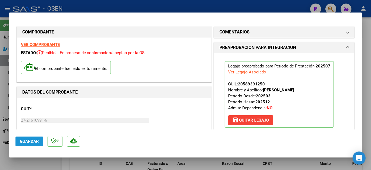
click at [27, 142] on span "Guardar" at bounding box center [29, 141] width 19 height 5
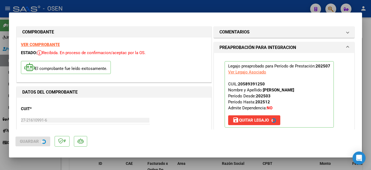
drag, startPoint x: 27, startPoint y: 160, endPoint x: 30, endPoint y: 155, distance: 6.3
click at [27, 160] on div at bounding box center [185, 85] width 371 height 170
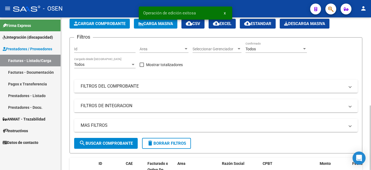
click at [92, 24] on span "Cargar Comprobante" at bounding box center [100, 23] width 52 height 5
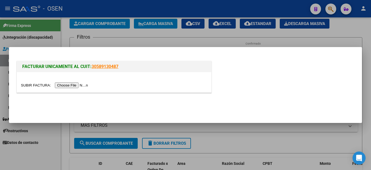
click at [75, 82] on input "file" at bounding box center [55, 85] width 69 height 6
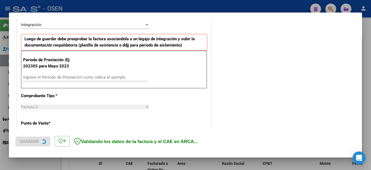
scroll to position [163, 0]
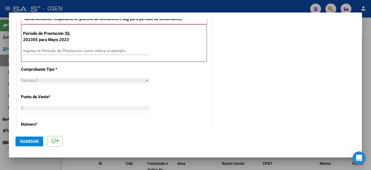
click at [54, 51] on input "Ingrese el Período de Prestación como indica el ejemplo" at bounding box center [86, 50] width 126 height 5
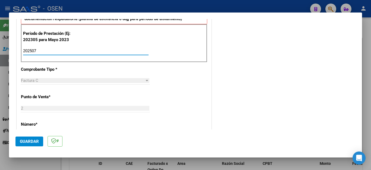
scroll to position [347, 0]
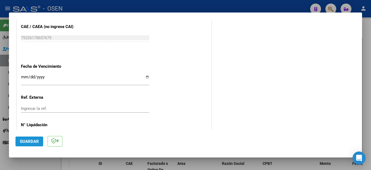
click at [29, 138] on button "Guardar" at bounding box center [29, 142] width 28 height 10
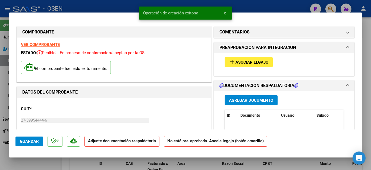
click at [233, 101] on span "Agregar Documento" at bounding box center [251, 100] width 44 height 5
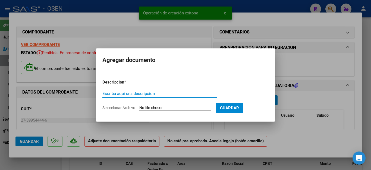
click at [131, 95] on input "Escriba aquí una descripcion" at bounding box center [160, 93] width 115 height 5
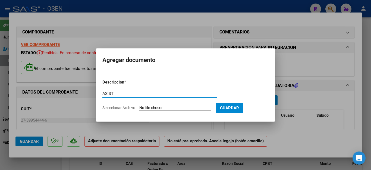
click at [148, 109] on input "Seleccionar Archivo" at bounding box center [175, 108] width 72 height 5
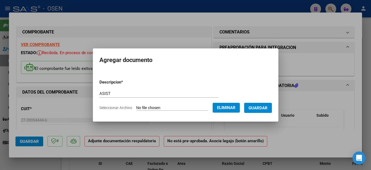
click at [267, 106] on span "Guardar" at bounding box center [258, 108] width 19 height 5
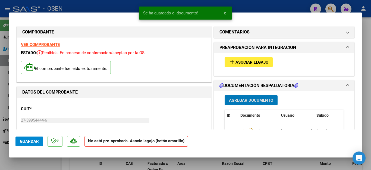
click at [244, 62] on span "Asociar Legajo" at bounding box center [252, 62] width 33 height 5
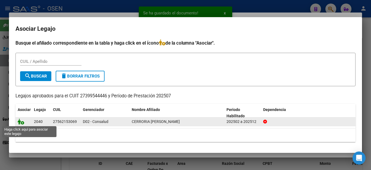
click at [19, 120] on icon at bounding box center [21, 122] width 7 height 6
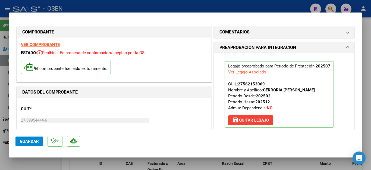
click at [27, 162] on div at bounding box center [185, 85] width 371 height 170
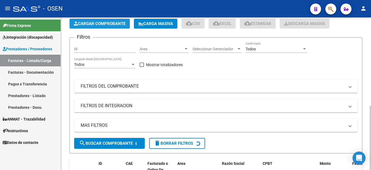
click at [115, 23] on span "Cargar Comprobante" at bounding box center [100, 23] width 52 height 5
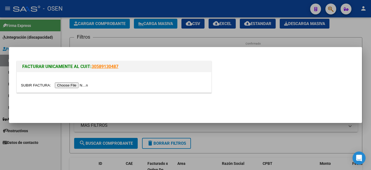
click at [72, 85] on input "file" at bounding box center [55, 85] width 69 height 6
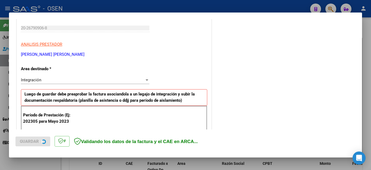
scroll to position [109, 0]
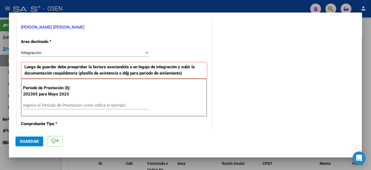
click at [66, 104] on input "Ingrese el Período de Prestación como indica el ejemplo" at bounding box center [86, 105] width 126 height 5
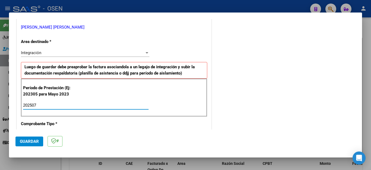
scroll to position [347, 0]
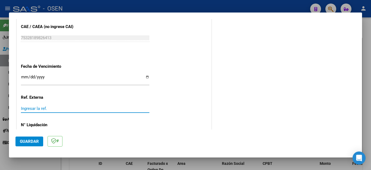
click at [30, 139] on span "Guardar" at bounding box center [29, 141] width 19 height 5
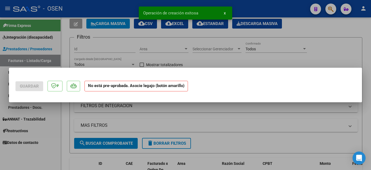
scroll to position [0, 0]
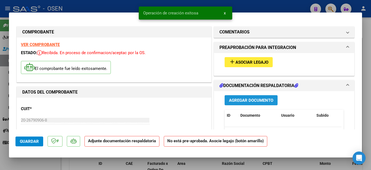
click at [231, 100] on span "Agregar Documento" at bounding box center [251, 100] width 44 height 5
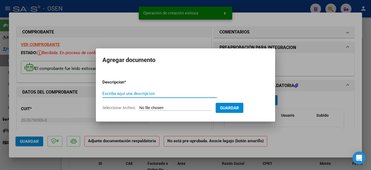
click at [142, 96] on div "Escriba aquí una descripcion" at bounding box center [160, 93] width 115 height 8
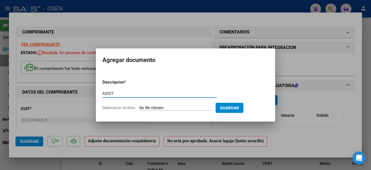
click at [155, 109] on input "Seleccionar Archivo" at bounding box center [175, 108] width 72 height 5
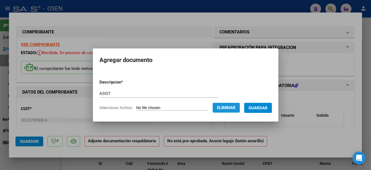
click at [224, 105] on span "Eliminar" at bounding box center [226, 107] width 18 height 5
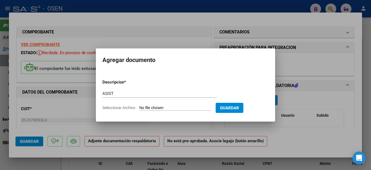
click at [168, 107] on input "Seleccionar Archivo" at bounding box center [175, 108] width 72 height 5
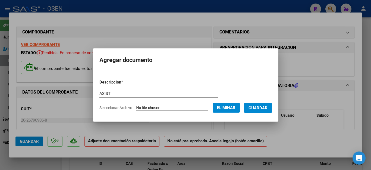
click at [259, 106] on span "Guardar" at bounding box center [258, 108] width 19 height 5
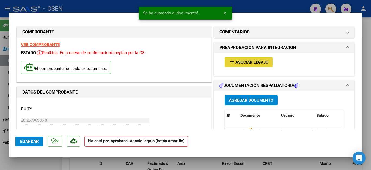
click at [240, 61] on span "Asociar Legajo" at bounding box center [252, 62] width 33 height 5
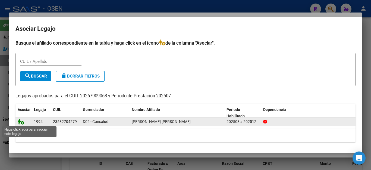
click at [21, 122] on icon at bounding box center [21, 122] width 7 height 6
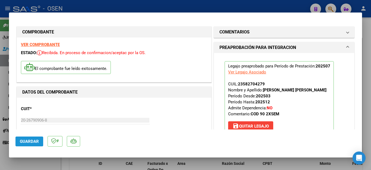
click at [30, 142] on span "Guardar" at bounding box center [29, 141] width 19 height 5
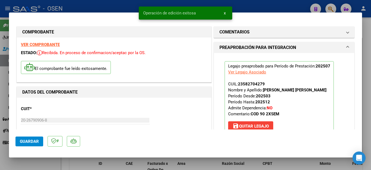
click at [30, 165] on div at bounding box center [185, 85] width 371 height 170
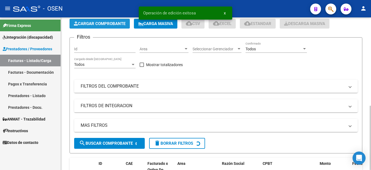
click at [88, 23] on span "Cargar Comprobante" at bounding box center [100, 23] width 52 height 5
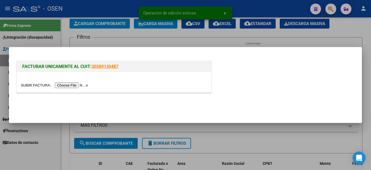
click at [75, 85] on input "file" at bounding box center [55, 85] width 69 height 6
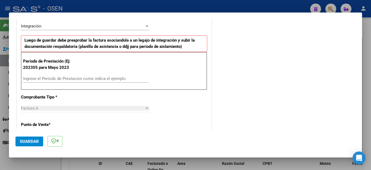
scroll to position [136, 0]
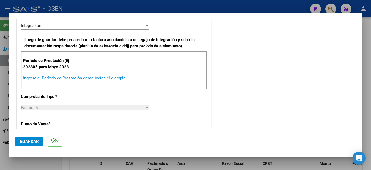
click at [82, 77] on input "Ingrese el Período de Prestación como indica el ejemplo" at bounding box center [86, 78] width 126 height 5
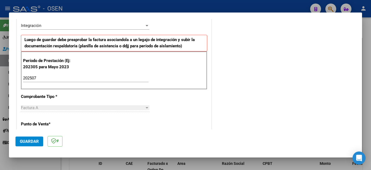
scroll to position [347, 0]
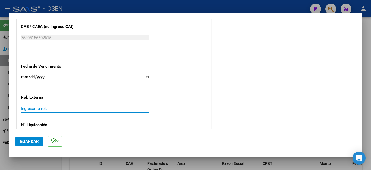
click at [39, 141] on span "Guardar" at bounding box center [29, 141] width 19 height 5
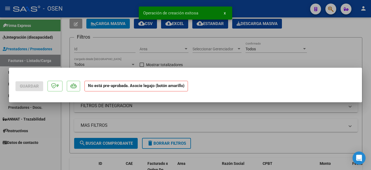
scroll to position [0, 0]
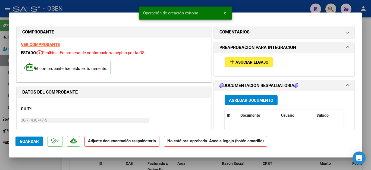
click at [229, 100] on span "Agregar Documento" at bounding box center [251, 100] width 44 height 5
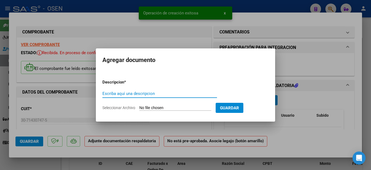
click at [153, 95] on input "Escriba aquí una descripcion" at bounding box center [160, 93] width 115 height 5
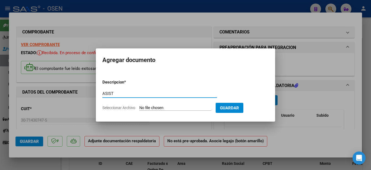
click at [170, 108] on input "Seleccionar Archivo" at bounding box center [175, 108] width 72 height 5
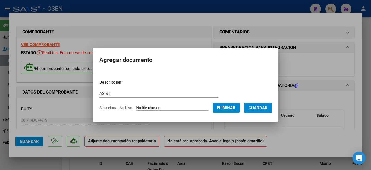
click at [256, 110] on button "Guardar" at bounding box center [258, 108] width 28 height 10
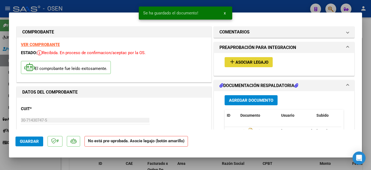
click at [241, 63] on span "Asociar Legajo" at bounding box center [252, 62] width 33 height 5
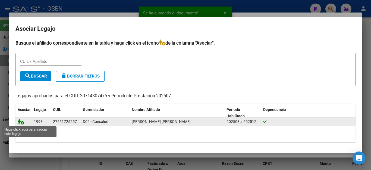
click at [21, 122] on icon at bounding box center [21, 122] width 7 height 6
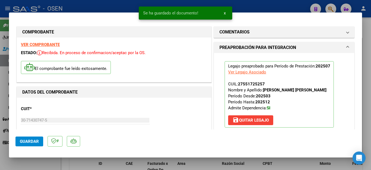
click at [24, 141] on span "Guardar" at bounding box center [29, 141] width 19 height 5
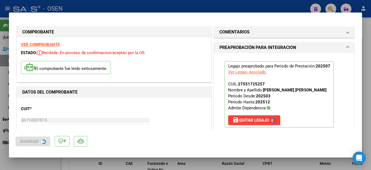
click at [23, 165] on div at bounding box center [185, 85] width 371 height 170
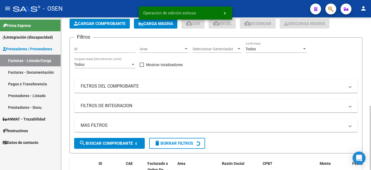
click at [98, 25] on span "Cargar Comprobante" at bounding box center [100, 23] width 52 height 5
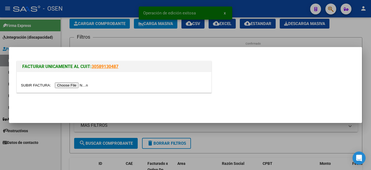
click at [75, 87] on input "file" at bounding box center [55, 85] width 69 height 6
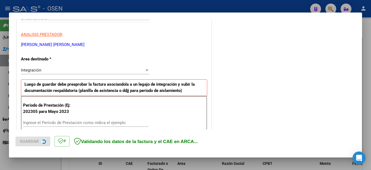
scroll to position [136, 0]
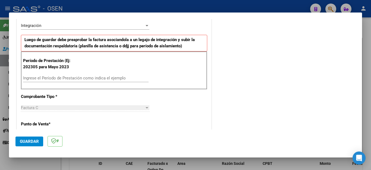
click at [90, 77] on input "Ingrese el Período de Prestación como indica el ejemplo" at bounding box center [86, 78] width 126 height 5
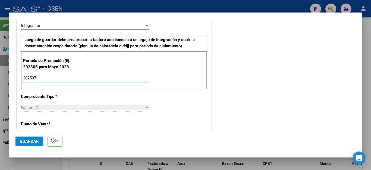
scroll to position [347, 0]
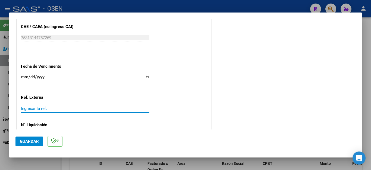
click at [34, 142] on span "Guardar" at bounding box center [29, 141] width 19 height 5
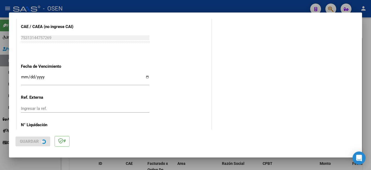
scroll to position [0, 0]
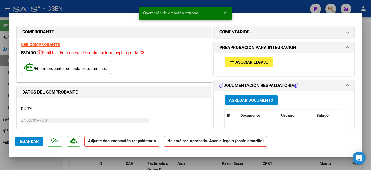
click at [235, 100] on span "Agregar Documento" at bounding box center [251, 100] width 44 height 5
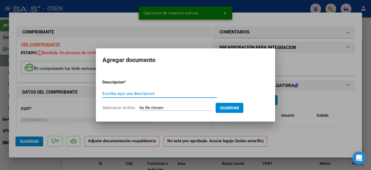
click at [157, 95] on input "Escriba aquí una descripcion" at bounding box center [160, 93] width 115 height 5
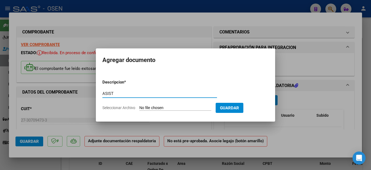
click at [152, 108] on input "Seleccionar Archivo" at bounding box center [175, 108] width 72 height 5
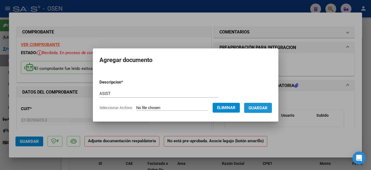
click at [266, 110] on span "Guardar" at bounding box center [258, 108] width 19 height 5
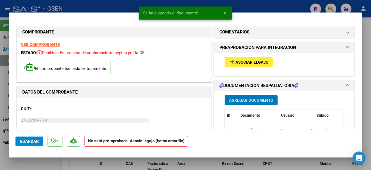
click at [238, 63] on span "Asociar Legajo" at bounding box center [252, 62] width 33 height 5
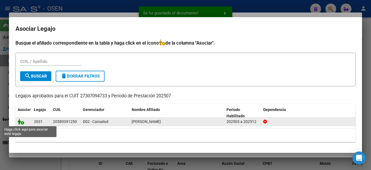
click at [19, 123] on icon at bounding box center [21, 122] width 7 height 6
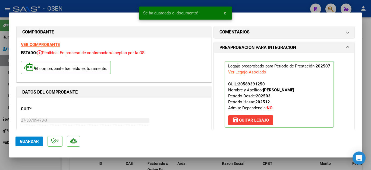
click at [27, 140] on span "Guardar" at bounding box center [29, 141] width 19 height 5
click at [32, 164] on div at bounding box center [185, 85] width 371 height 170
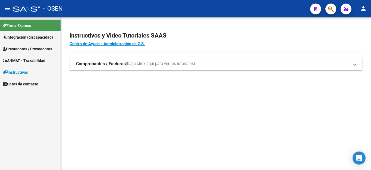
click at [26, 50] on span "Prestadores / Proveedores" at bounding box center [27, 49] width 49 height 6
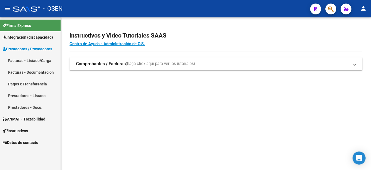
click at [15, 61] on link "Facturas - Listado/Carga" at bounding box center [30, 61] width 61 height 12
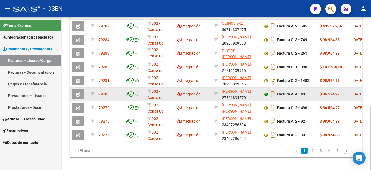
scroll to position [201, 0]
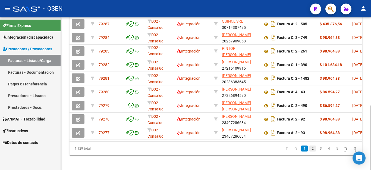
click at [310, 151] on link "2" at bounding box center [313, 148] width 7 height 6
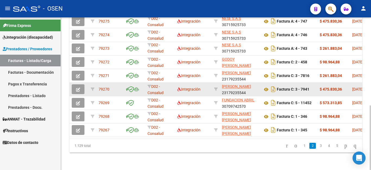
scroll to position [208, 0]
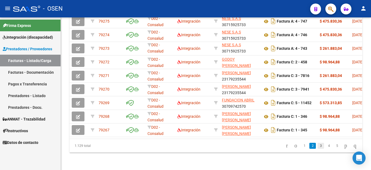
click at [318, 145] on link "3" at bounding box center [321, 146] width 7 height 6
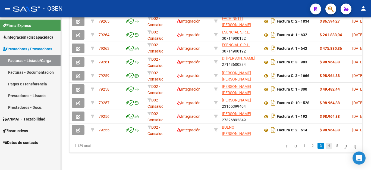
click at [326, 147] on link "4" at bounding box center [329, 146] width 7 height 6
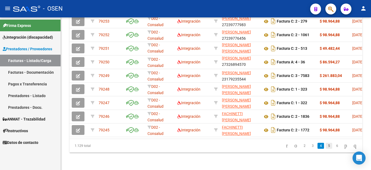
click at [326, 145] on link "5" at bounding box center [329, 146] width 7 height 6
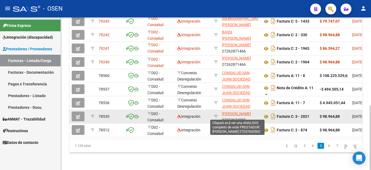
scroll to position [181, 0]
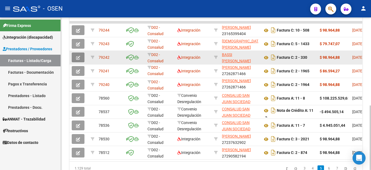
click at [78, 57] on icon "button" at bounding box center [78, 58] width 4 height 4
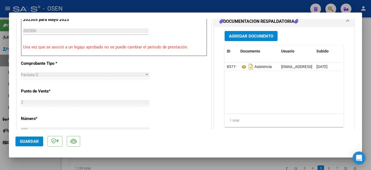
scroll to position [163, 0]
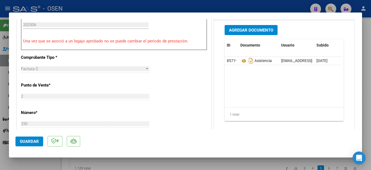
click at [243, 32] on span "Agregar Documento" at bounding box center [251, 30] width 44 height 5
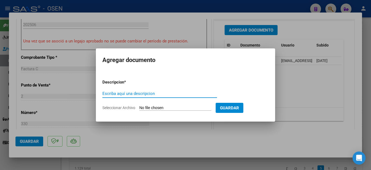
click at [126, 95] on input "Escriba aquí una descripcion" at bounding box center [160, 93] width 115 height 5
type input "INFORME"
click at [161, 107] on input "Seleccionar Archivo" at bounding box center [175, 108] width 72 height 5
type input "C:\fakepath\Valentin informe 2025.docx"
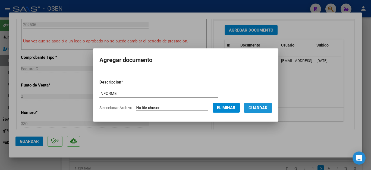
click at [259, 110] on span "Guardar" at bounding box center [258, 108] width 19 height 5
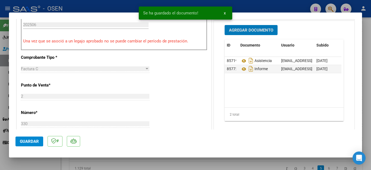
click at [51, 162] on div at bounding box center [185, 85] width 371 height 170
type input "$ 0,00"
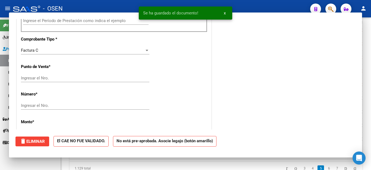
scroll to position [159, 0]
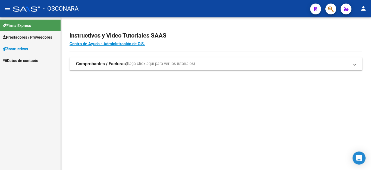
click at [38, 37] on span "Prestadores / Proveedores" at bounding box center [27, 37] width 49 height 6
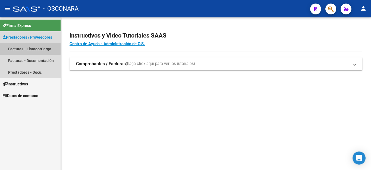
click at [16, 48] on link "Facturas - Listado/Carga" at bounding box center [30, 49] width 61 height 12
